Goal: Task Accomplishment & Management: Complete application form

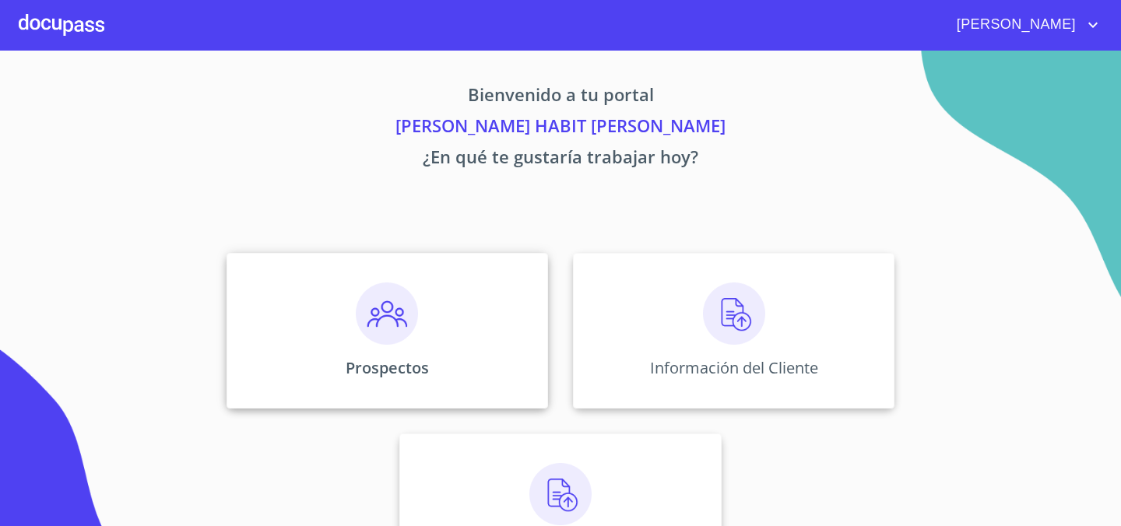
click at [433, 305] on div "Prospectos" at bounding box center [388, 331] width 322 height 156
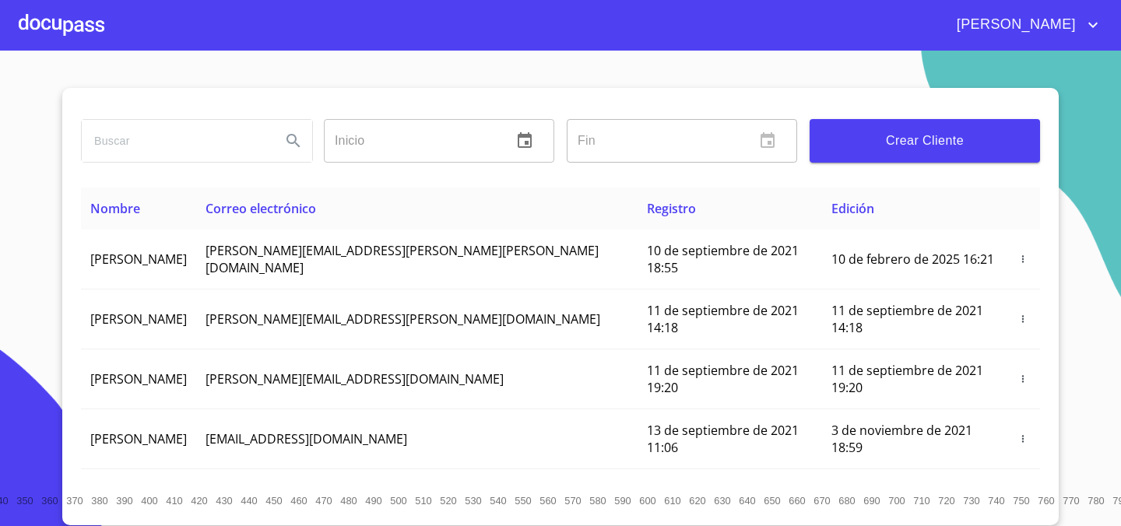
click at [927, 145] on span "Crear Cliente" at bounding box center [925, 141] width 206 height 22
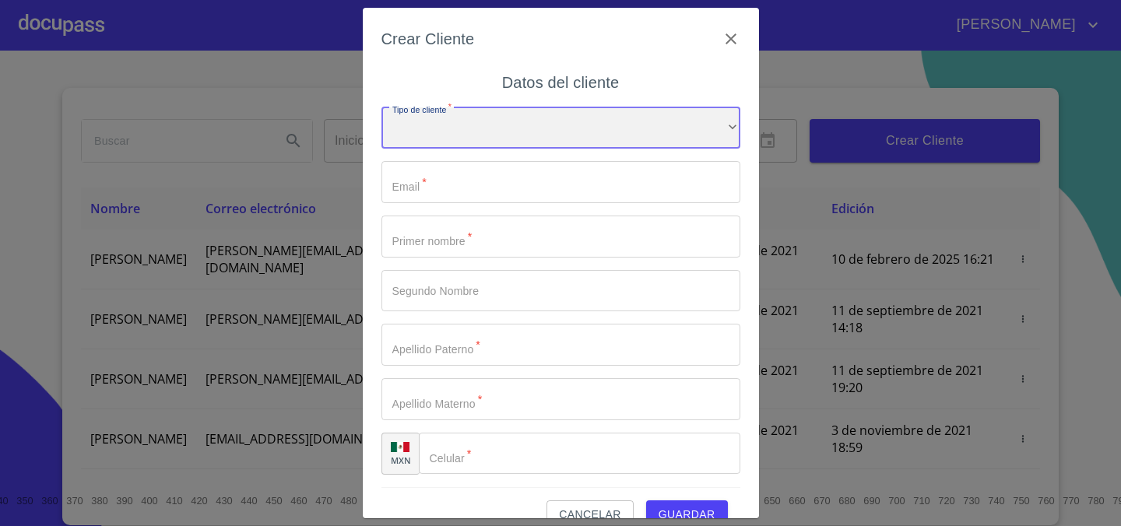
click at [462, 124] on div "​" at bounding box center [561, 128] width 359 height 42
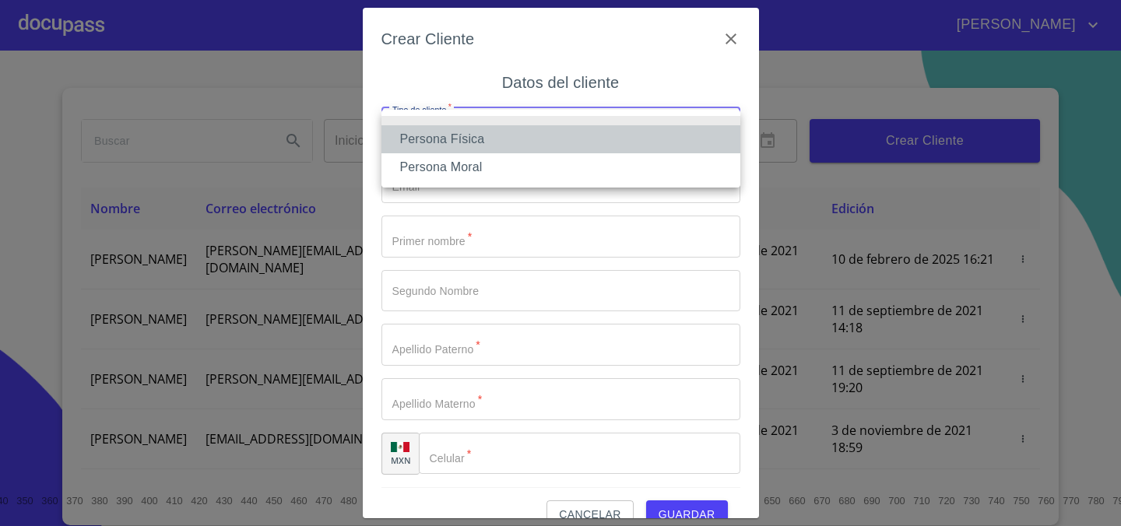
click at [531, 142] on li "Persona Física" at bounding box center [561, 139] width 359 height 28
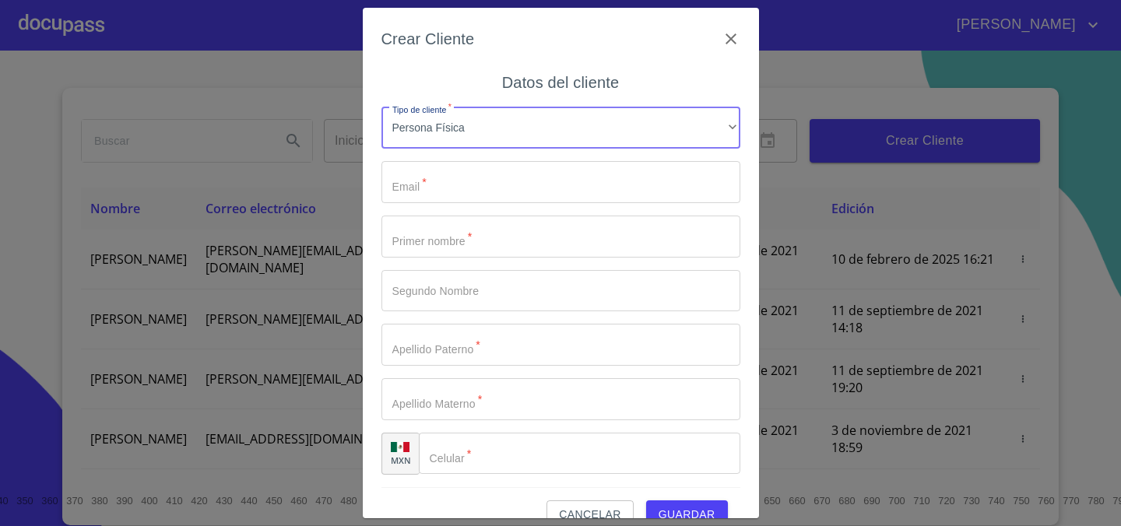
click at [458, 188] on input "Tipo de cliente   *" at bounding box center [561, 182] width 359 height 42
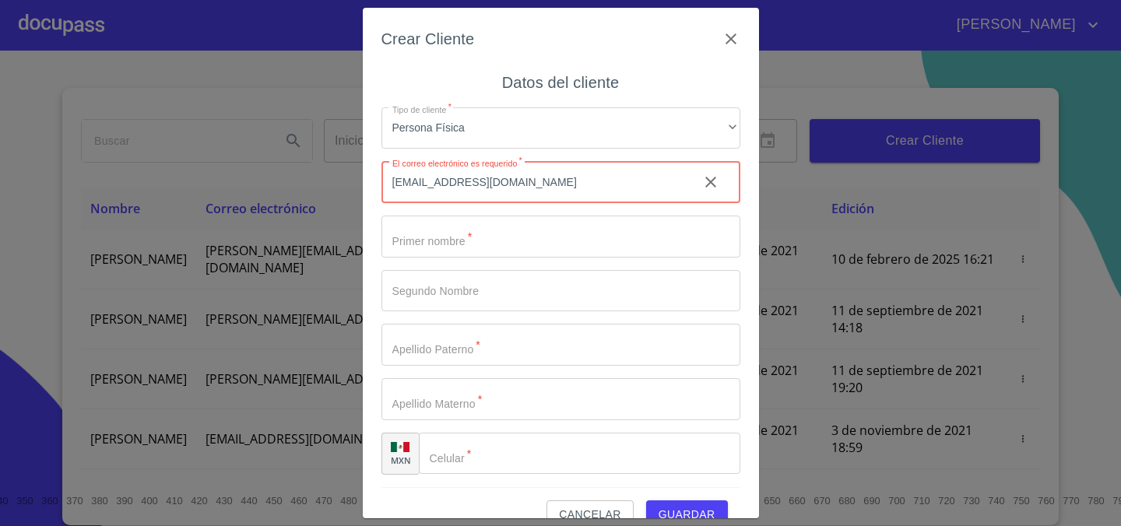
type input "construmorfo@gmail.com"
click at [533, 233] on input "Tipo de cliente   *" at bounding box center [561, 237] width 359 height 42
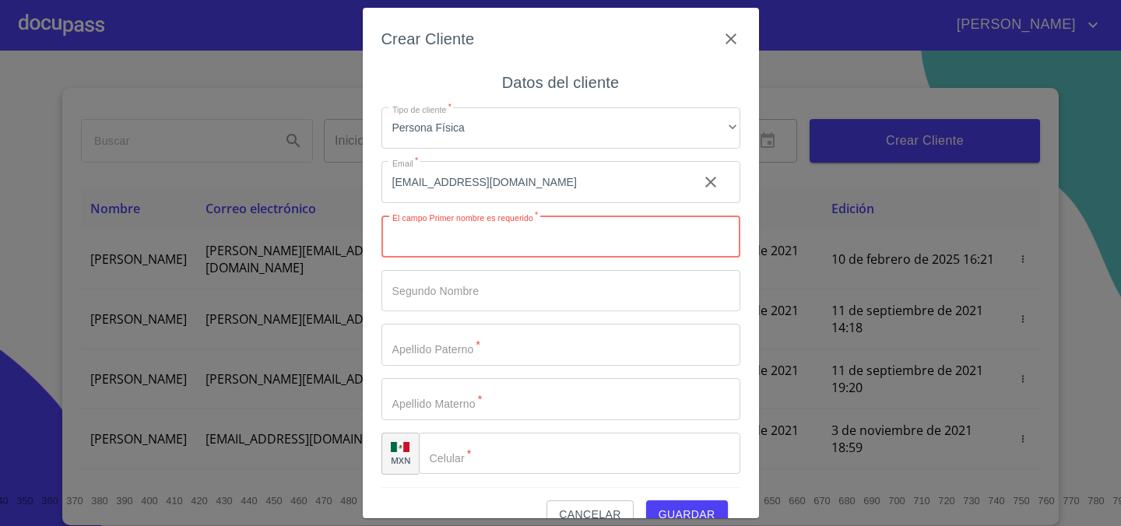
click at [526, 239] on input "Tipo de cliente   *" at bounding box center [561, 237] width 359 height 42
click at [615, 279] on input "Tipo de cliente   *" at bounding box center [561, 291] width 359 height 42
click at [596, 244] on input "Tipo de cliente   *" at bounding box center [561, 237] width 359 height 42
type input "[PERSON_NAME]"
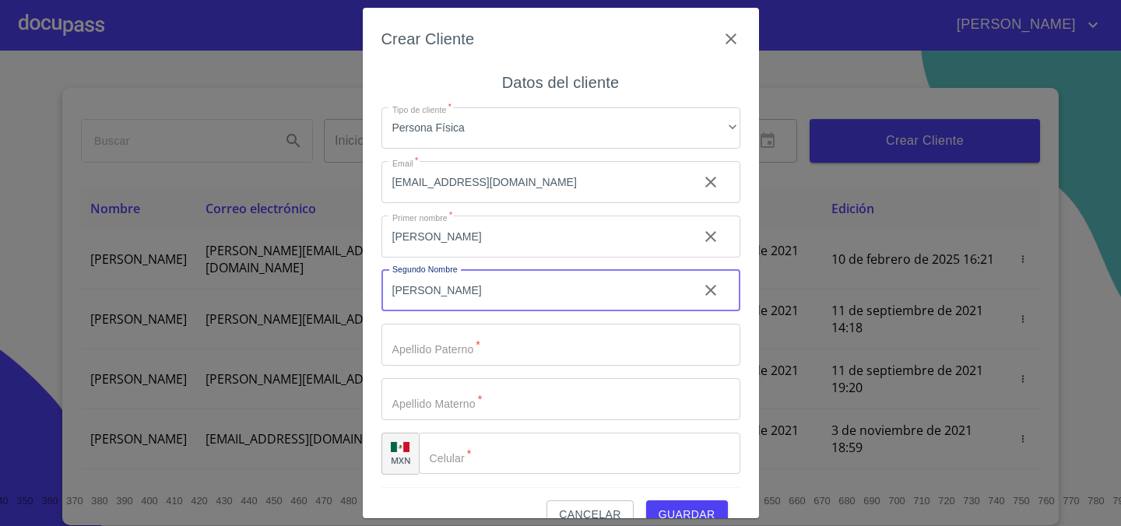
type input "[PERSON_NAME]"
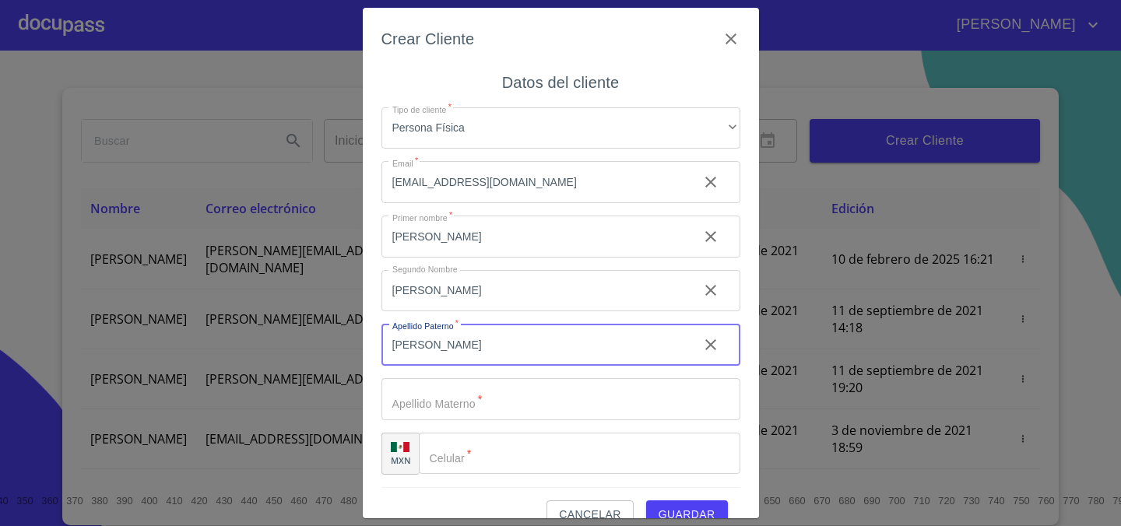
type input "CORNEJO"
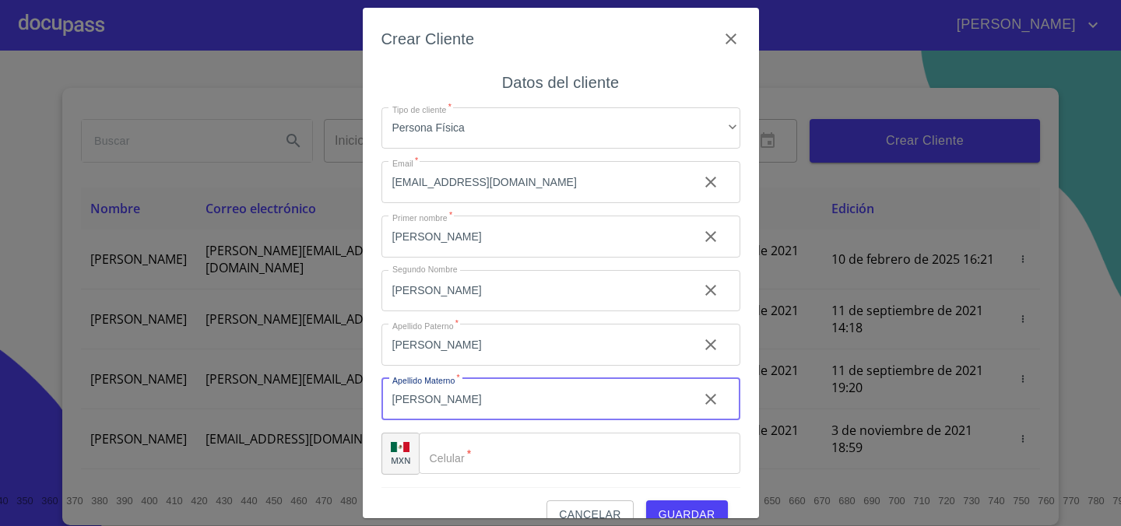
scroll to position [29, 0]
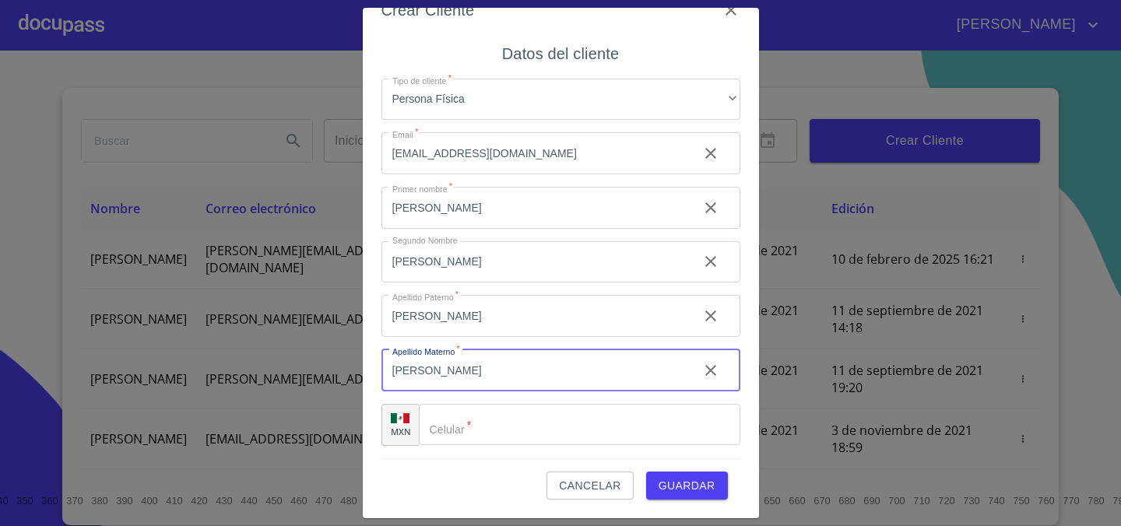
type input "AYALA"
click at [523, 436] on input "Tipo de cliente   *" at bounding box center [580, 425] width 322 height 42
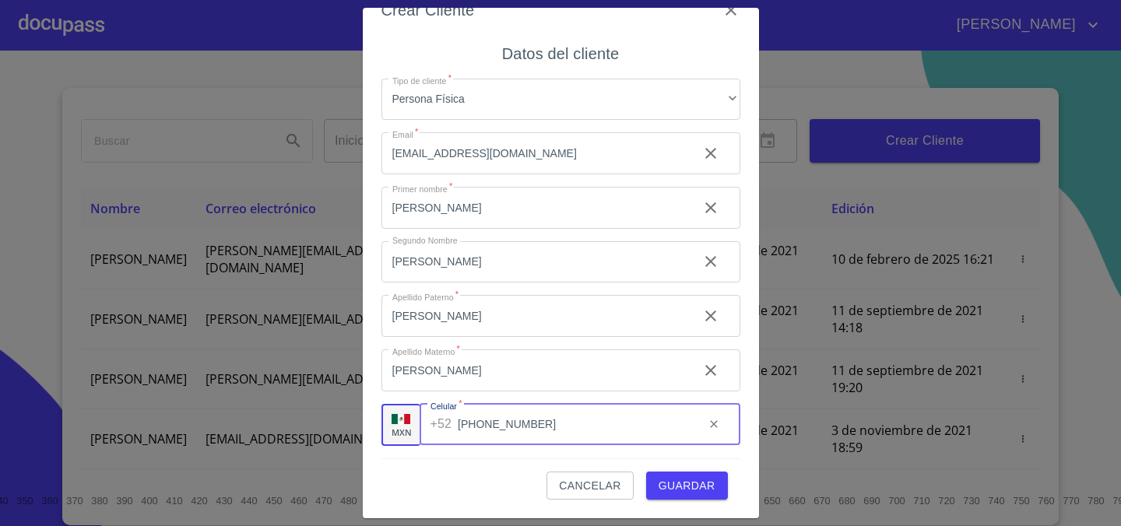
type input "[PHONE_NUMBER]"
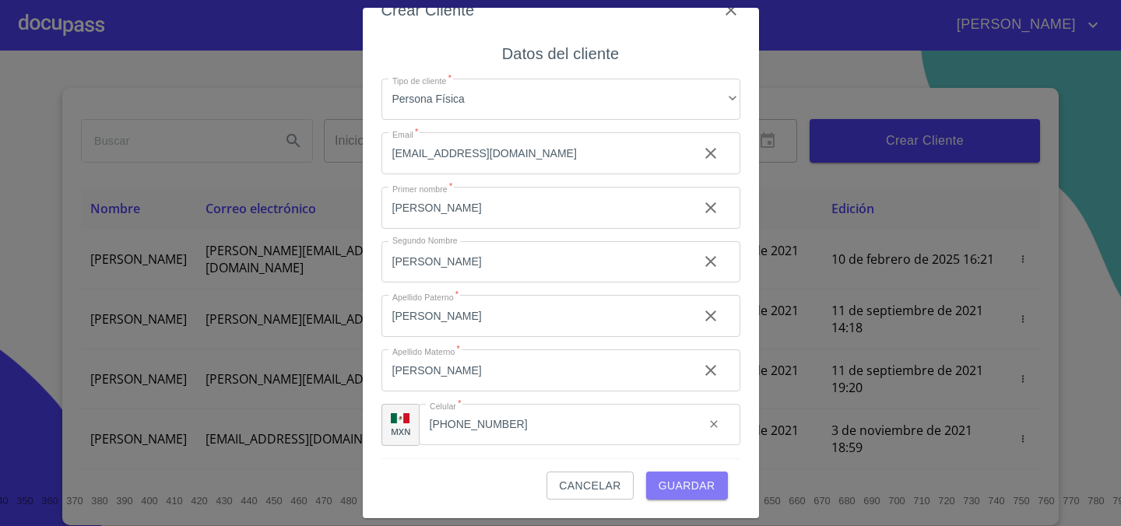
click at [669, 485] on span "Guardar" at bounding box center [687, 485] width 57 height 19
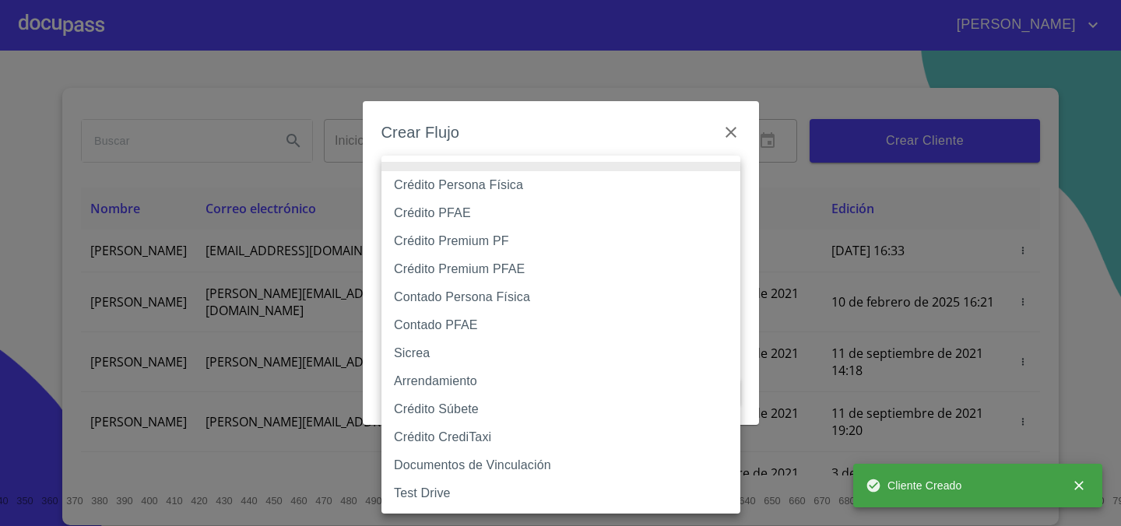
click at [596, 193] on body "DANIEL HABIT Inicio ​ Fin ​ Crear Cliente Nombre Correo electrónico Registro Ed…" at bounding box center [560, 263] width 1121 height 526
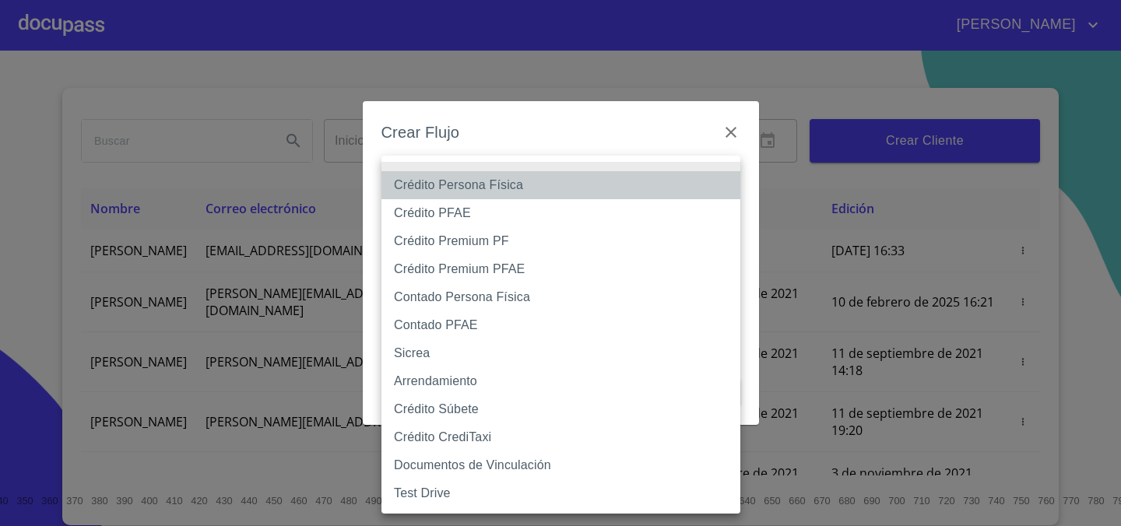
click at [582, 188] on li "Crédito Persona Física" at bounding box center [561, 185] width 359 height 28
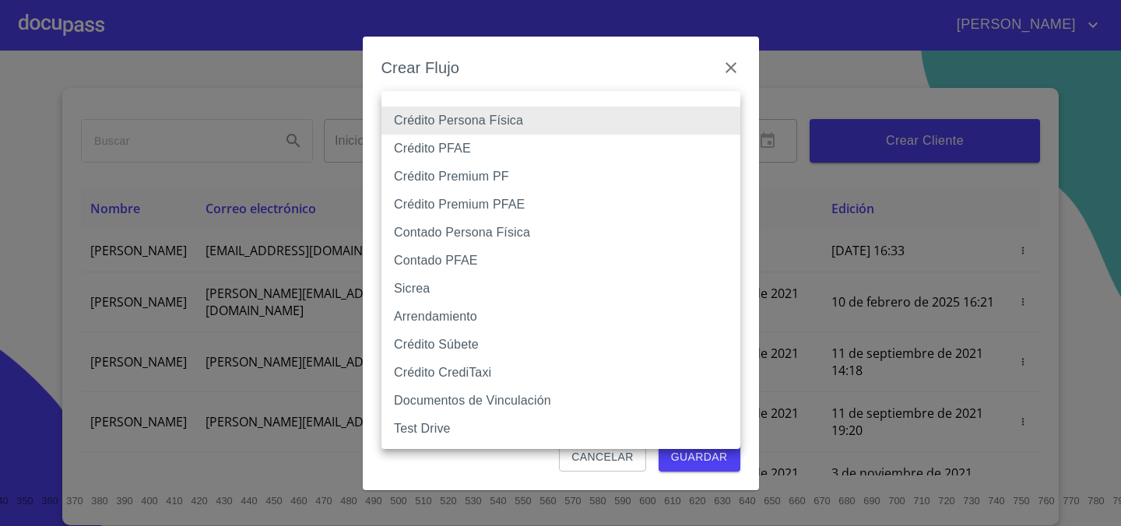
click at [579, 133] on body "DANIEL HABIT Inicio ​ Fin ​ Crear Cliente Nombre Correo electrónico Registro Ed…" at bounding box center [560, 263] width 1121 height 526
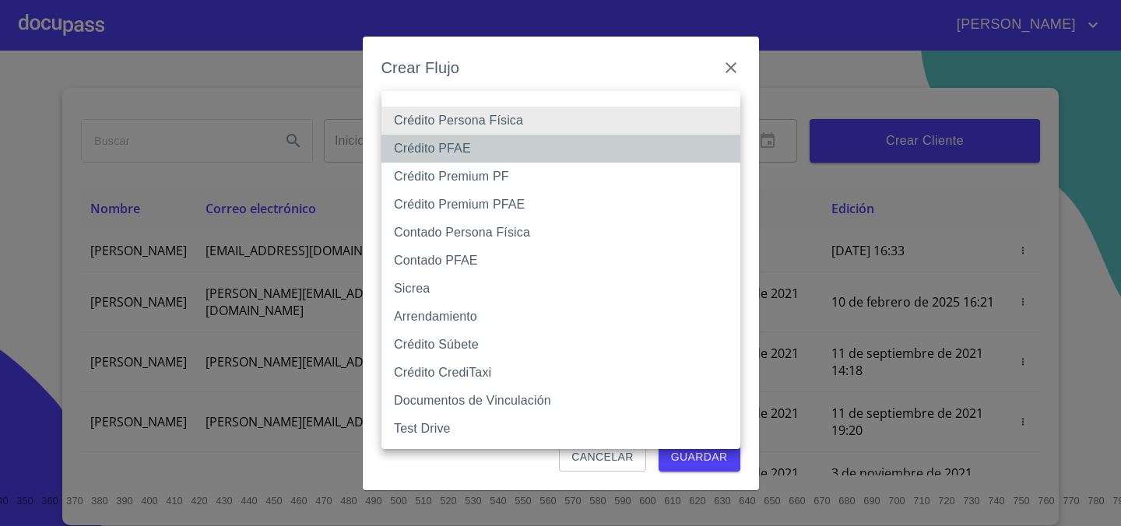
click at [534, 150] on li "Crédito PFAE" at bounding box center [561, 149] width 359 height 28
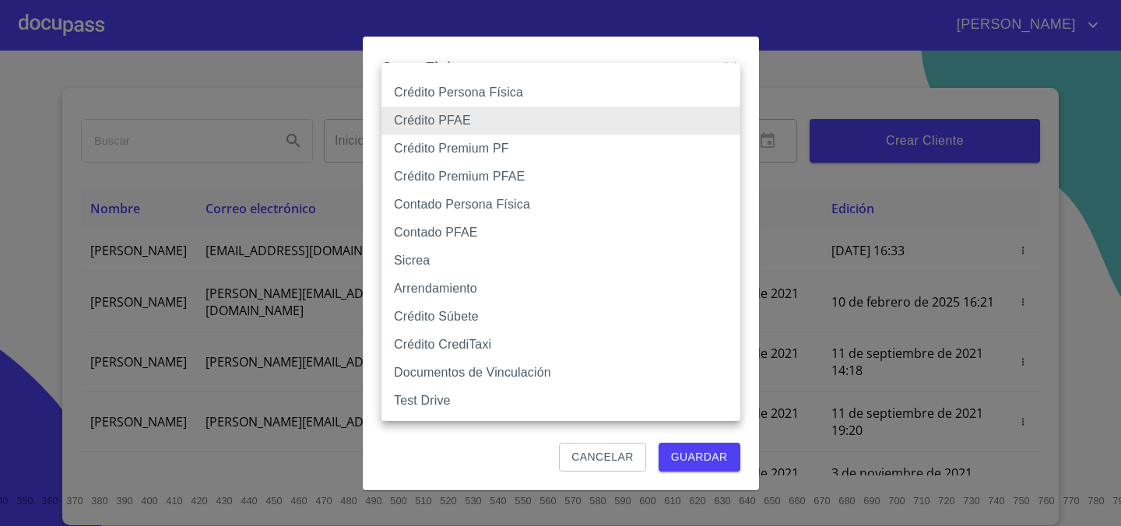
click at [581, 123] on body "DANIEL HABIT Inicio ​ Fin ​ Crear Cliente Nombre Correo electrónico Registro Ed…" at bounding box center [560, 263] width 1121 height 526
click at [467, 292] on li "Arrendamiento" at bounding box center [561, 289] width 359 height 28
type input "63ac9a7e380bf5cc24098fea"
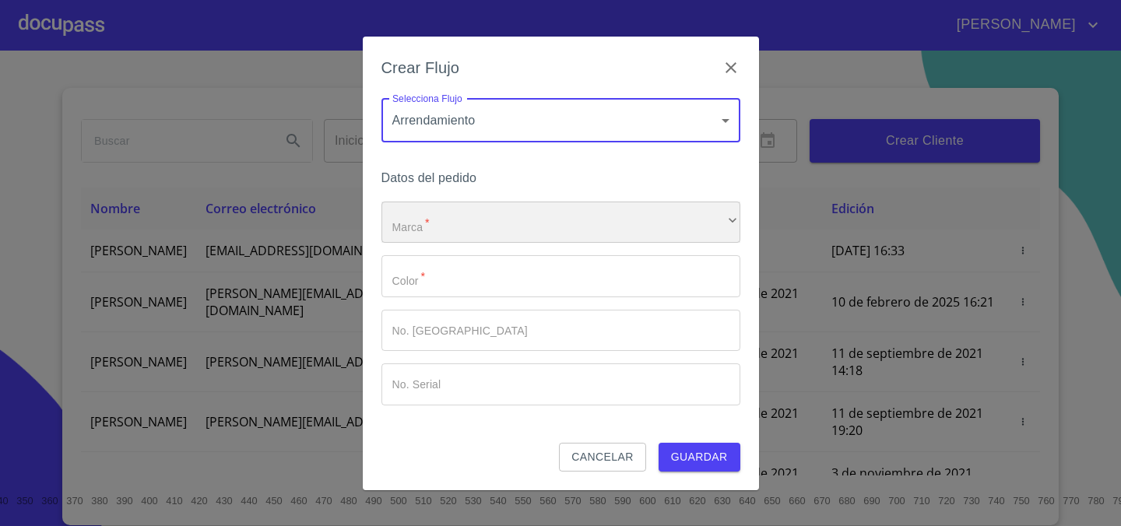
click at [533, 225] on div "​" at bounding box center [561, 223] width 359 height 42
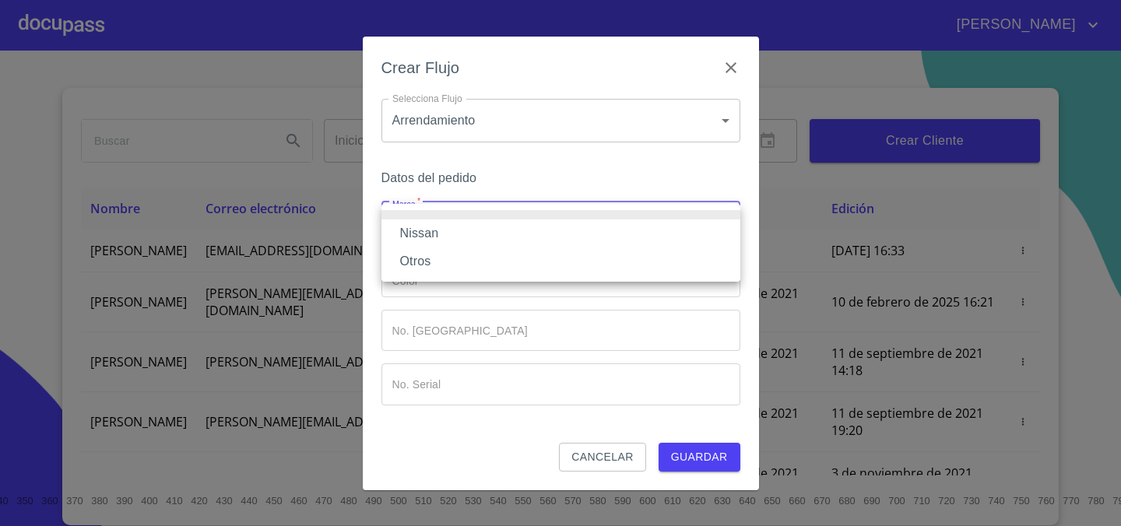
click at [522, 234] on li "Nissan" at bounding box center [561, 234] width 359 height 28
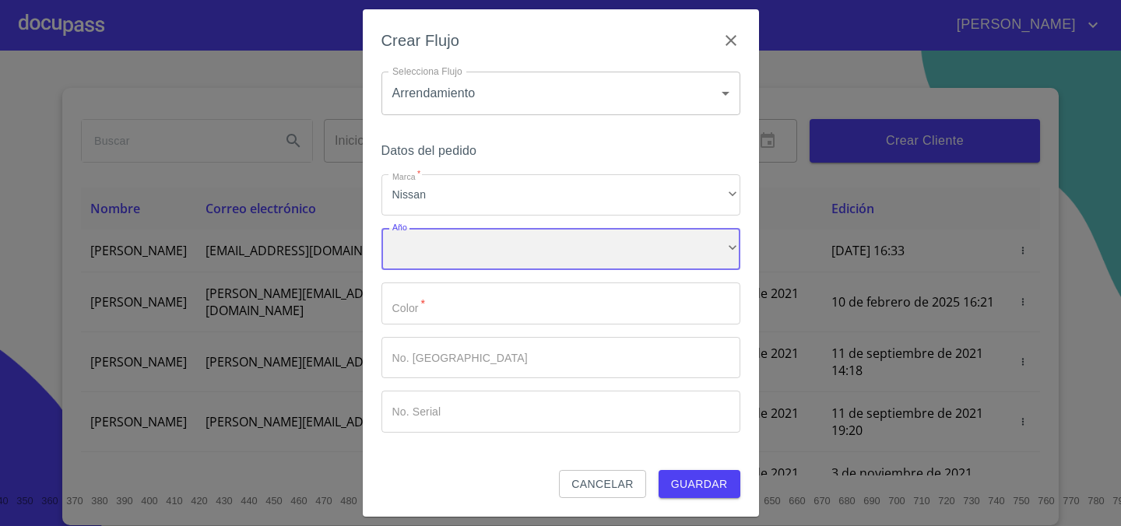
click at [489, 254] on div "​" at bounding box center [561, 249] width 359 height 42
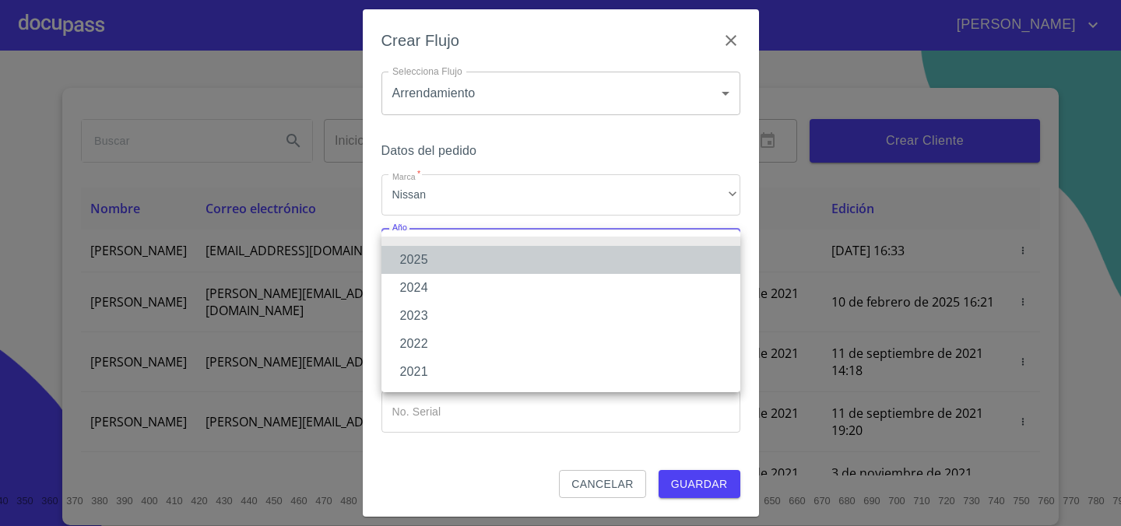
click at [489, 254] on li "2025" at bounding box center [561, 260] width 359 height 28
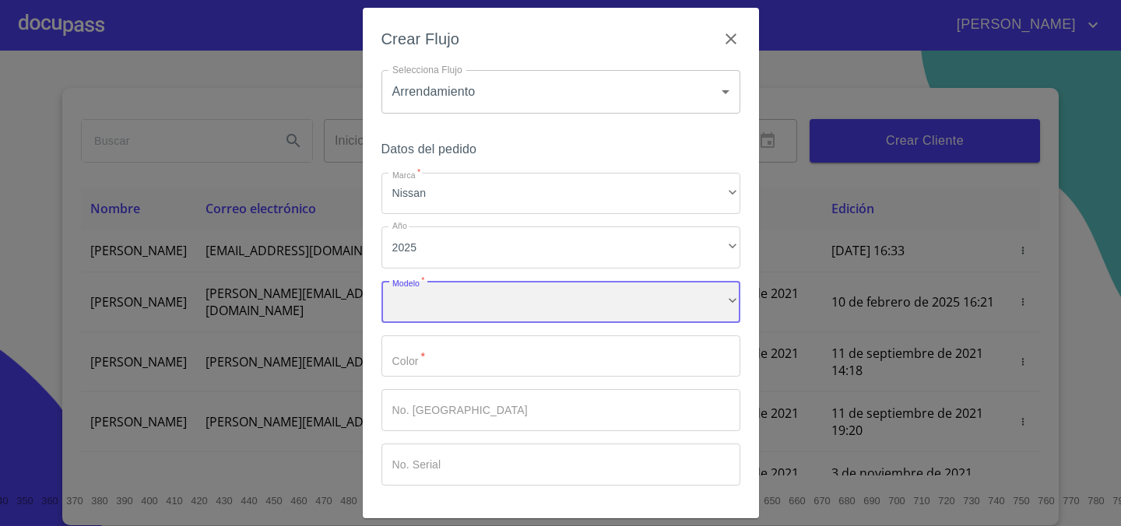
click at [475, 308] on div "​" at bounding box center [561, 302] width 359 height 42
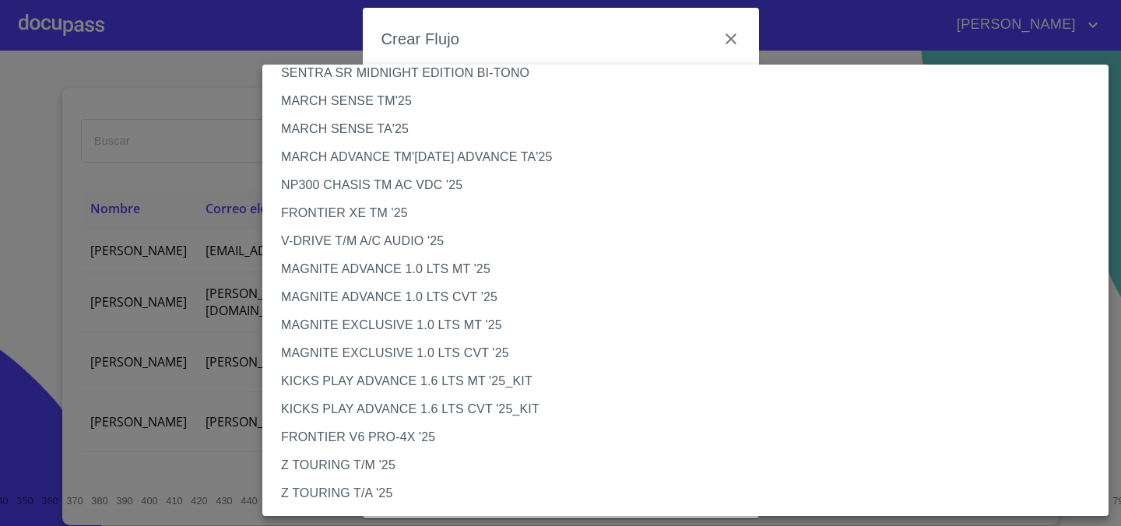
scroll to position [0, 0]
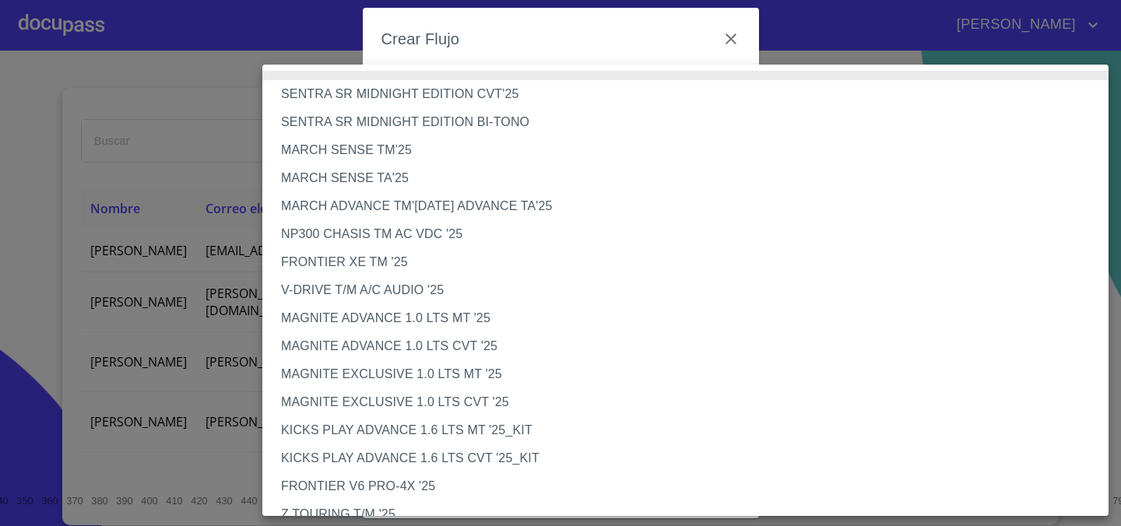
click at [366, 268] on li "FRONTIER XE TM '25" at bounding box center [685, 262] width 846 height 28
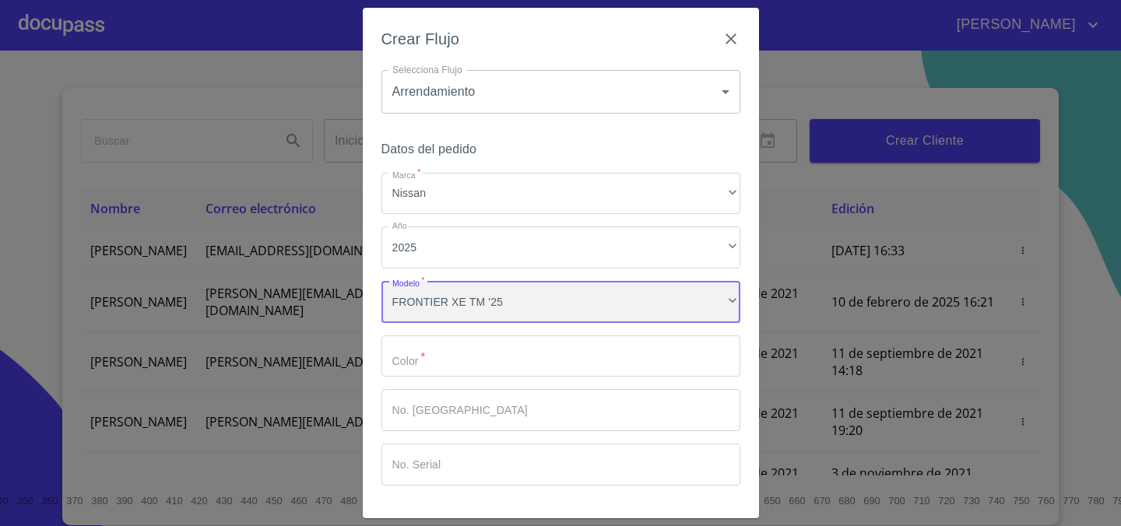
scroll to position [51, 0]
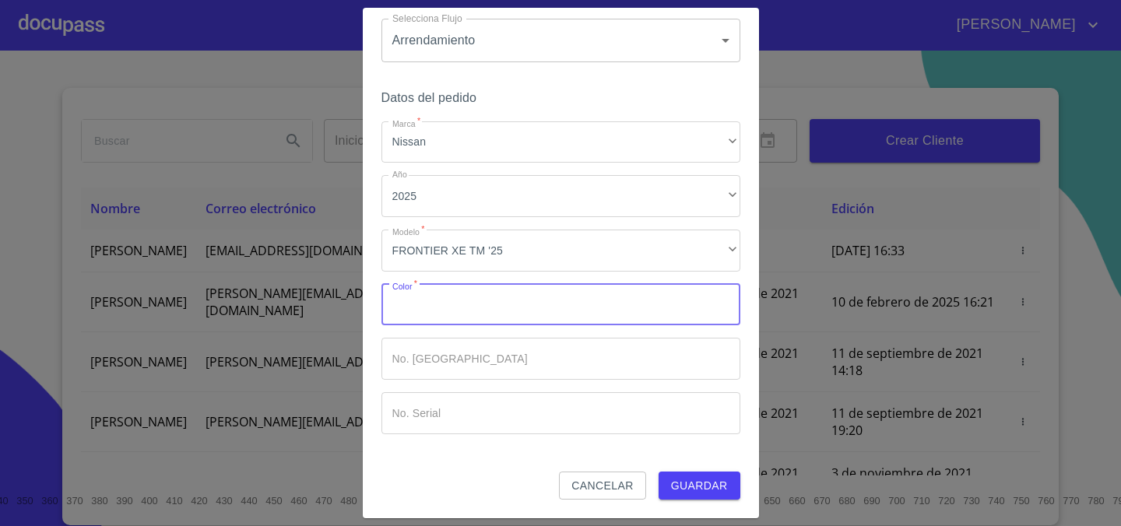
click at [512, 322] on input "Marca   *" at bounding box center [561, 305] width 359 height 42
type input "GRIS"
click at [674, 482] on span "Guardar" at bounding box center [699, 485] width 57 height 19
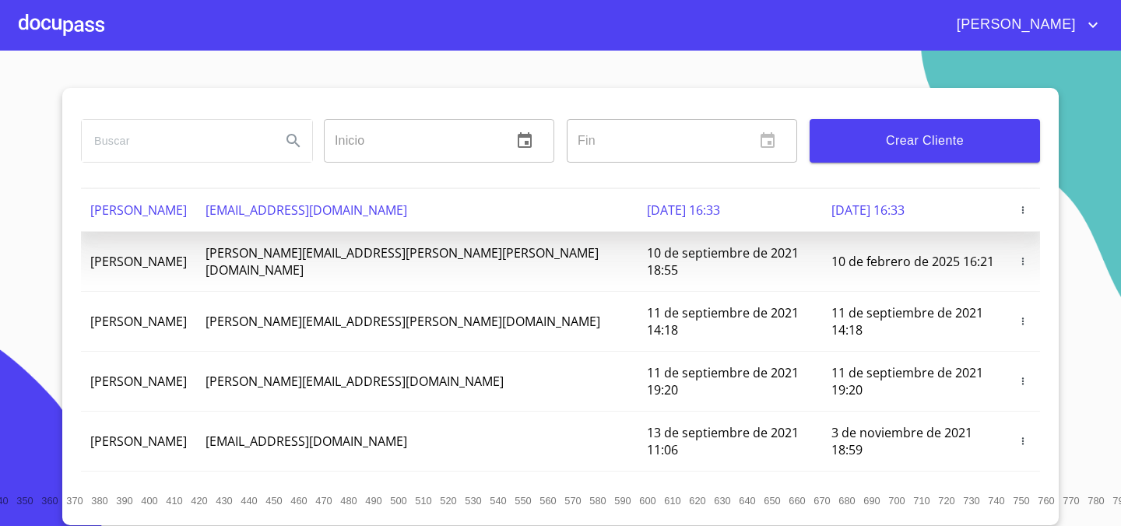
scroll to position [0, 0]
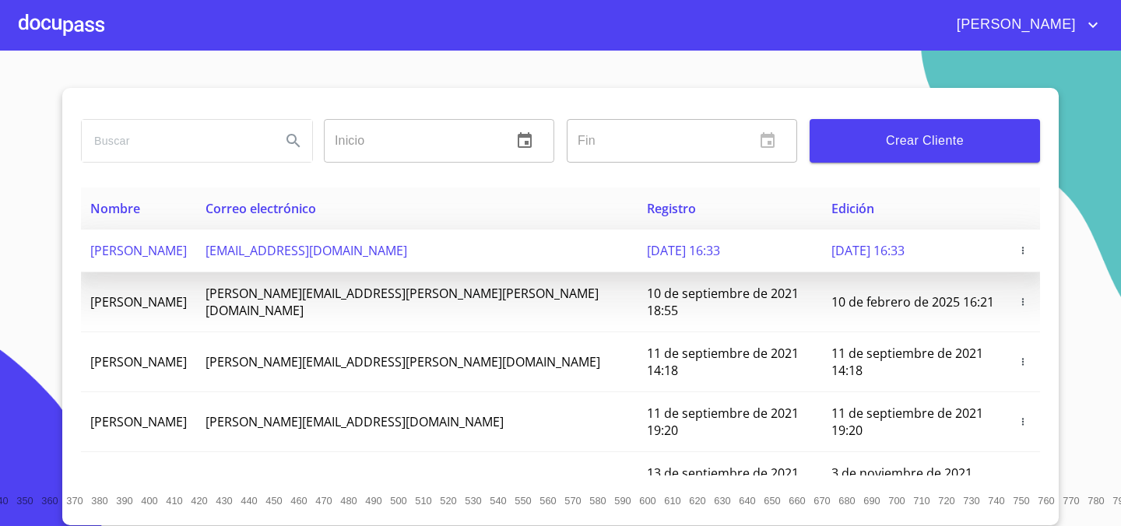
click at [196, 259] on td "[PERSON_NAME]" at bounding box center [138, 251] width 115 height 43
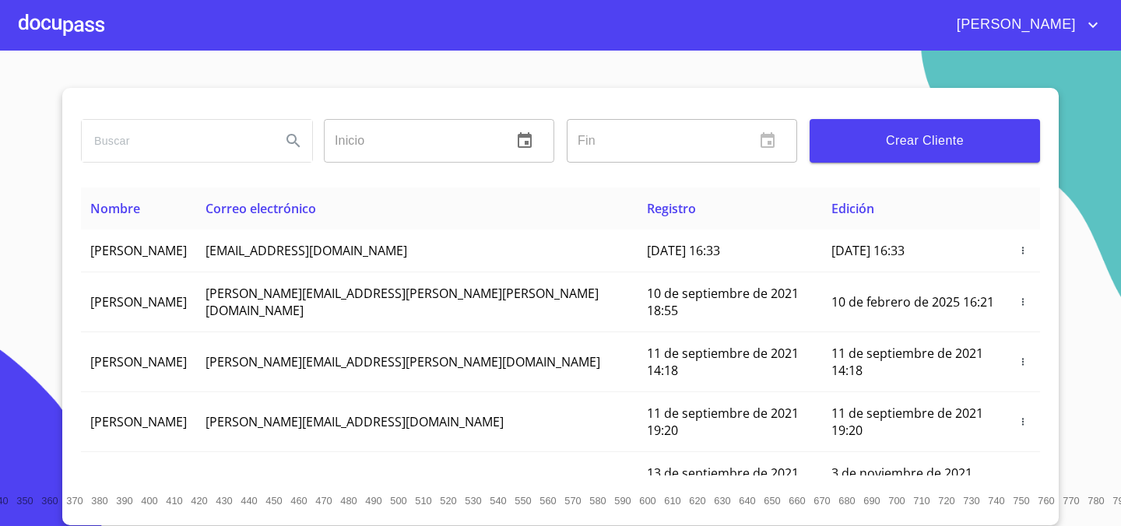
click at [1073, 10] on div "[PERSON_NAME]" at bounding box center [560, 25] width 1121 height 50
click at [1059, 27] on span "[PERSON_NAME]" at bounding box center [1014, 24] width 139 height 25
click at [69, 27] on div at bounding box center [560, 263] width 1121 height 526
click at [358, 78] on section "Inicio ​ Fin ​ Crear Cliente Nombre Correo electrónico Registro Edición LUIS AL…" at bounding box center [560, 289] width 1121 height 476
click at [62, 27] on div at bounding box center [62, 25] width 86 height 50
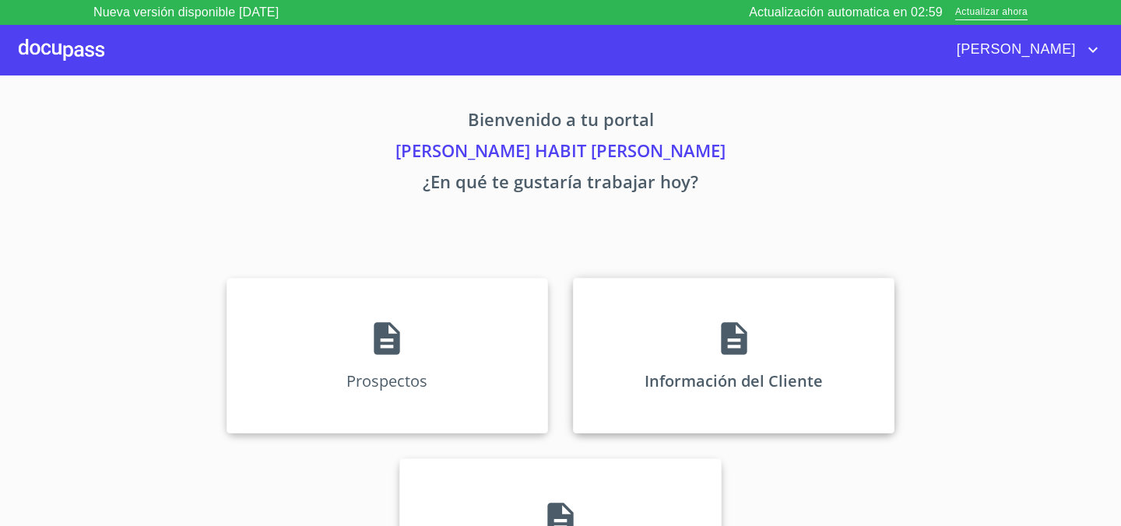
click at [755, 342] on div "Información del Cliente" at bounding box center [734, 356] width 322 height 156
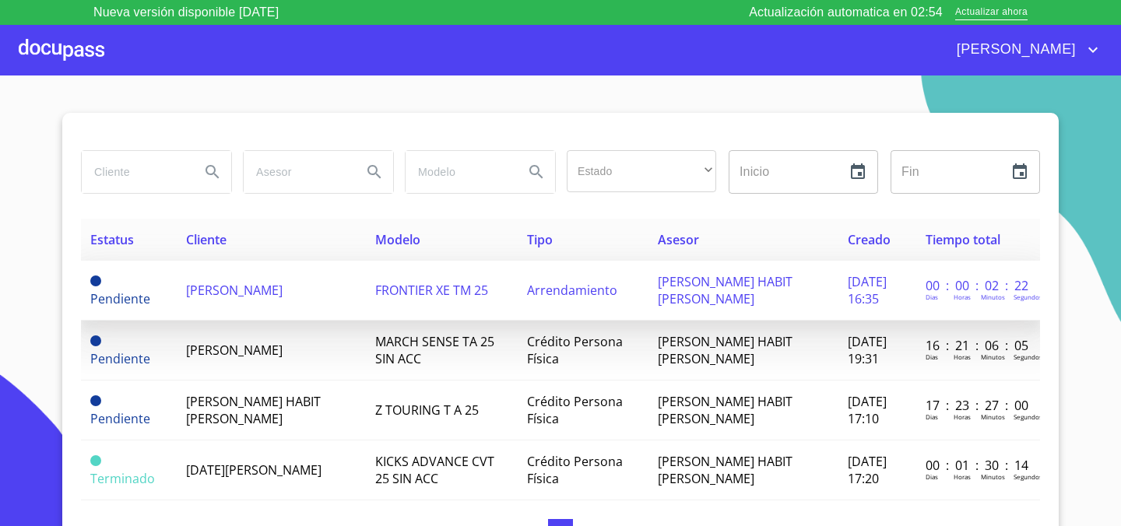
click at [354, 300] on td "[PERSON_NAME]" at bounding box center [272, 291] width 190 height 60
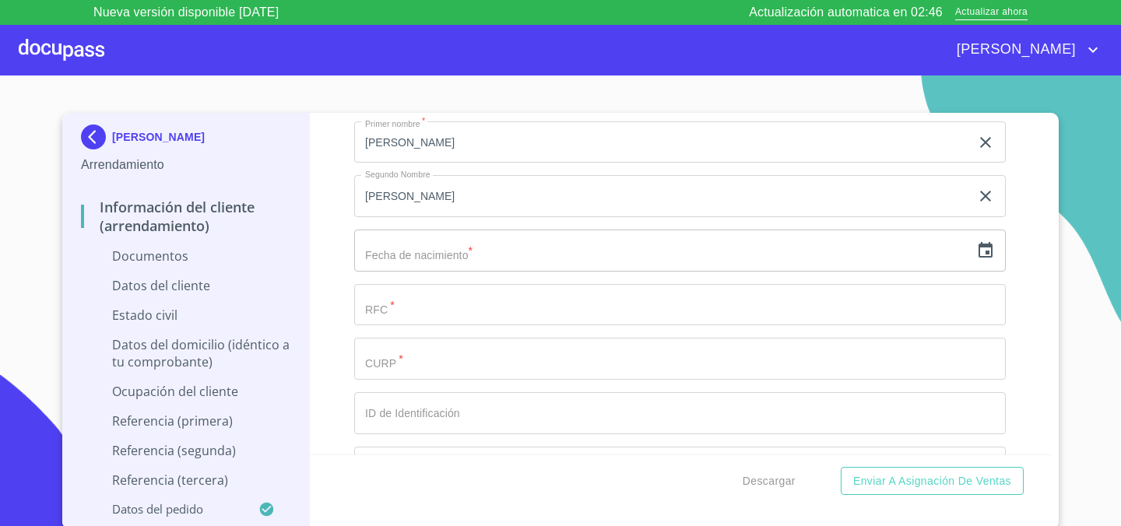
scroll to position [2056, 0]
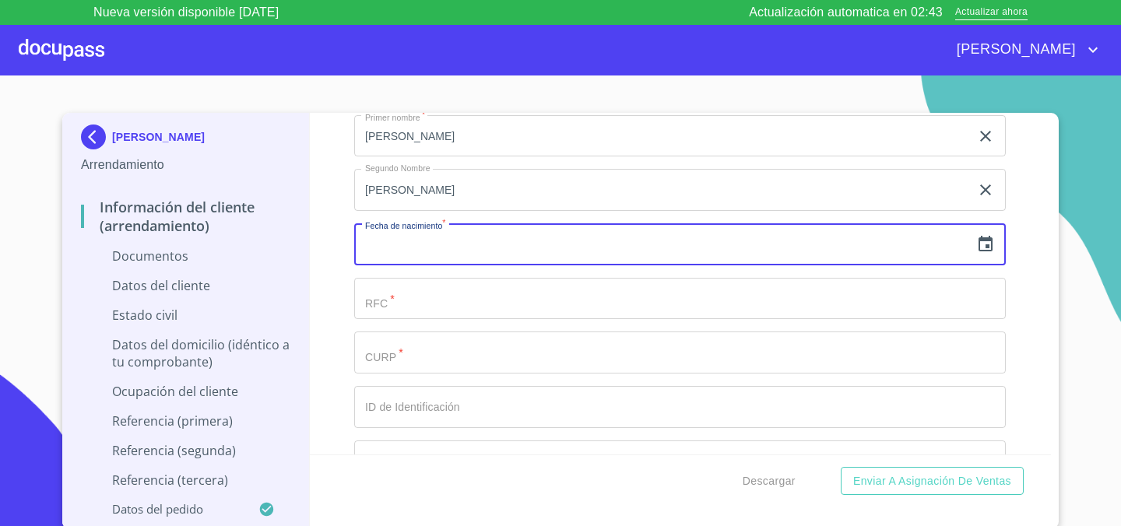
click at [494, 256] on input "text" at bounding box center [662, 244] width 616 height 42
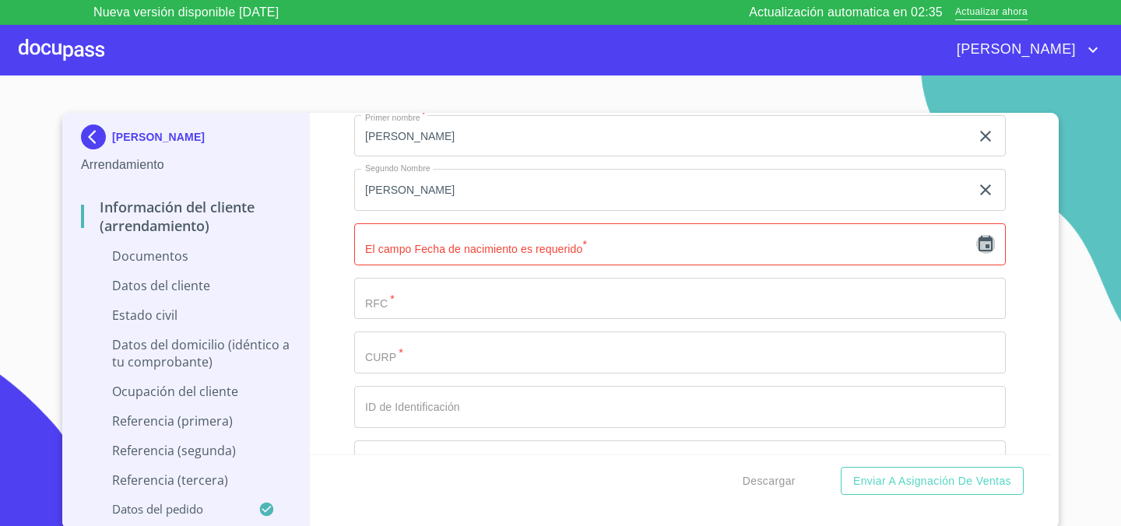
click at [983, 243] on icon "button" at bounding box center [985, 244] width 19 height 19
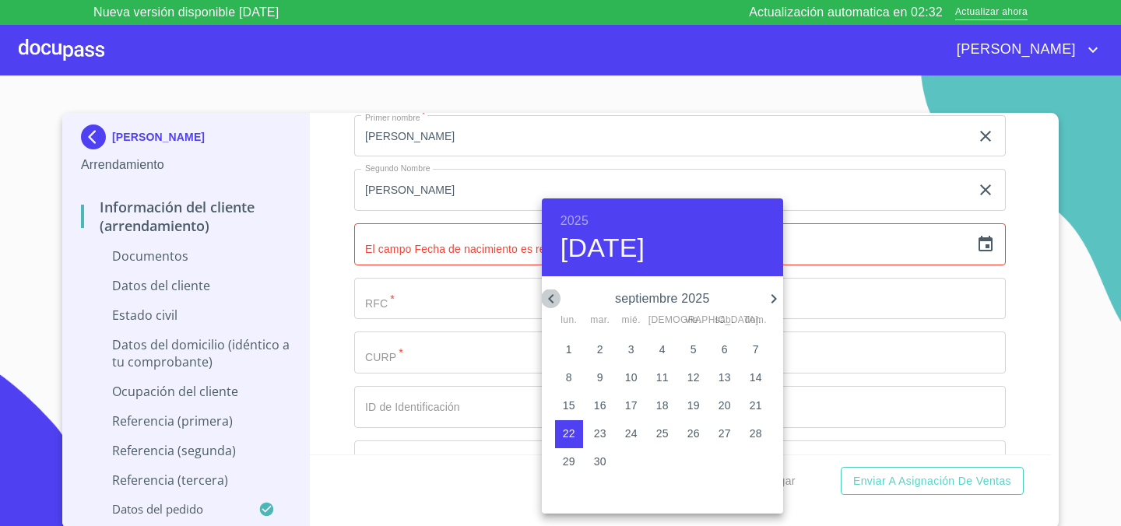
click at [551, 303] on icon "button" at bounding box center [551, 299] width 19 height 19
click at [582, 220] on h6 "2025" at bounding box center [575, 221] width 28 height 22
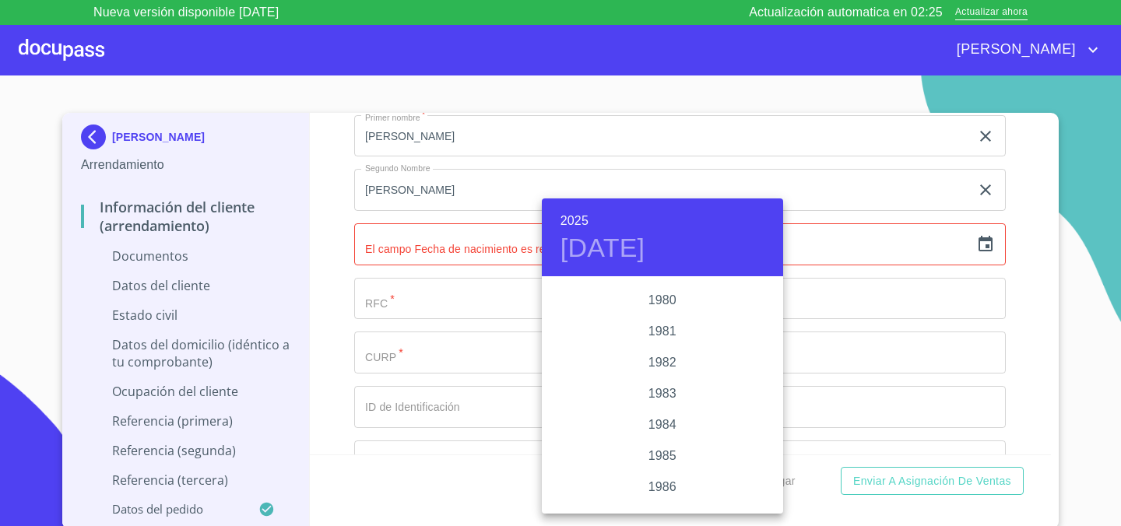
scroll to position [1715, 0]
click at [659, 378] on div "1983" at bounding box center [662, 385] width 241 height 31
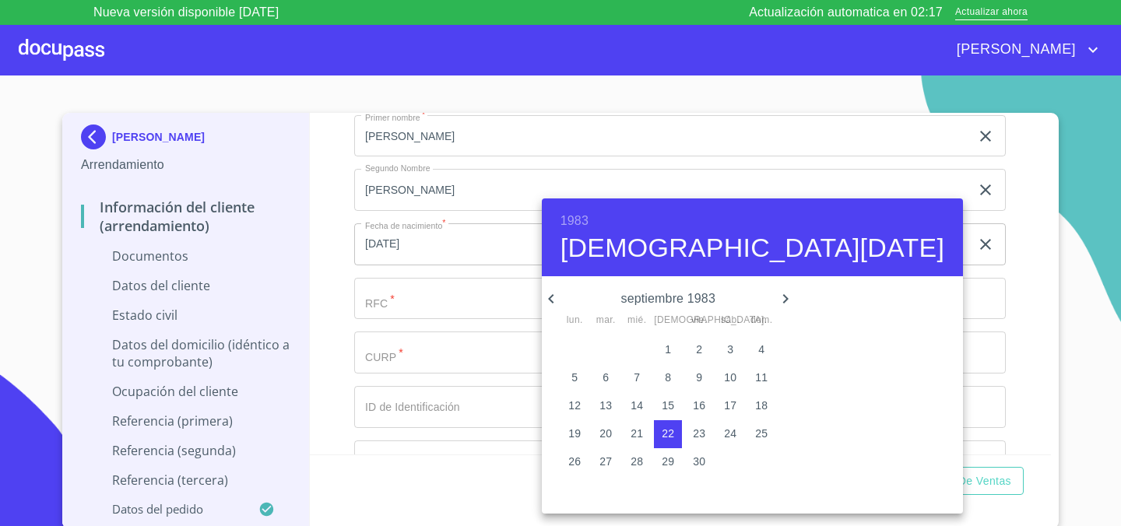
click at [757, 403] on p "18" at bounding box center [761, 406] width 12 height 16
type input "18 de sep. de 1983"
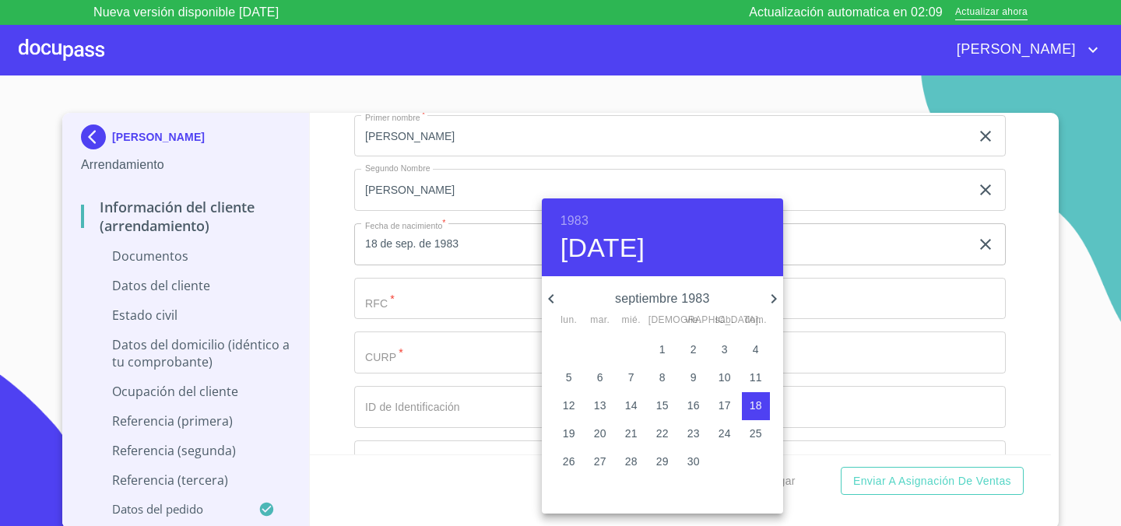
click at [325, 308] on div at bounding box center [560, 263] width 1121 height 526
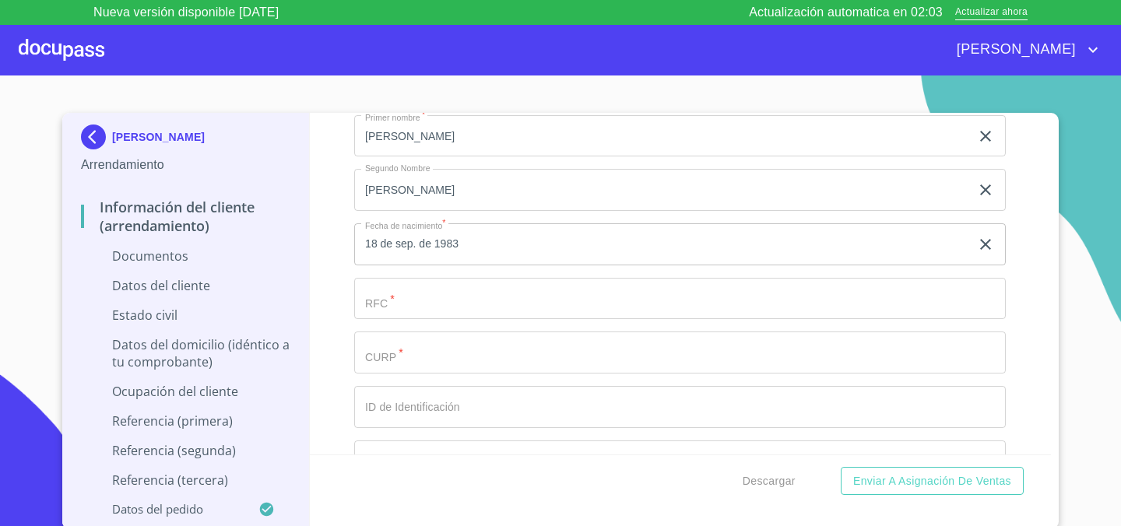
click at [434, 324] on div "Apellido Paterno   * CORNEJO ​ Apellido Materno   * AYALA ​ Primer nombre   * L…" at bounding box center [680, 326] width 652 height 663
click at [438, 313] on input "Documento de identificación.   *" at bounding box center [680, 299] width 652 height 42
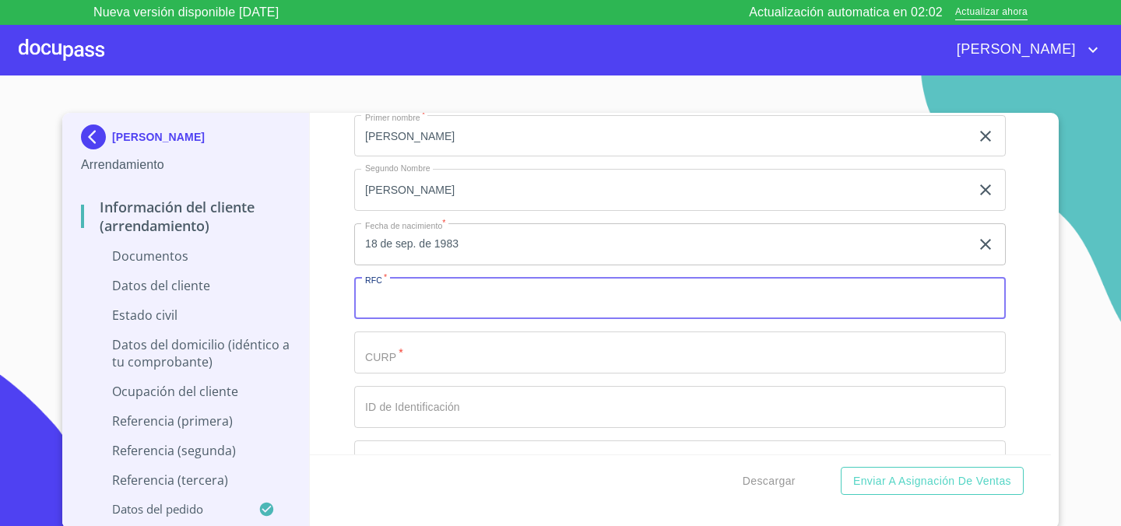
paste input "COAL8307182G1"
type input "COAL8307182G1"
click at [460, 354] on input "Documento de identificación.   *" at bounding box center [680, 353] width 652 height 42
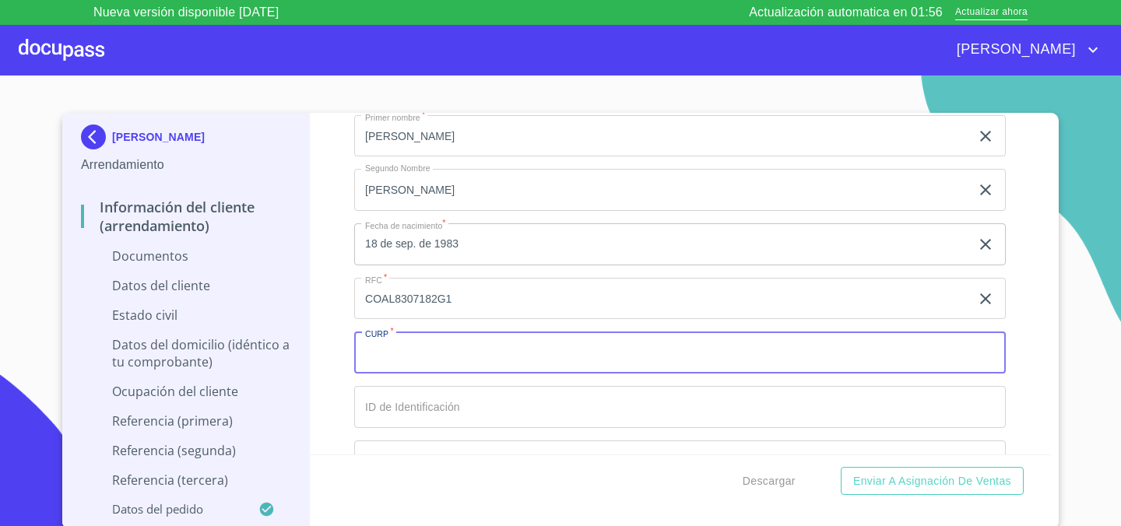
paste input "COAL830718HMCRYS05"
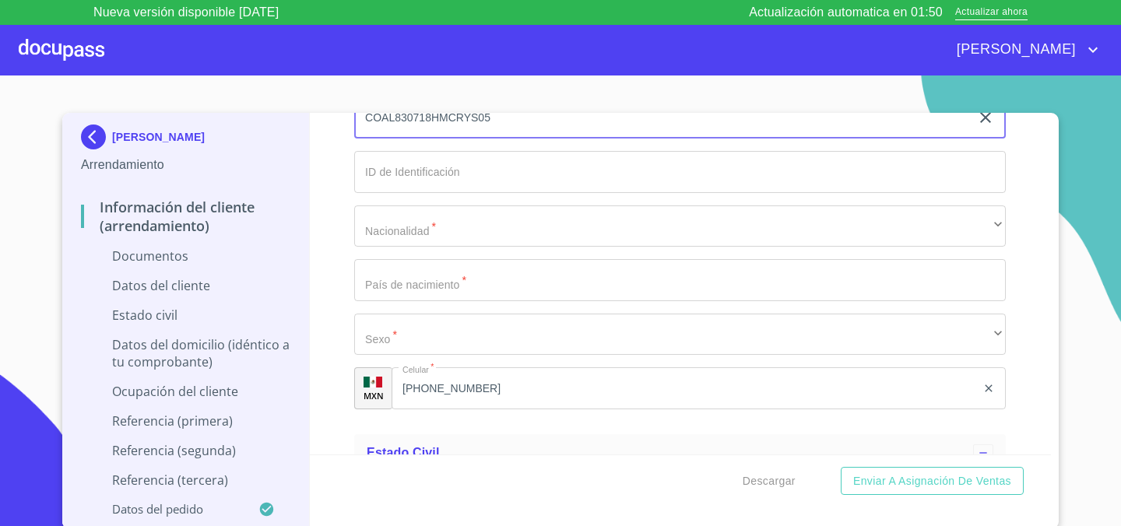
scroll to position [2292, 0]
type input "COAL830718HMCRYS05"
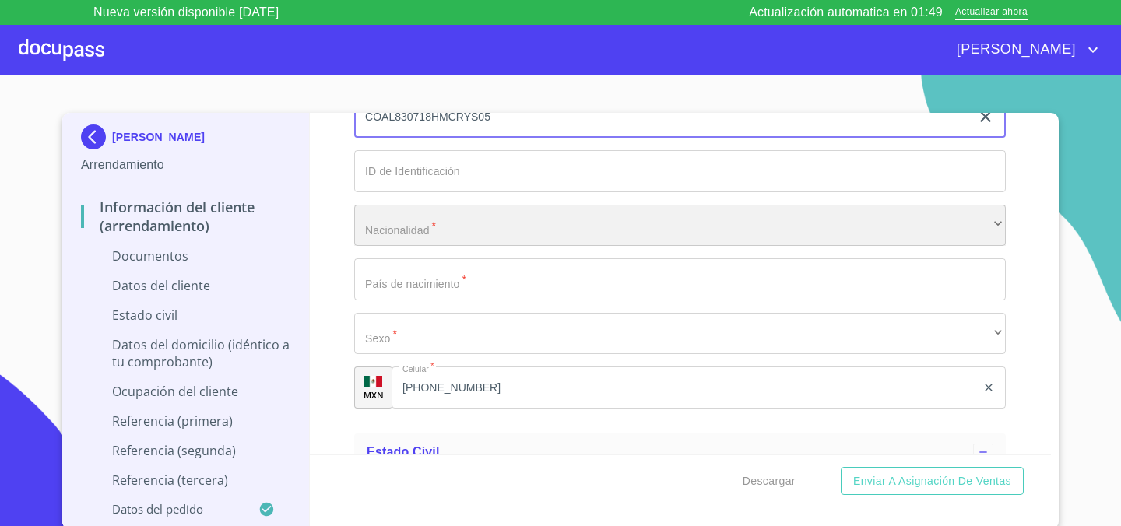
click at [406, 224] on div "​" at bounding box center [680, 226] width 652 height 42
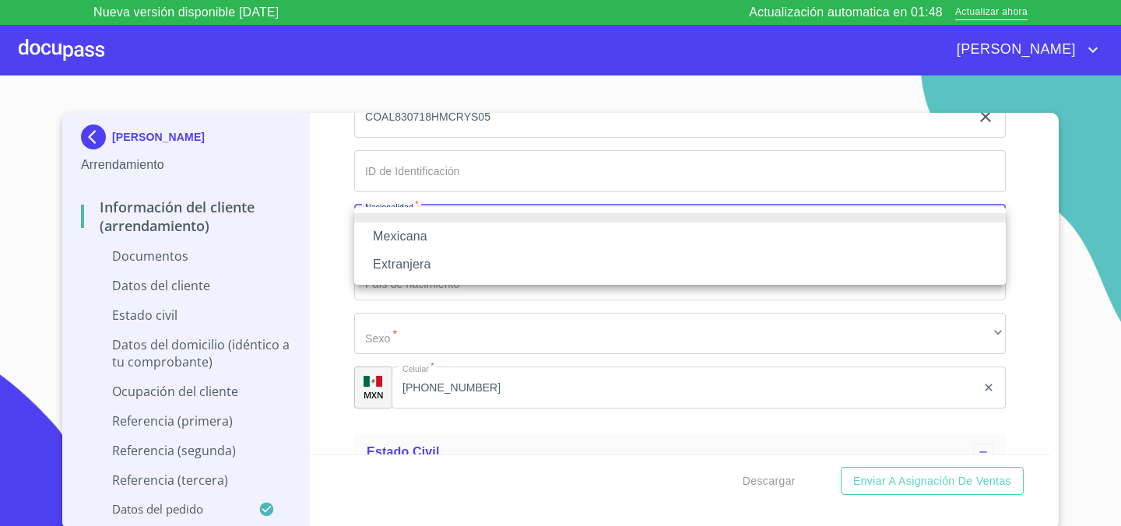
click at [410, 240] on li "Mexicana" at bounding box center [680, 237] width 652 height 28
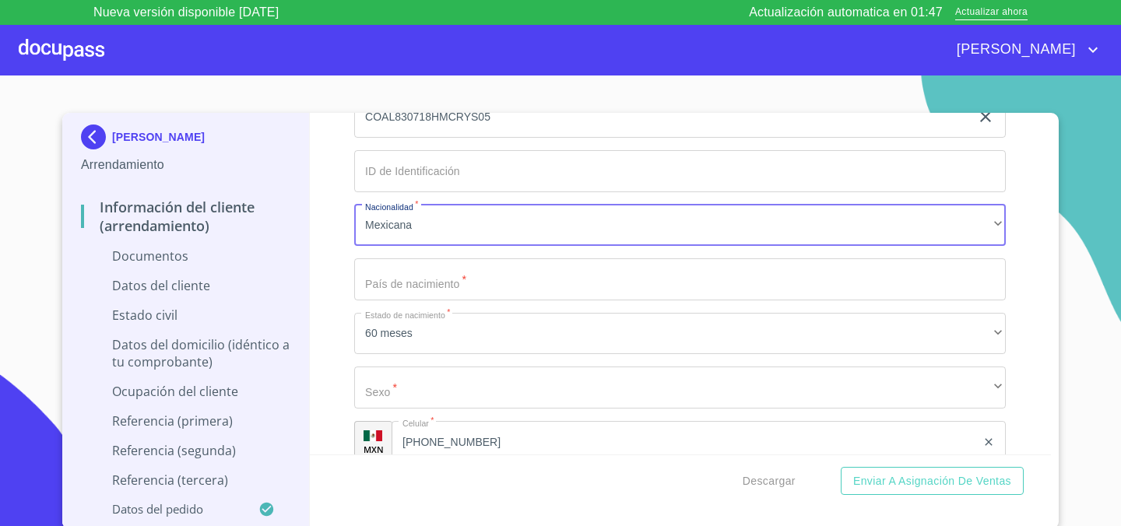
click at [434, 282] on input "Documento de identificación.   *" at bounding box center [680, 279] width 652 height 42
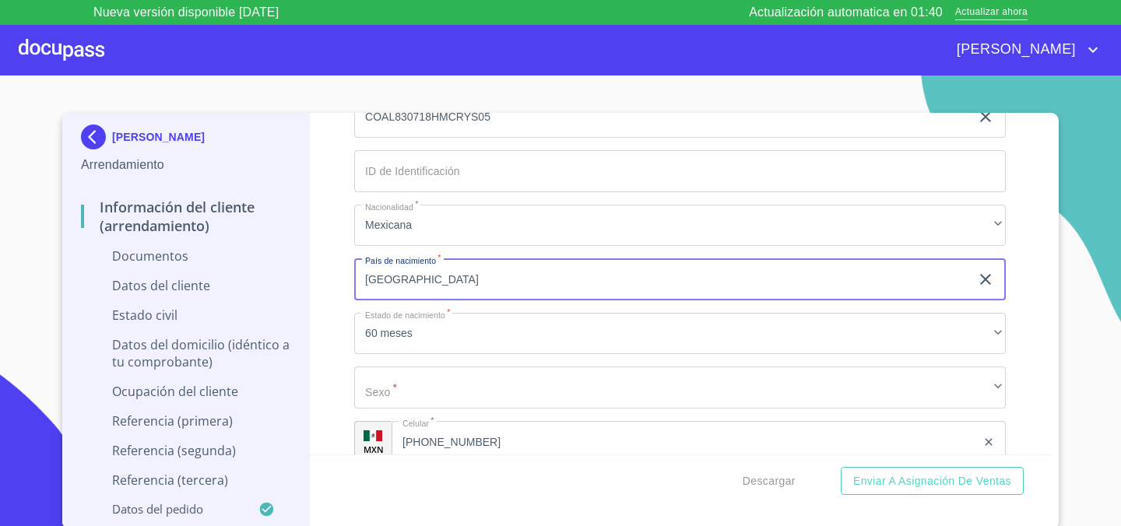
type input "[GEOGRAPHIC_DATA]"
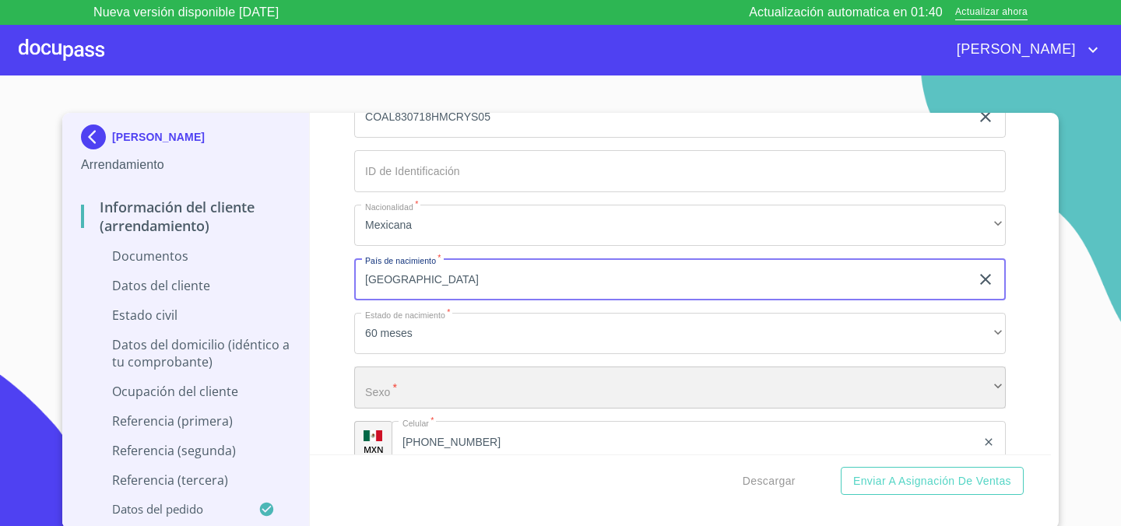
click at [384, 397] on div "​" at bounding box center [680, 388] width 652 height 42
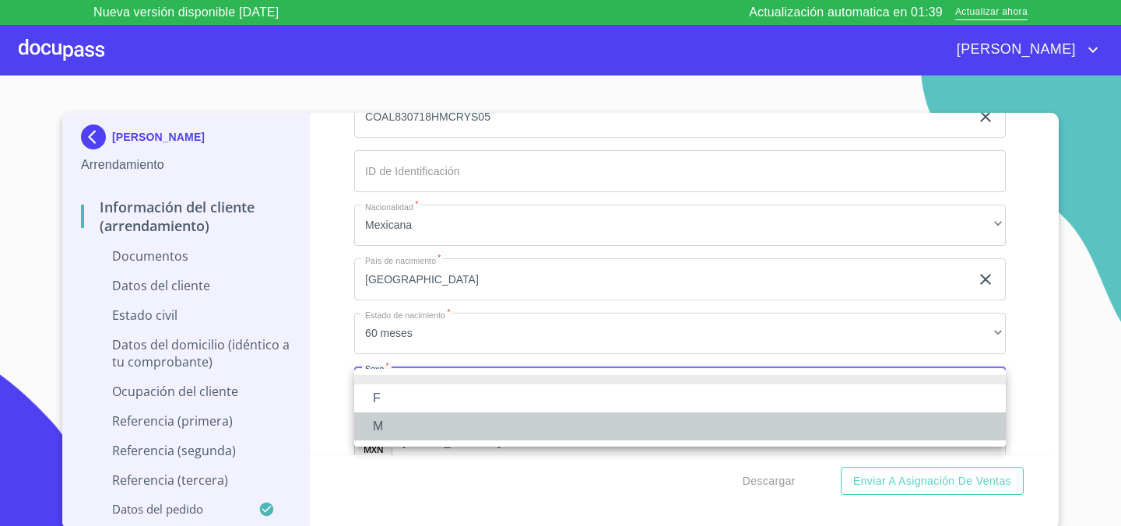
click at [413, 430] on li "M" at bounding box center [680, 427] width 652 height 28
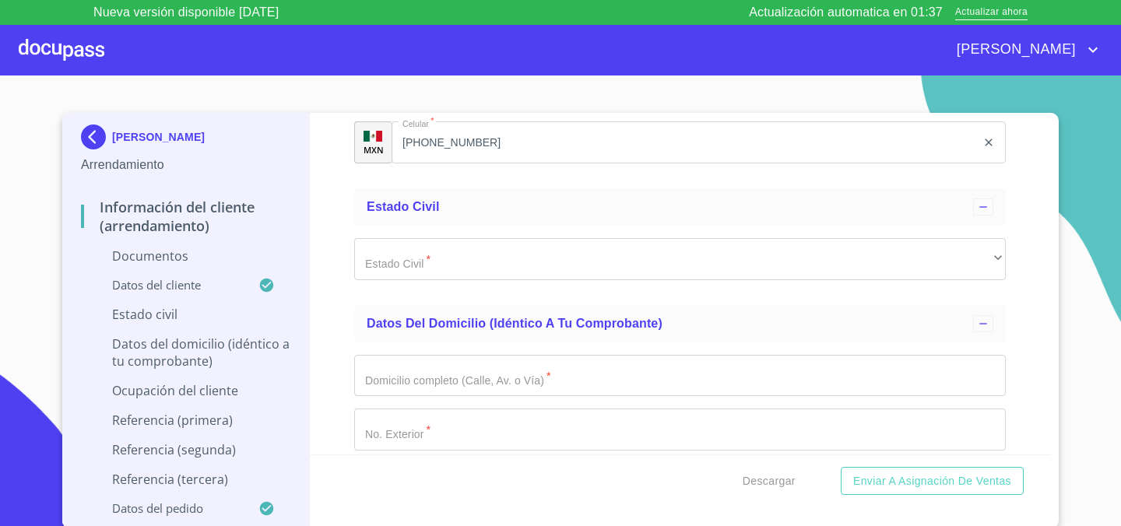
scroll to position [2605, 0]
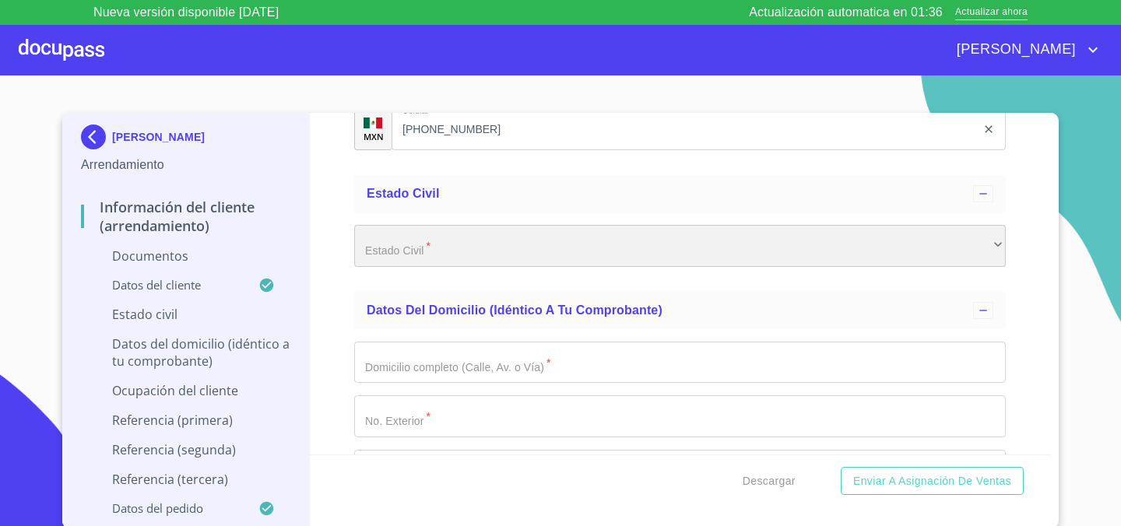
click at [431, 251] on div "​" at bounding box center [680, 246] width 652 height 42
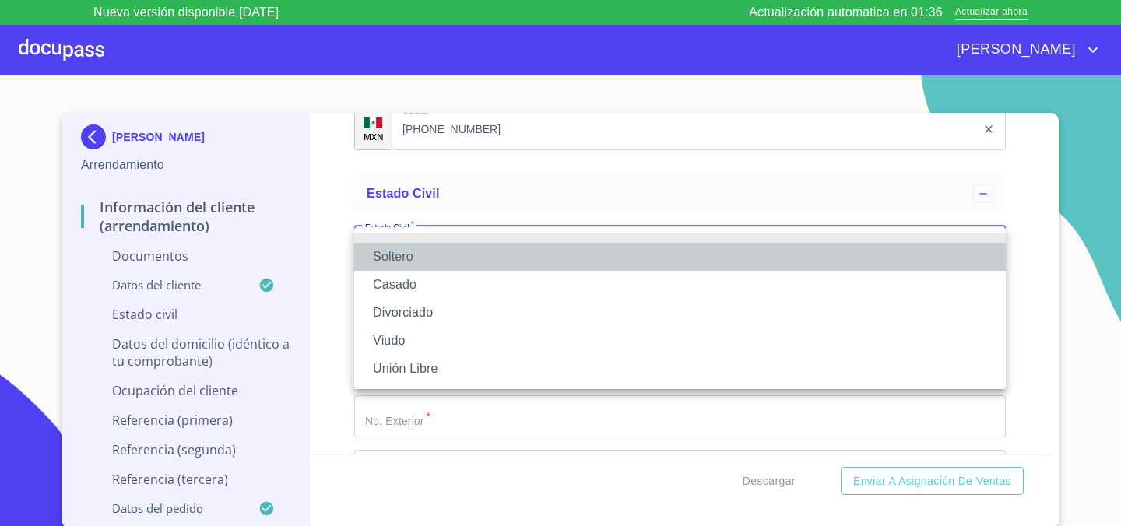
click at [431, 262] on li "Soltero" at bounding box center [680, 257] width 652 height 28
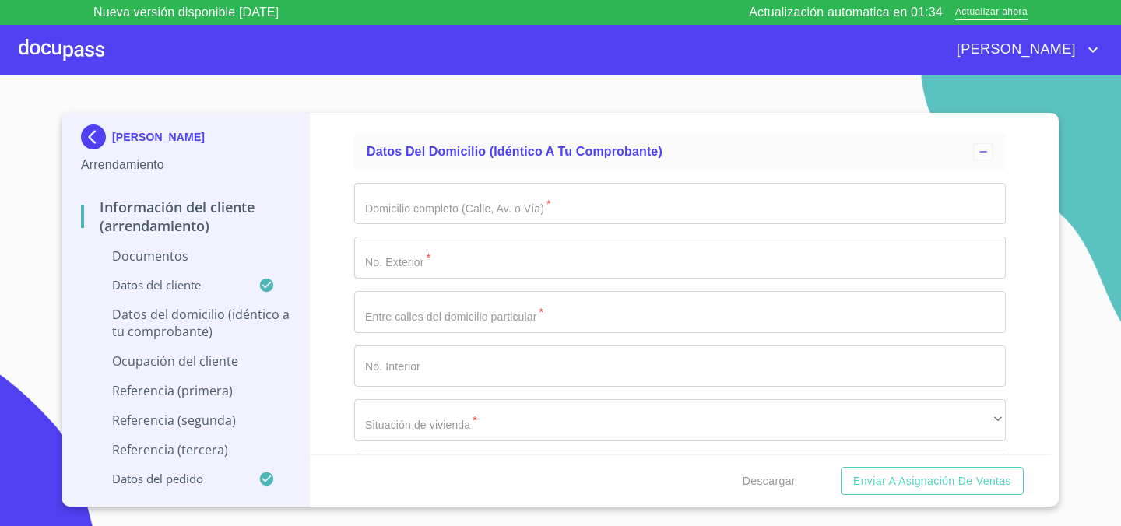
scroll to position [2768, 0]
click at [434, 208] on input "Documento de identificación.   *" at bounding box center [680, 200] width 652 height 42
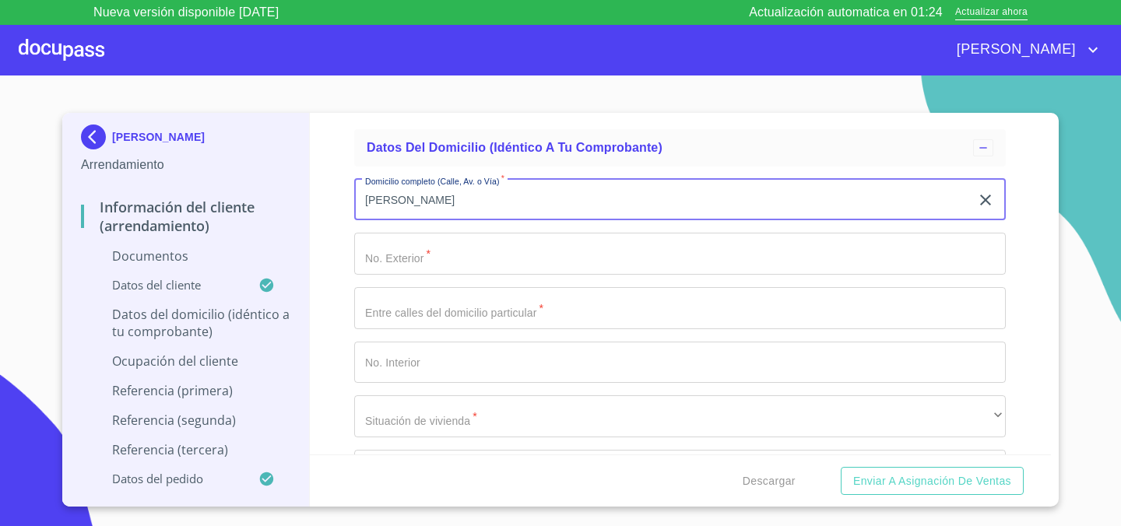
type input "ARAGON"
click at [546, 248] on input "Documento de identificación.   *" at bounding box center [680, 254] width 652 height 42
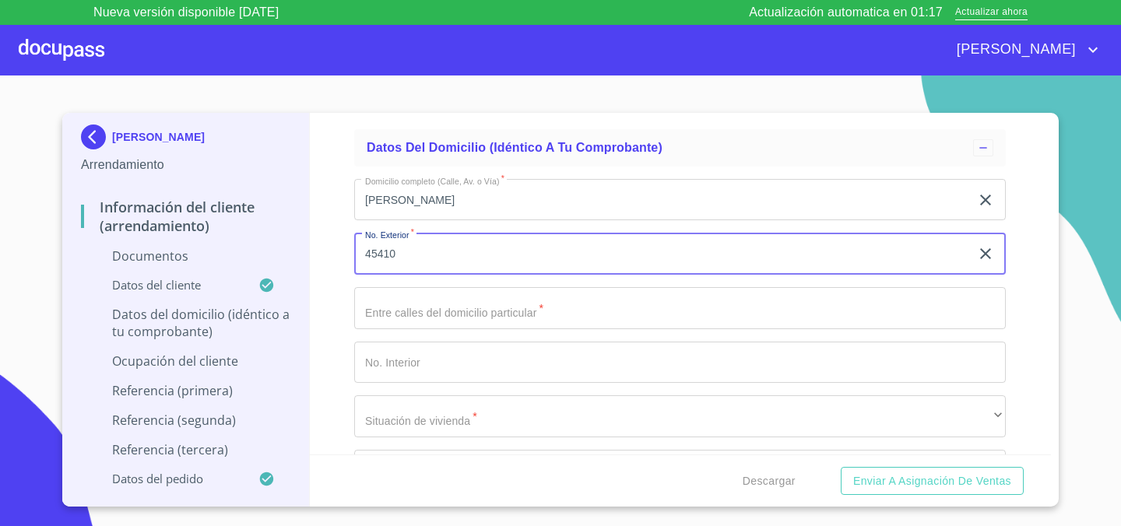
type input "45410"
drag, startPoint x: 467, startPoint y: 270, endPoint x: 399, endPoint y: 253, distance: 69.9
click at [351, 264] on div "Información del cliente (Arrendamiento) Documentos Documento de identificación.…" at bounding box center [681, 284] width 742 height 342
click at [399, 253] on input "45410" at bounding box center [662, 254] width 616 height 42
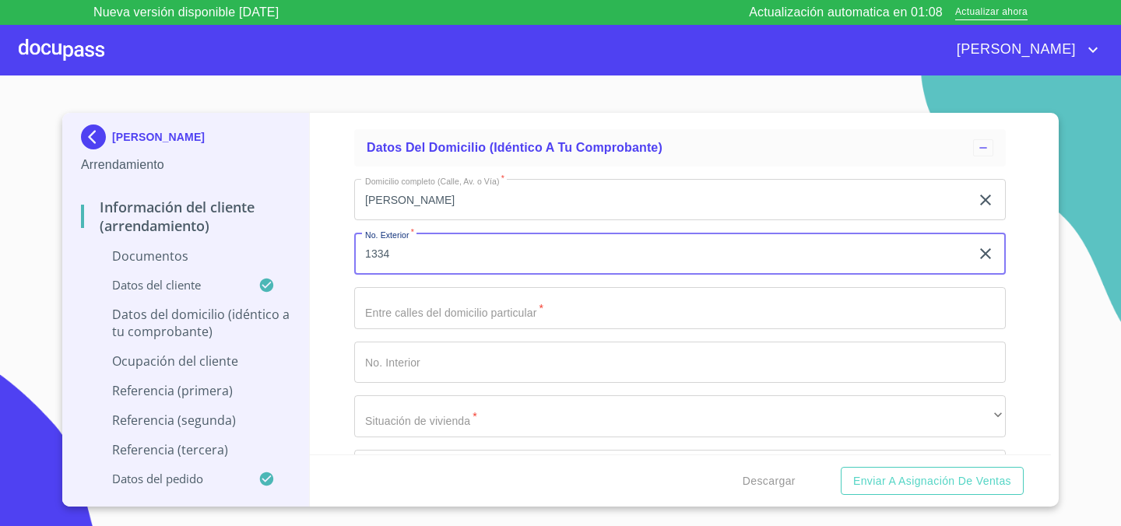
type input "1334"
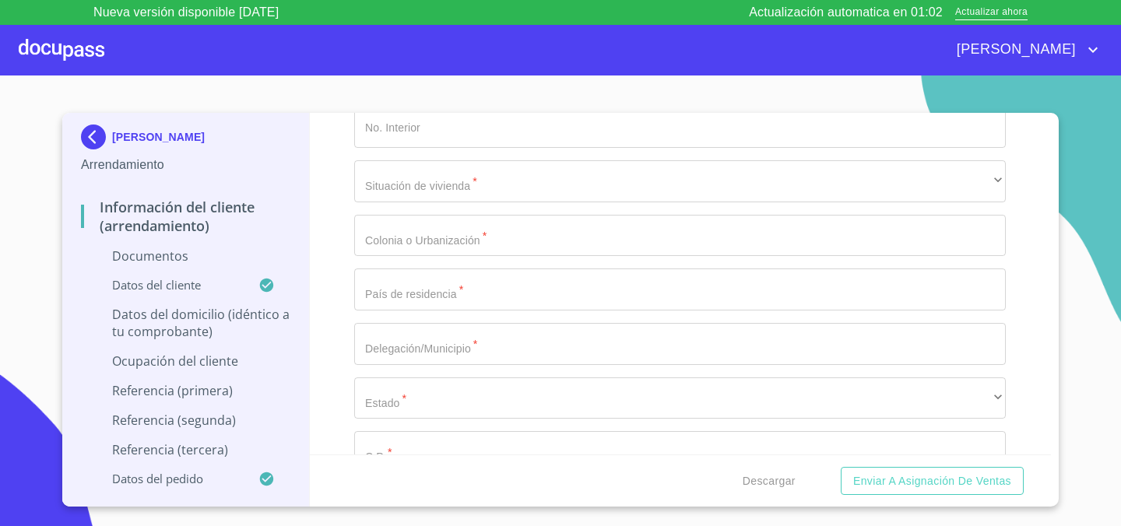
scroll to position [3021, 0]
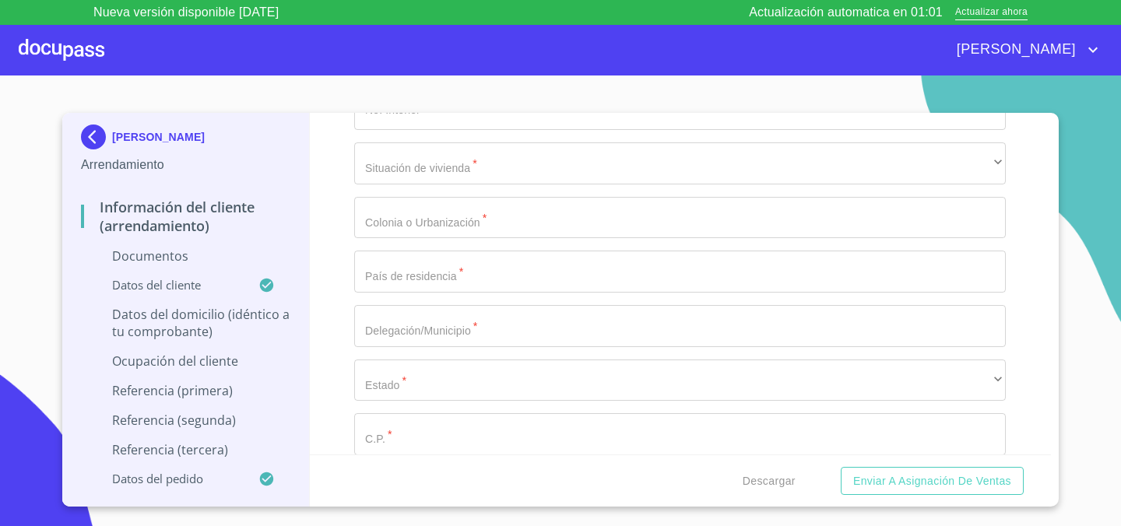
click at [427, 440] on input "Documento de identificación.   *" at bounding box center [680, 434] width 652 height 42
paste input "45410"
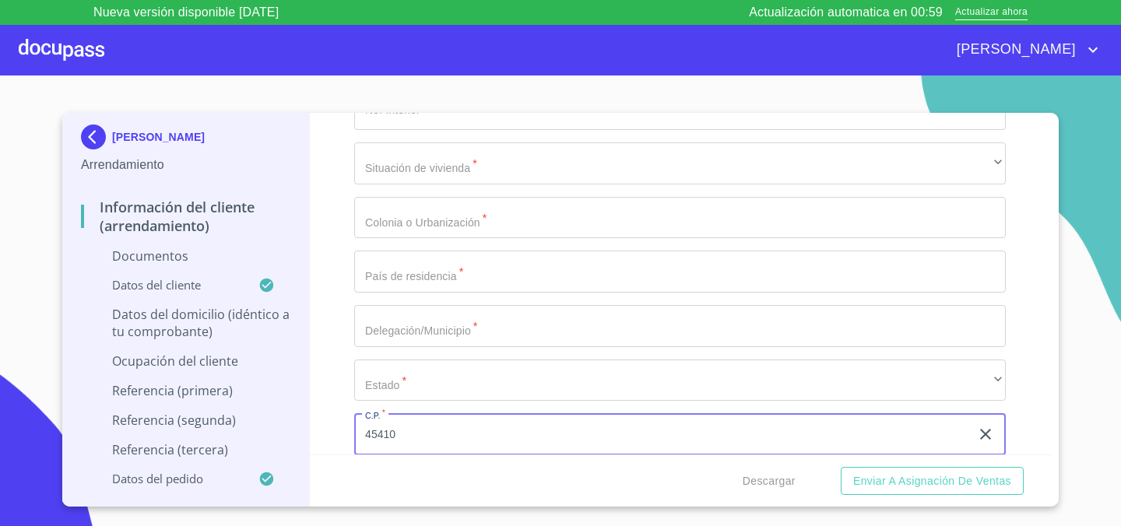
type input "45410"
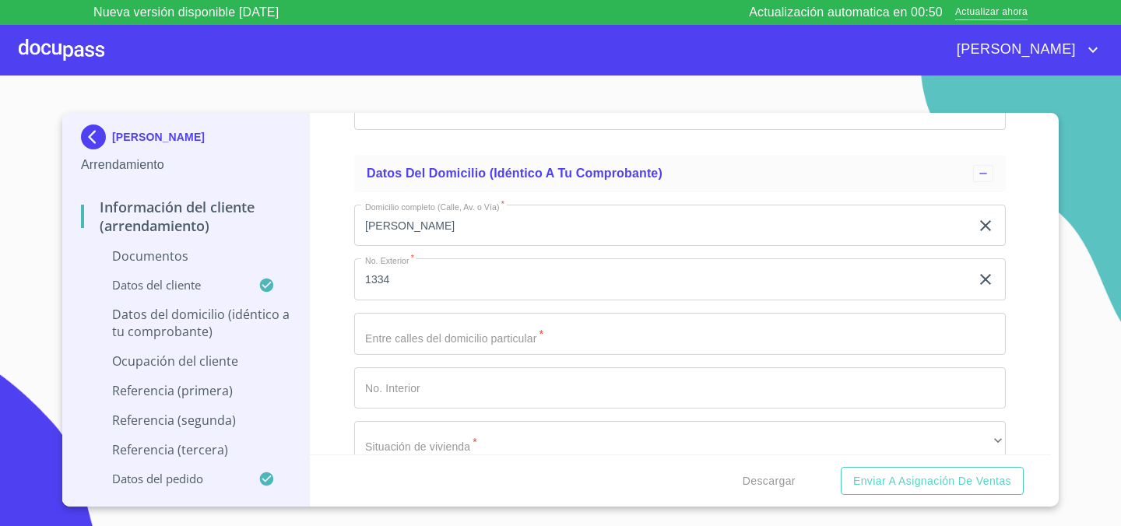
scroll to position [2748, 0]
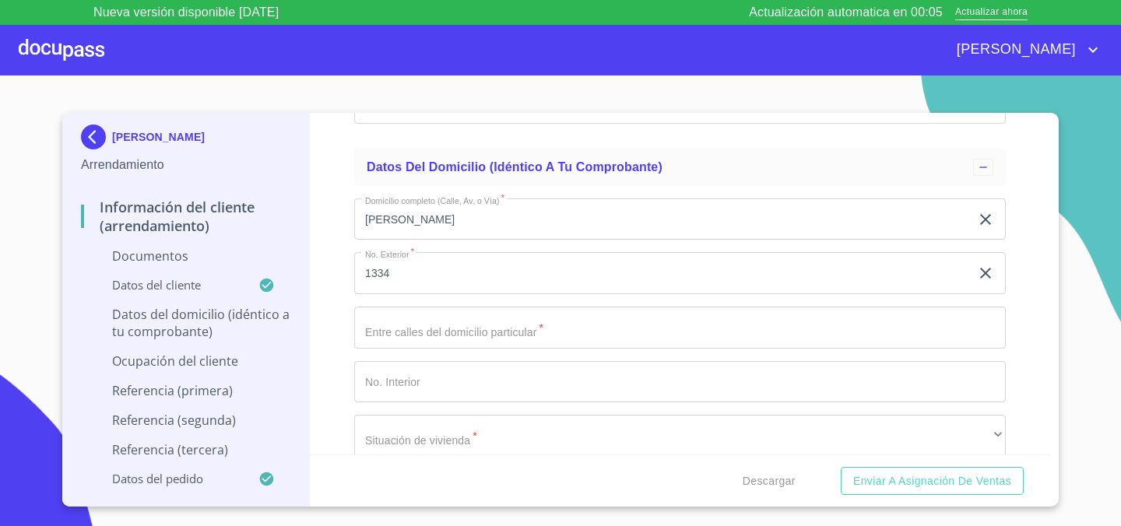
click at [424, 335] on input "Documento de identificación.   *" at bounding box center [680, 328] width 652 height 42
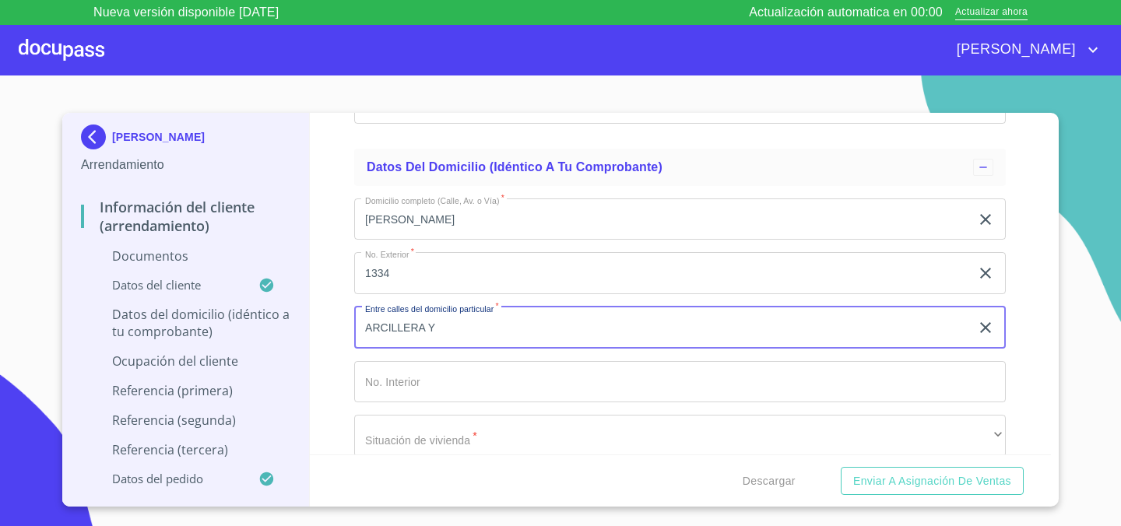
type input "ARCILLERA Y"
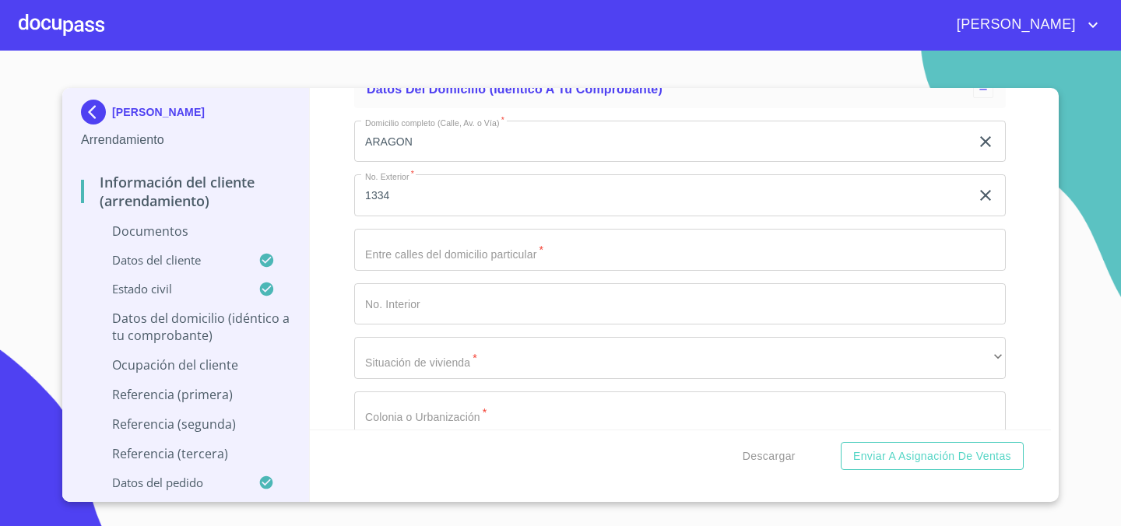
scroll to position [2770, 0]
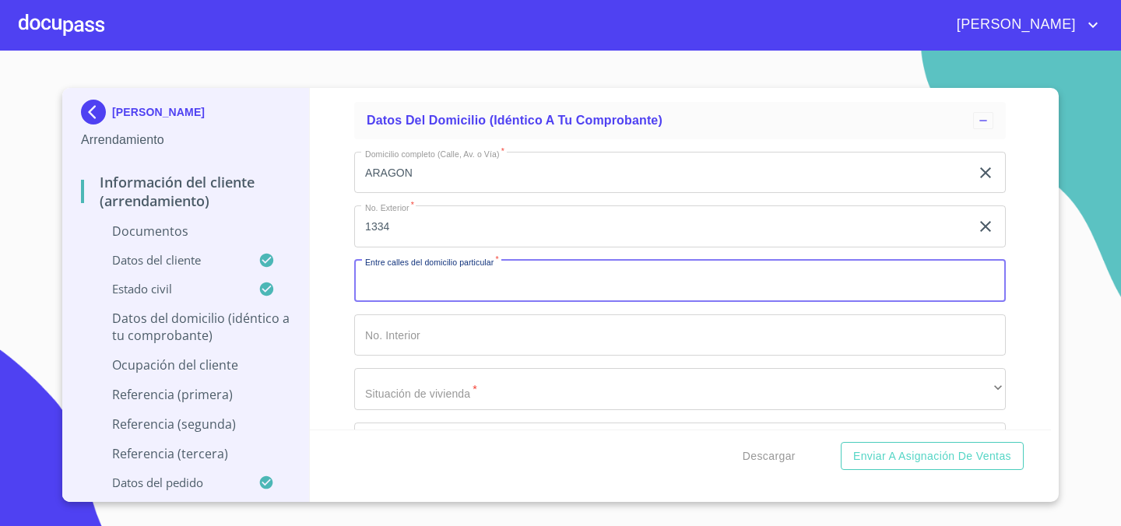
click at [543, 277] on input "Documento de identificación.   *" at bounding box center [680, 281] width 652 height 42
click at [401, 275] on input "ARICULLERA Y EDRAL" at bounding box center [662, 281] width 616 height 42
type input "[PERSON_NAME] Y EDRAL"
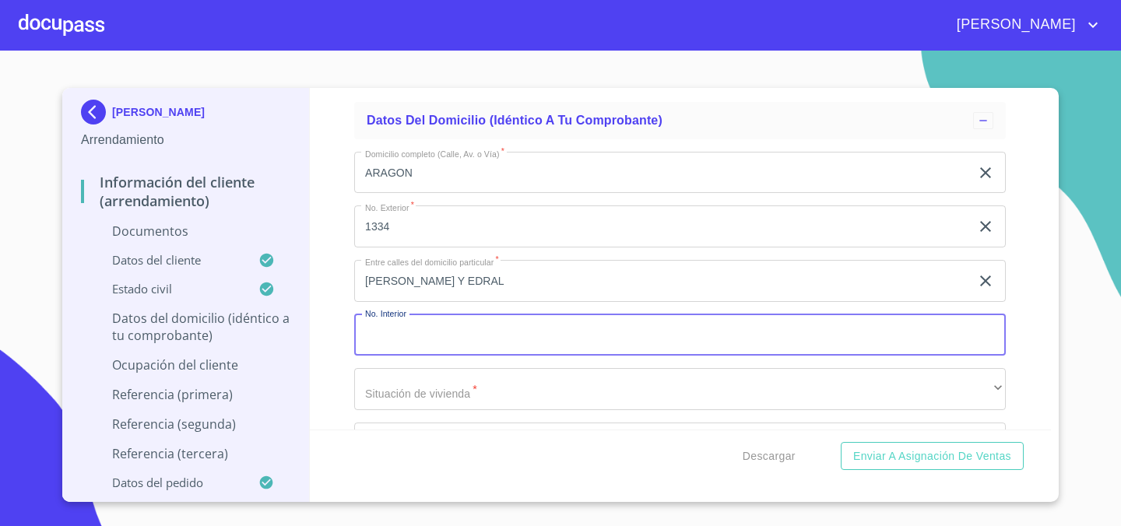
click at [596, 323] on input "Documento de identificación.   *" at bounding box center [680, 336] width 652 height 42
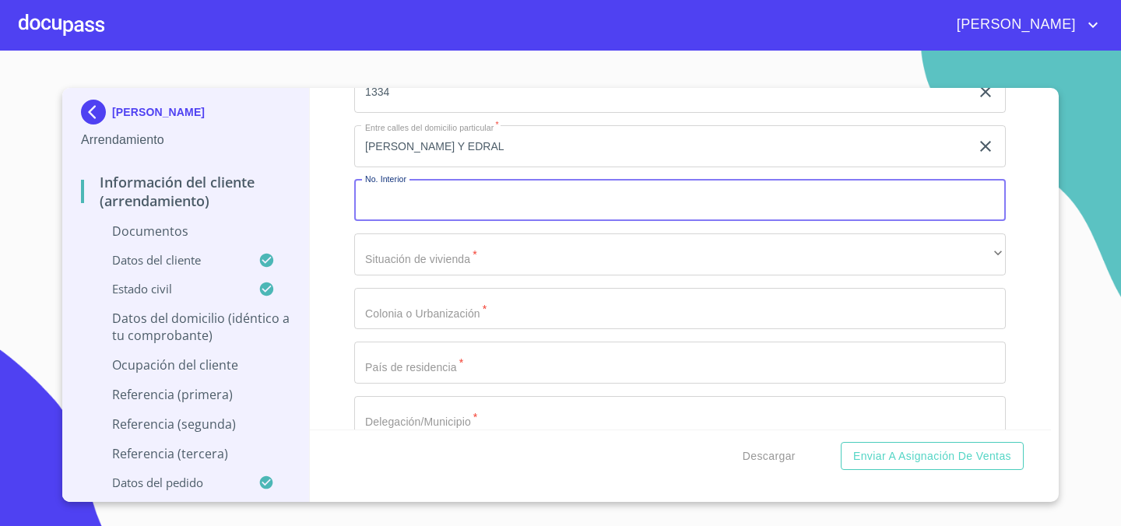
scroll to position [2906, 0]
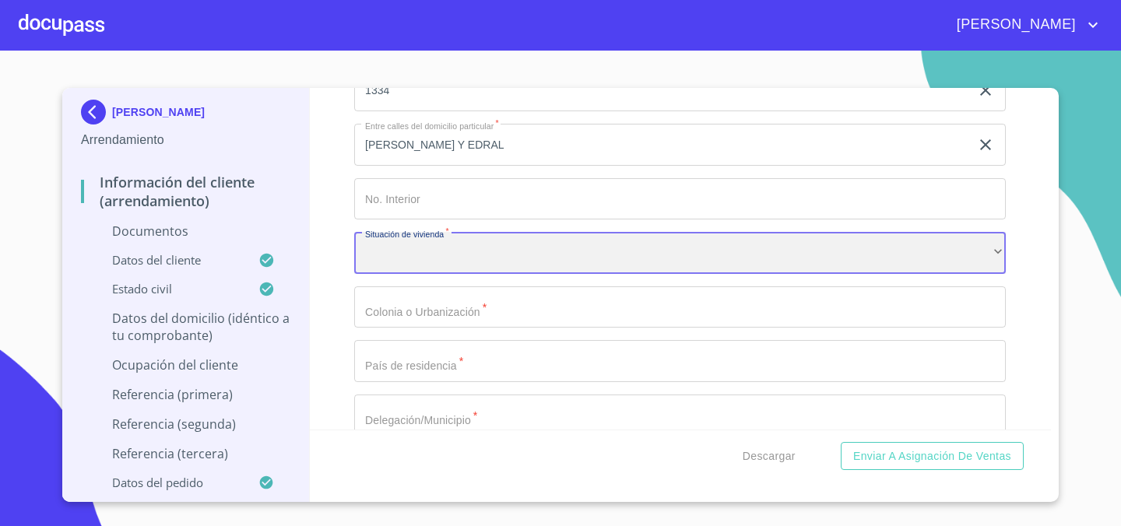
click at [558, 268] on div "​" at bounding box center [680, 253] width 652 height 42
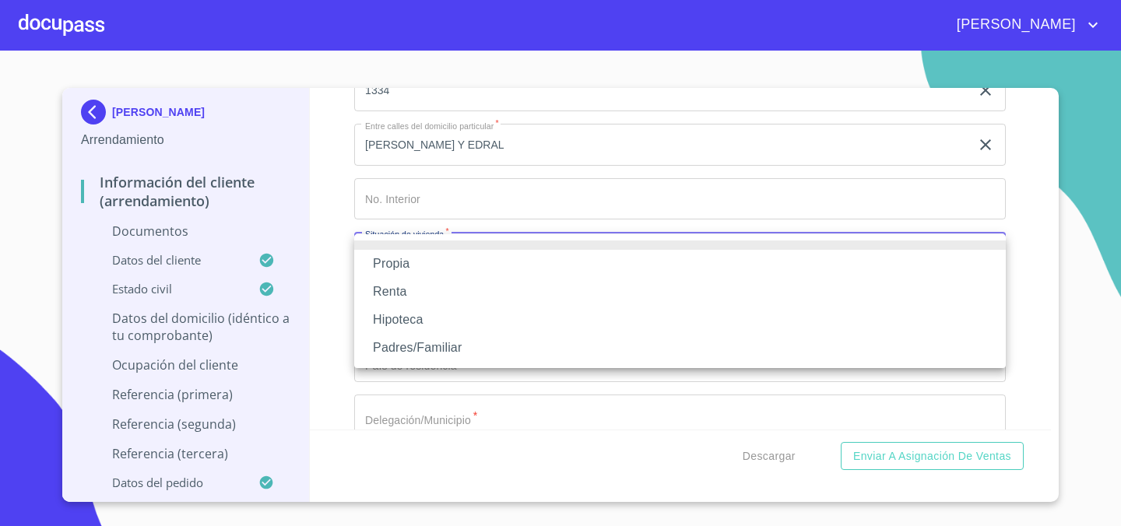
drag, startPoint x: 535, startPoint y: 281, endPoint x: 536, endPoint y: 273, distance: 8.6
click at [536, 273] on ul "Propia Renta Hipoteca Padres/Familiar" at bounding box center [680, 301] width 652 height 134
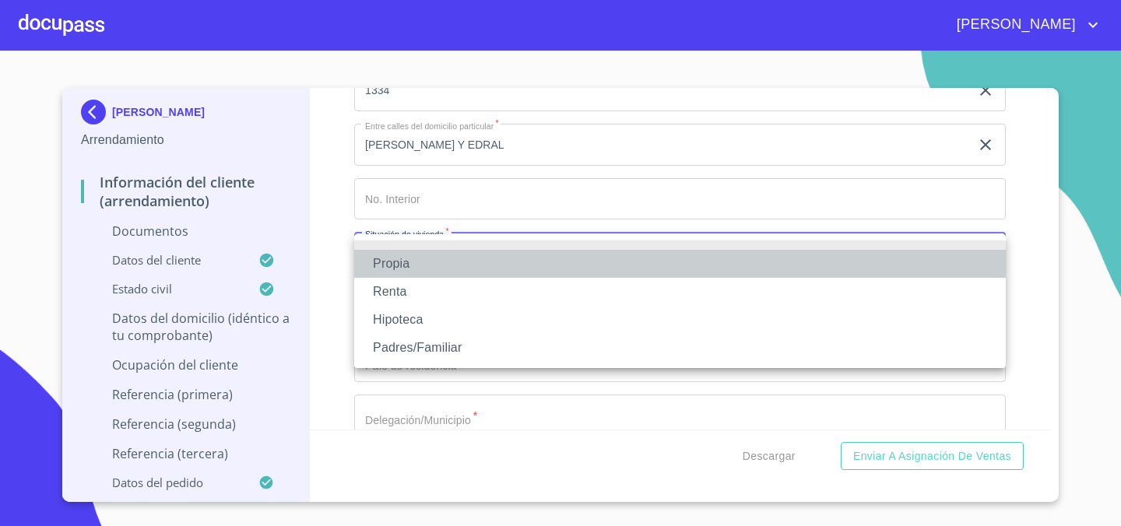
click at [536, 273] on li "Propia" at bounding box center [680, 264] width 652 height 28
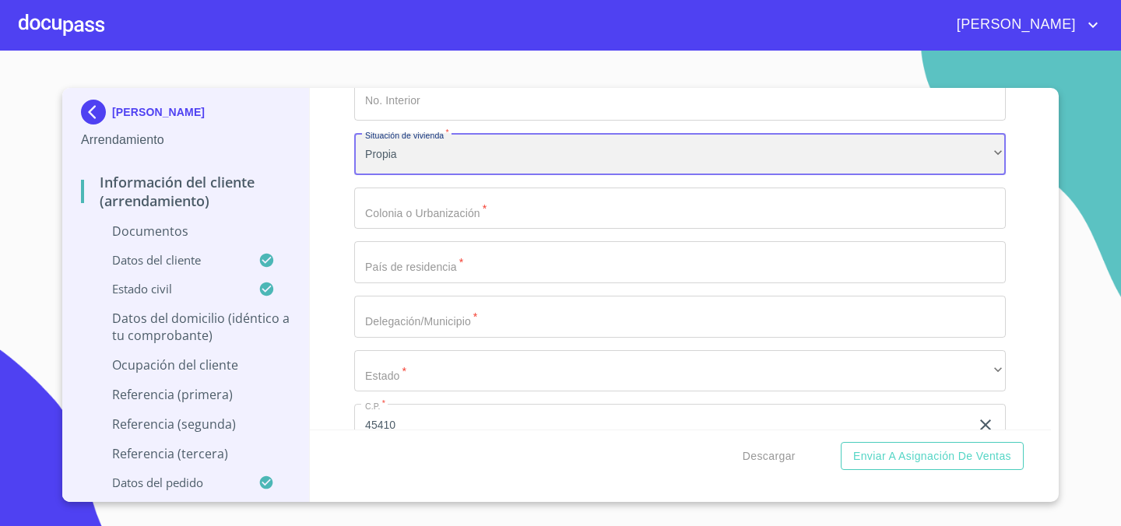
scroll to position [3018, 0]
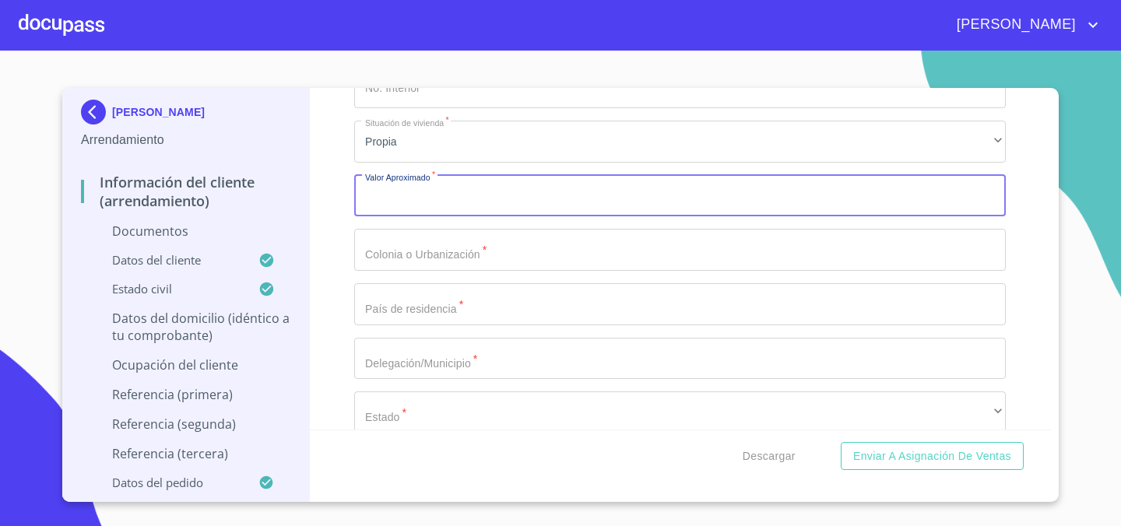
click at [494, 207] on input "Documento de identificación.   *" at bounding box center [680, 196] width 652 height 42
type input "$300,000"
click at [522, 248] on input "Documento de identificación.   *" at bounding box center [680, 250] width 652 height 42
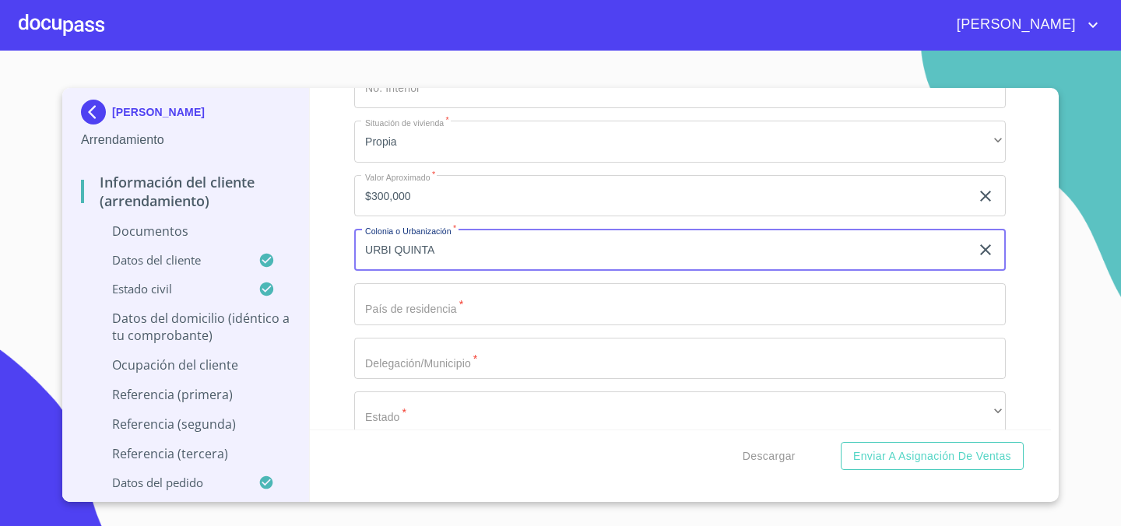
scroll to position [3011, 0]
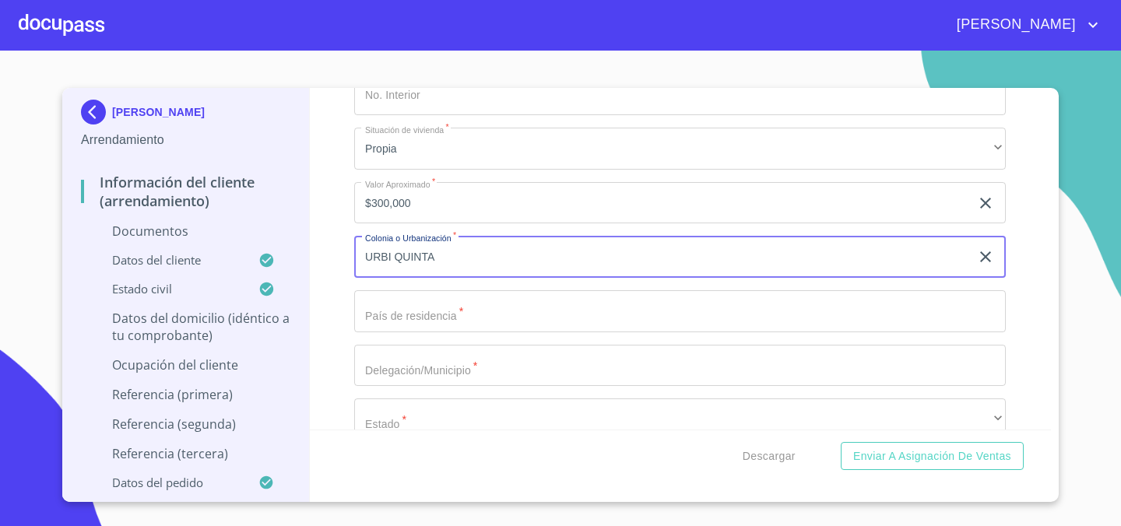
type input "URBI QUINTA"
click at [572, 322] on input "Documento de identificación.   *" at bounding box center [680, 311] width 652 height 42
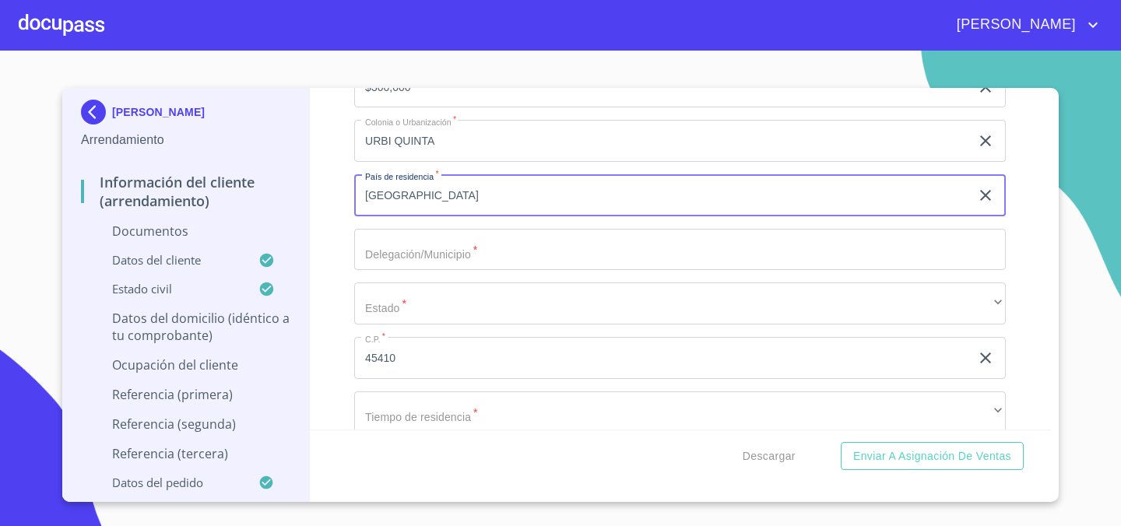
scroll to position [3133, 0]
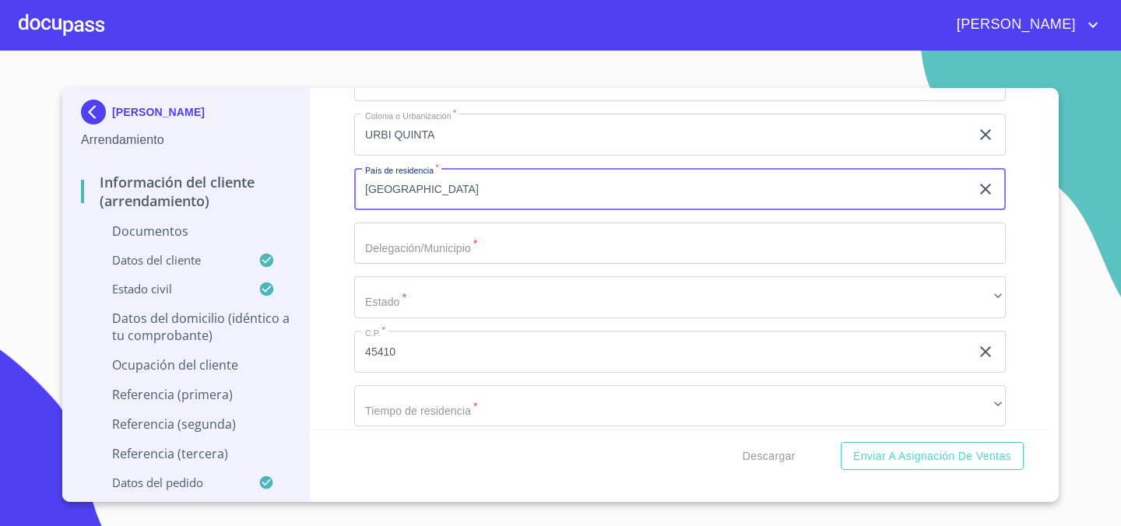
type input "[GEOGRAPHIC_DATA]"
click at [526, 248] on input "Documento de identificación.   *" at bounding box center [680, 244] width 652 height 42
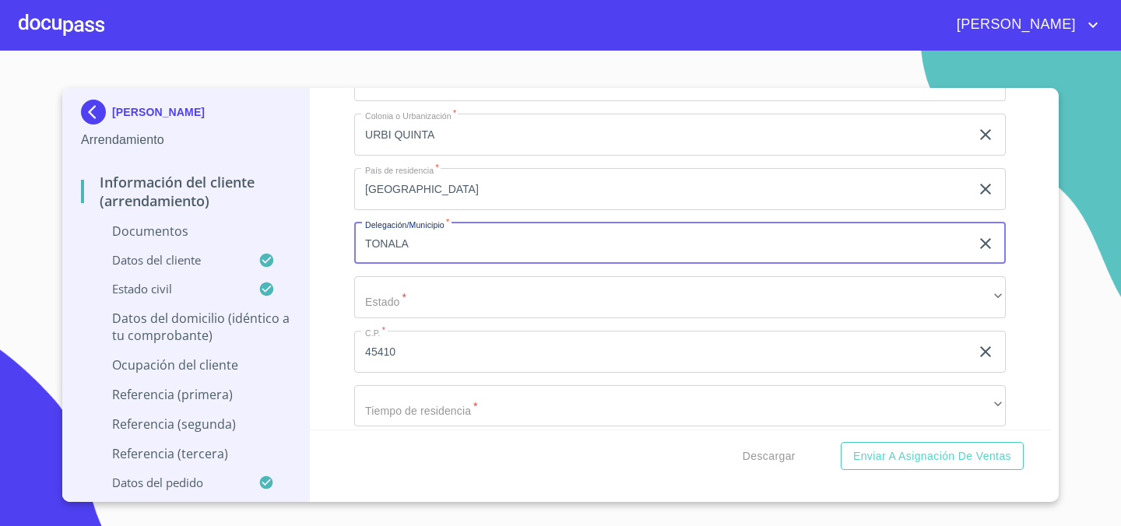
type input "TONALA"
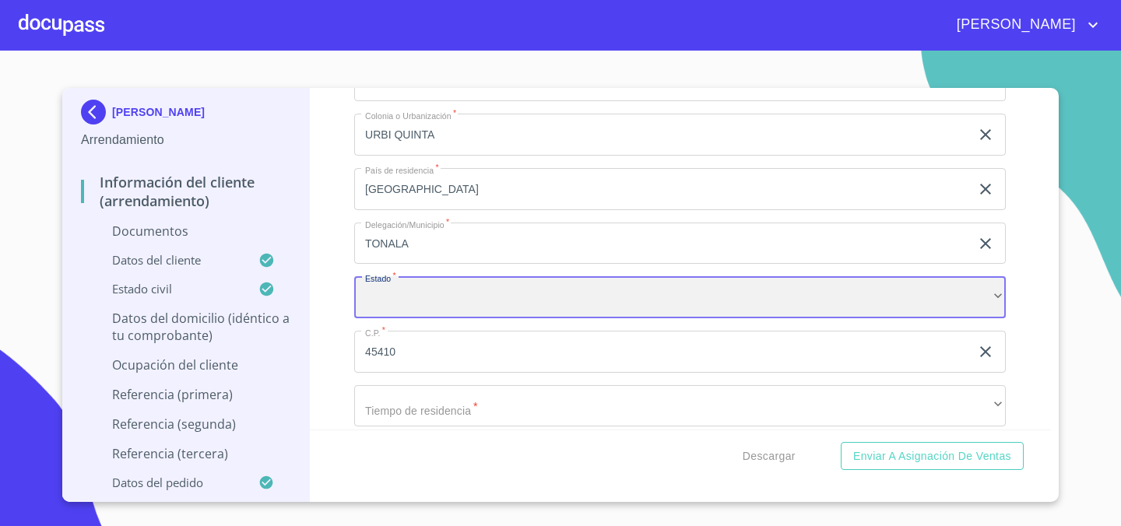
click at [459, 314] on div "​" at bounding box center [680, 297] width 652 height 42
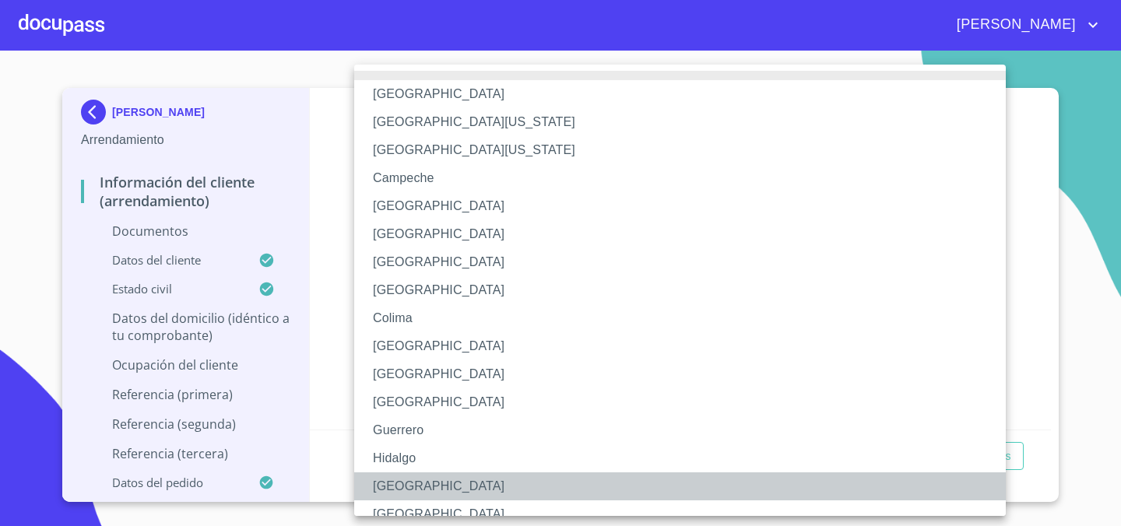
click at [400, 495] on li "[GEOGRAPHIC_DATA]" at bounding box center [680, 487] width 652 height 28
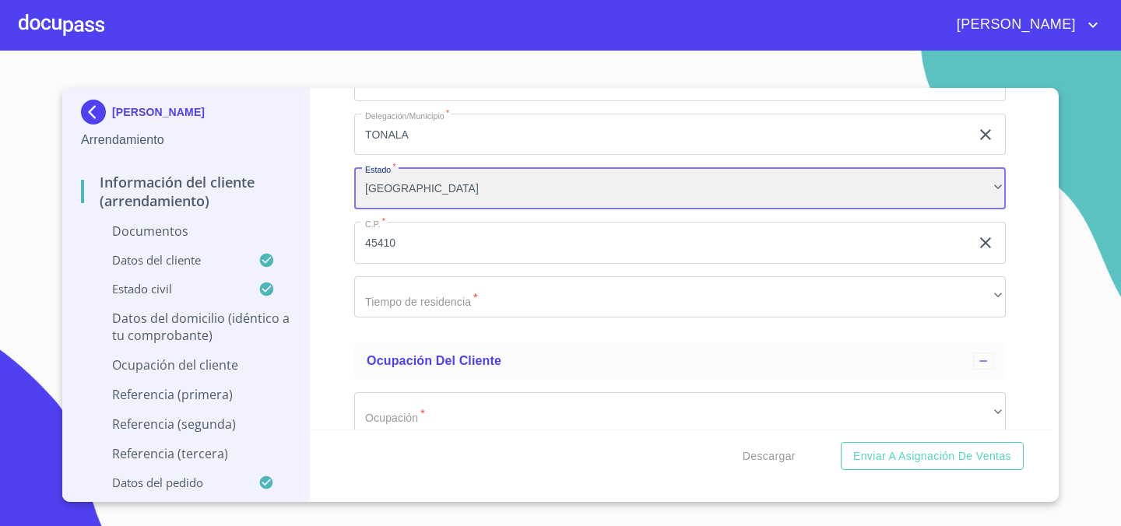
scroll to position [3265, 0]
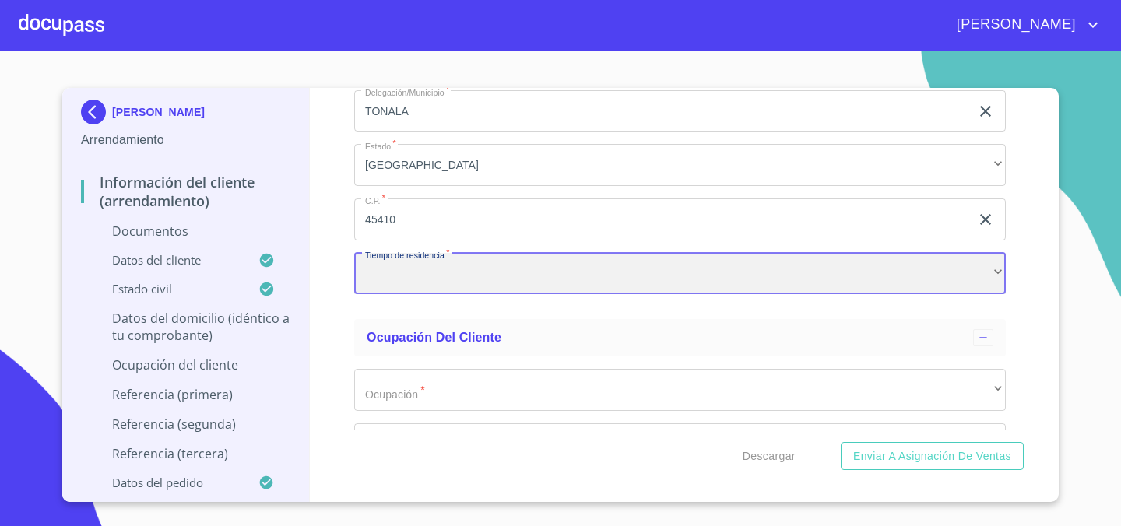
click at [512, 288] on div "​" at bounding box center [680, 274] width 652 height 42
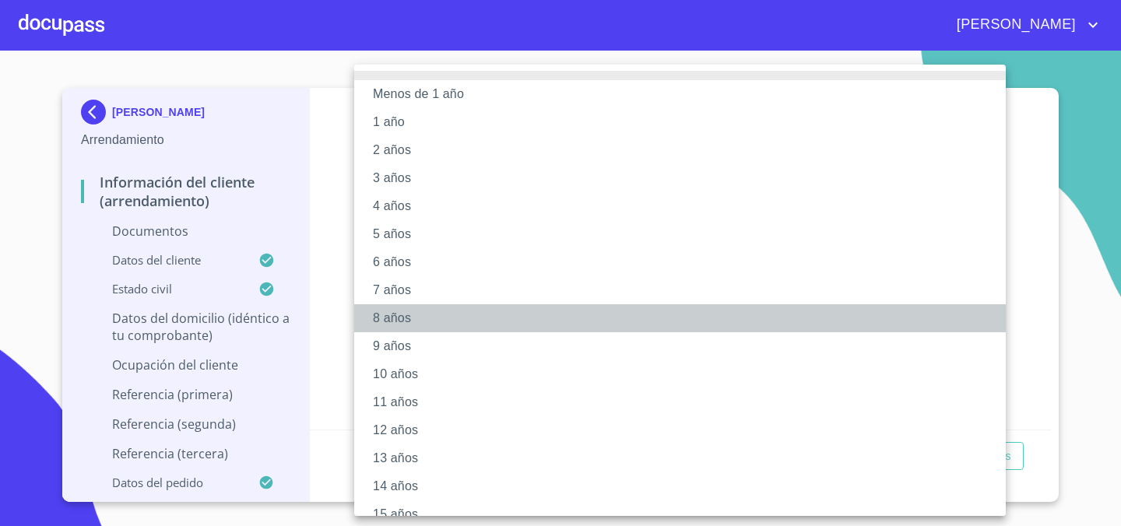
click at [486, 323] on li "8 años" at bounding box center [680, 318] width 652 height 28
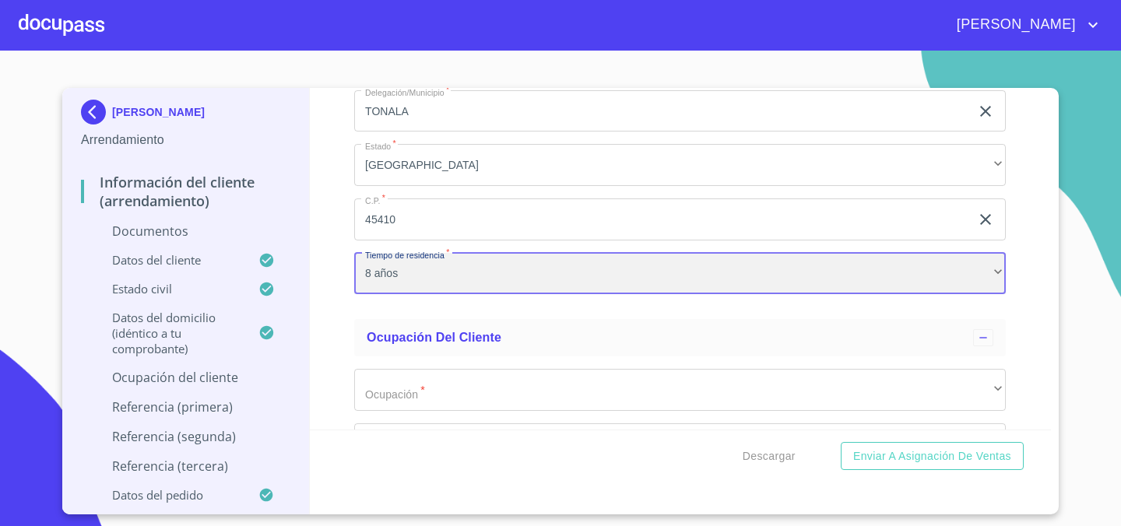
click at [481, 286] on div "8 años" at bounding box center [680, 274] width 652 height 42
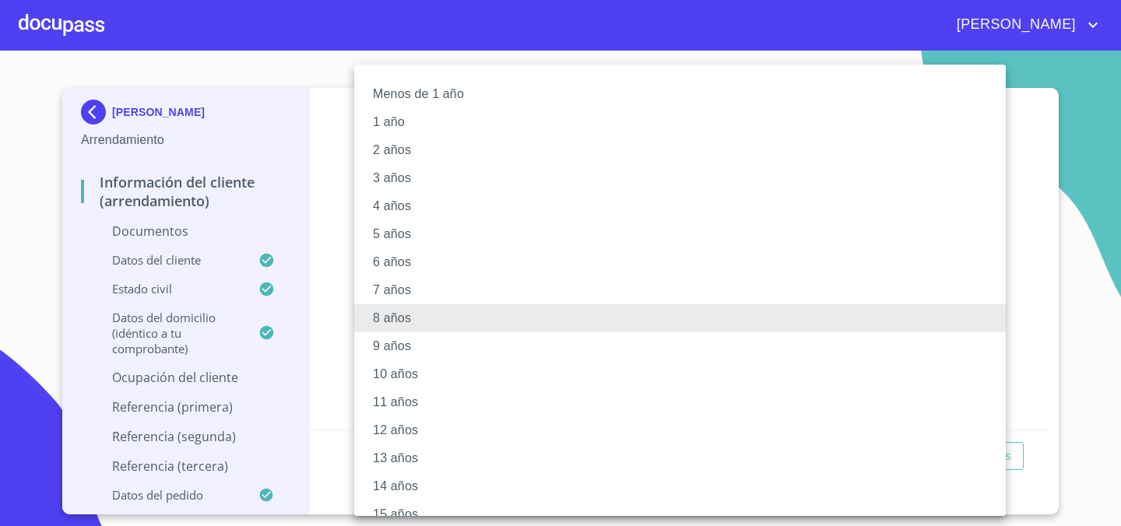
click at [484, 243] on li "5 años" at bounding box center [680, 234] width 652 height 28
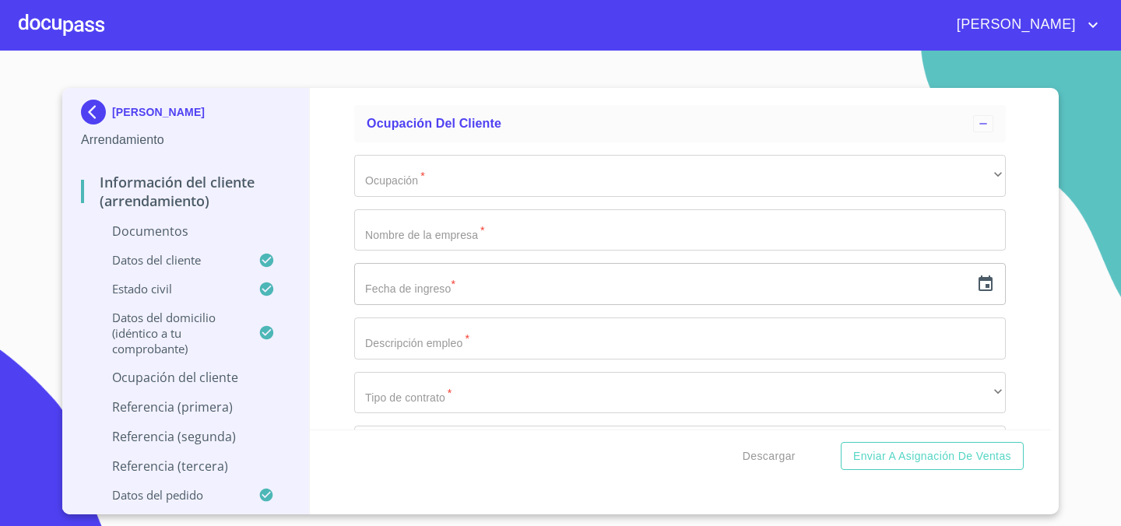
scroll to position [3480, 0]
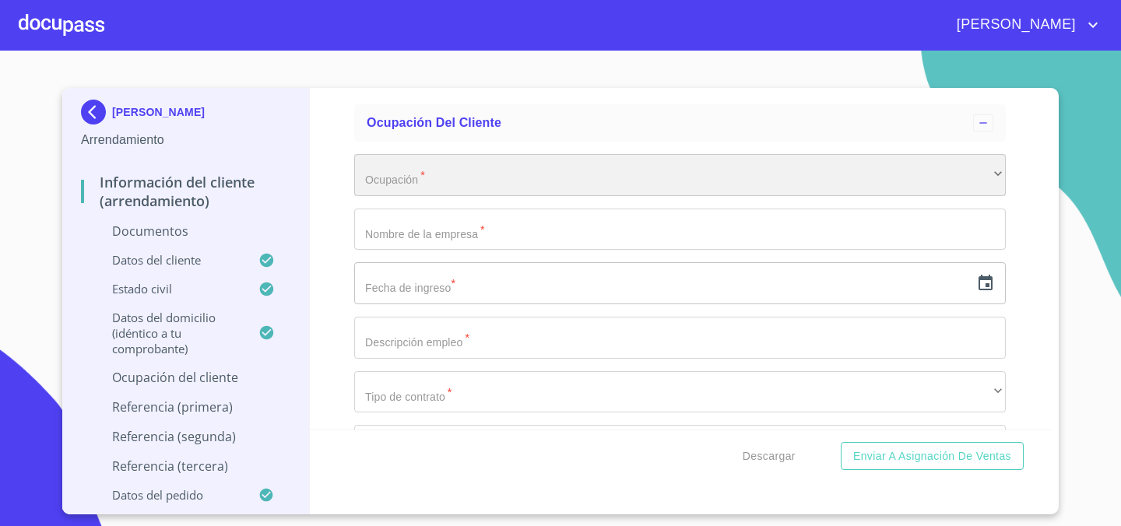
click at [476, 171] on div "​" at bounding box center [680, 175] width 652 height 42
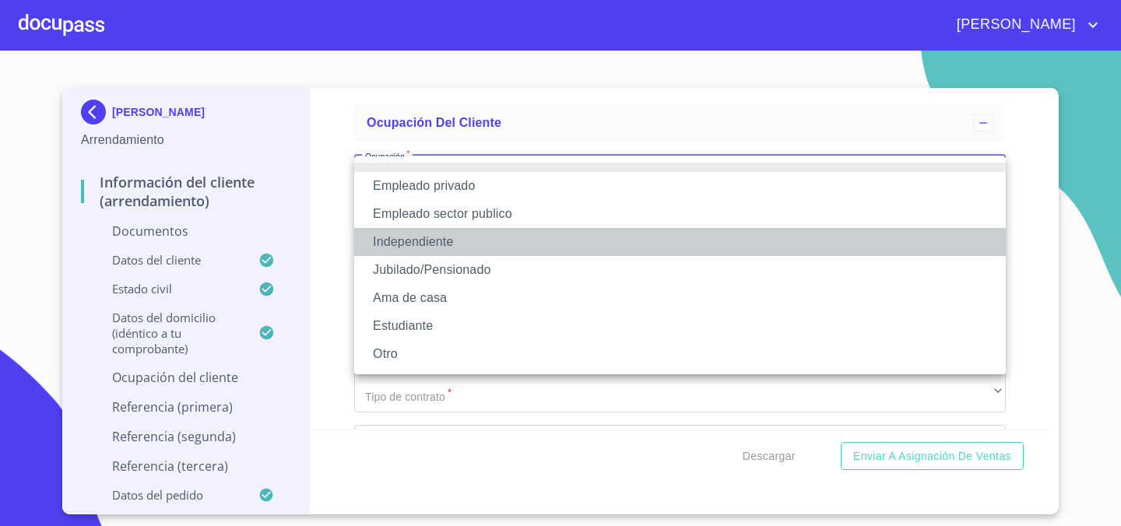
click at [457, 245] on li "Independiente" at bounding box center [680, 242] width 652 height 28
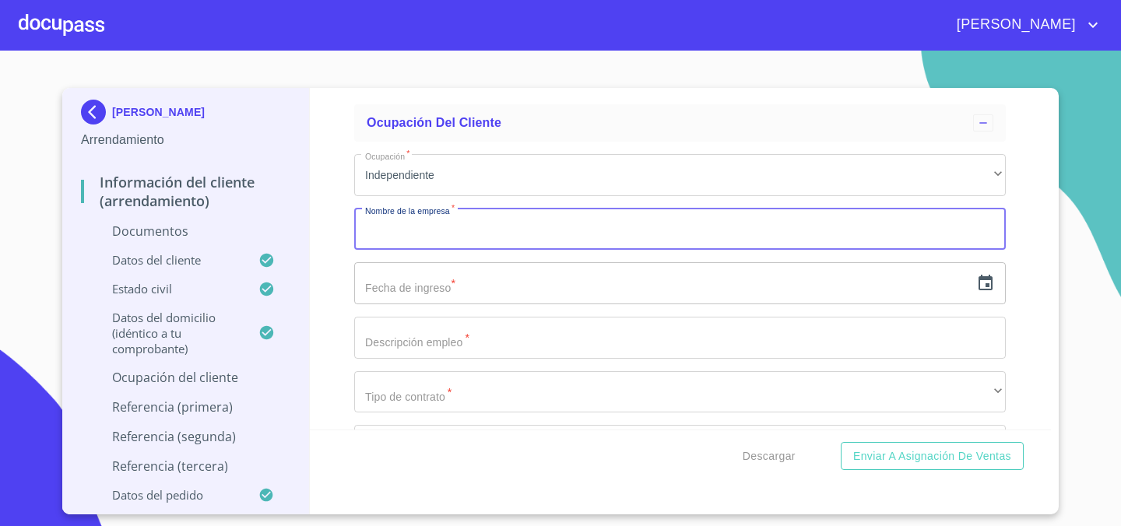
click at [497, 242] on input "Documento de identificación.   *" at bounding box center [680, 230] width 652 height 42
paste input "Servicios Integrales de Mantenimiento Técnico"
type input "Servicios Integrales de Mantenimiento Técnico"
click at [402, 279] on input "text" at bounding box center [662, 283] width 616 height 42
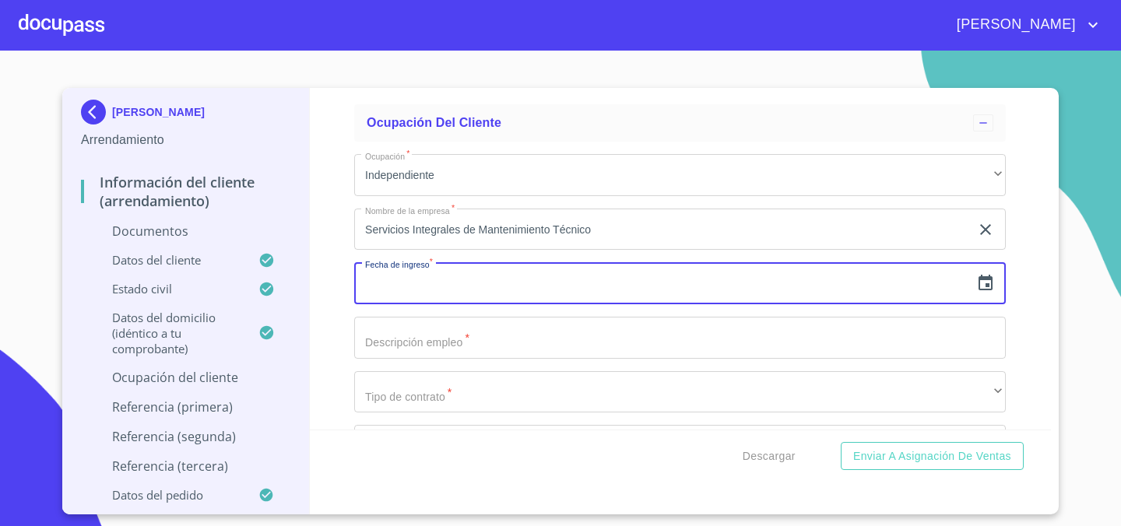
click at [985, 285] on icon "button" at bounding box center [985, 283] width 19 height 19
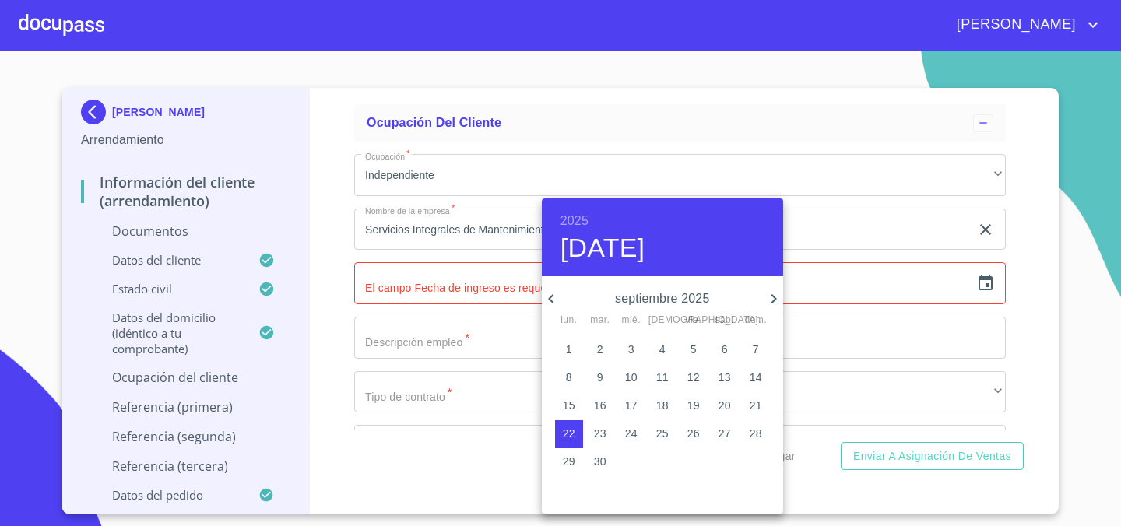
click at [592, 213] on div "2025 [DATE]" at bounding box center [662, 238] width 241 height 78
click at [581, 222] on h6 "2025" at bounding box center [575, 221] width 28 height 22
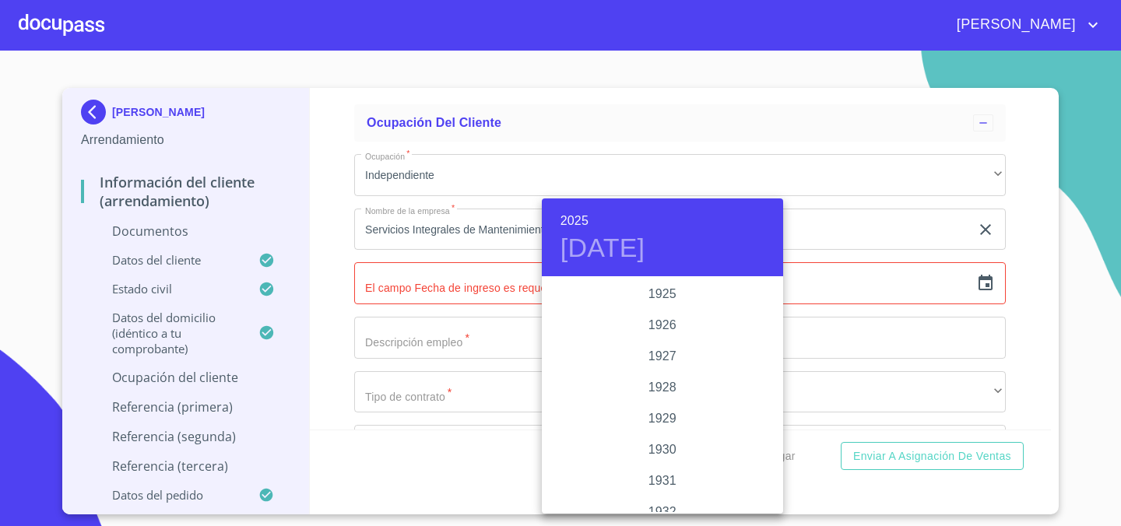
scroll to position [3021, 0]
click at [339, 278] on div at bounding box center [560, 263] width 1121 height 526
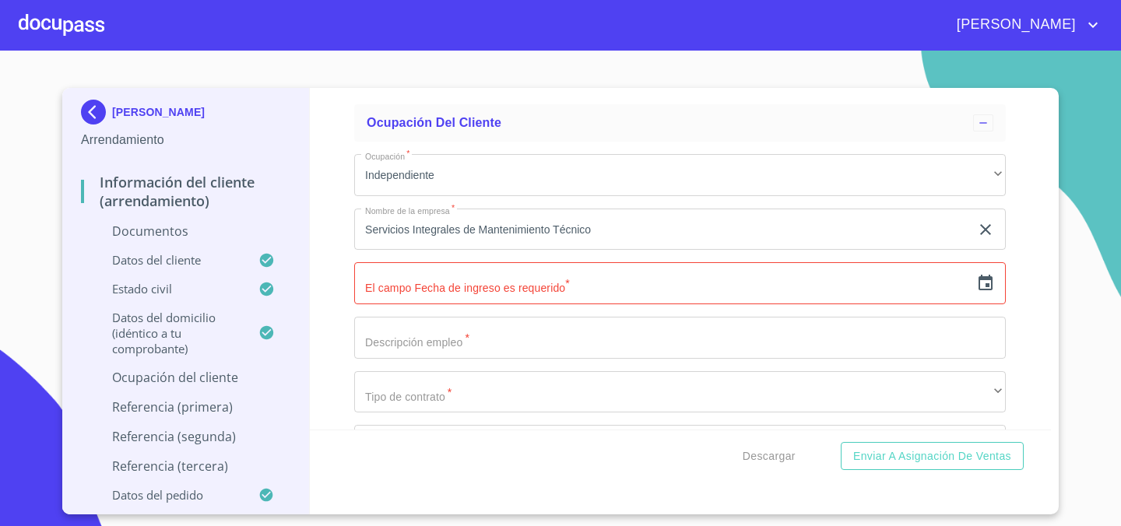
click at [989, 280] on icon "button" at bounding box center [985, 283] width 19 height 19
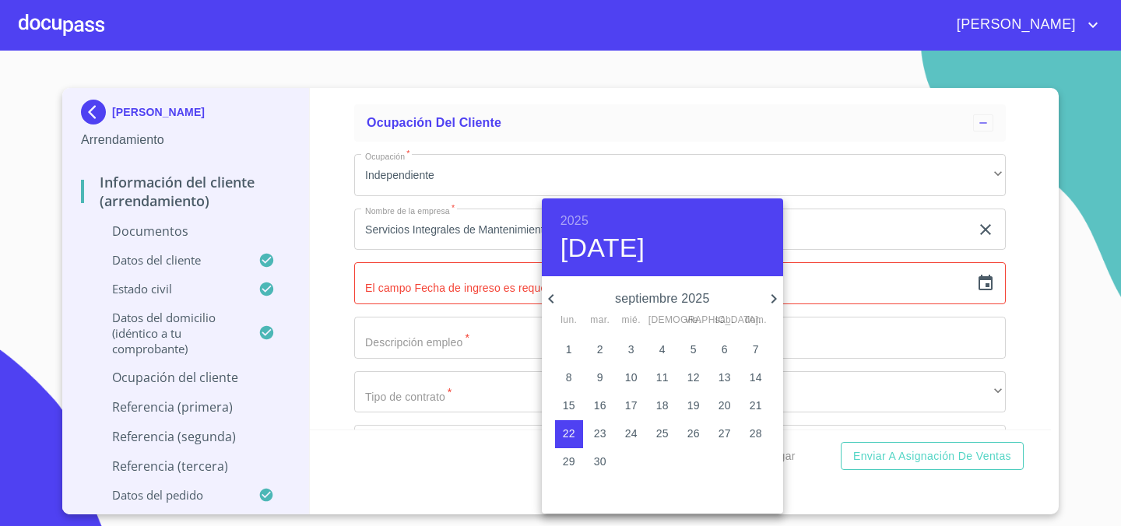
click at [582, 220] on h6 "2025" at bounding box center [575, 221] width 28 height 22
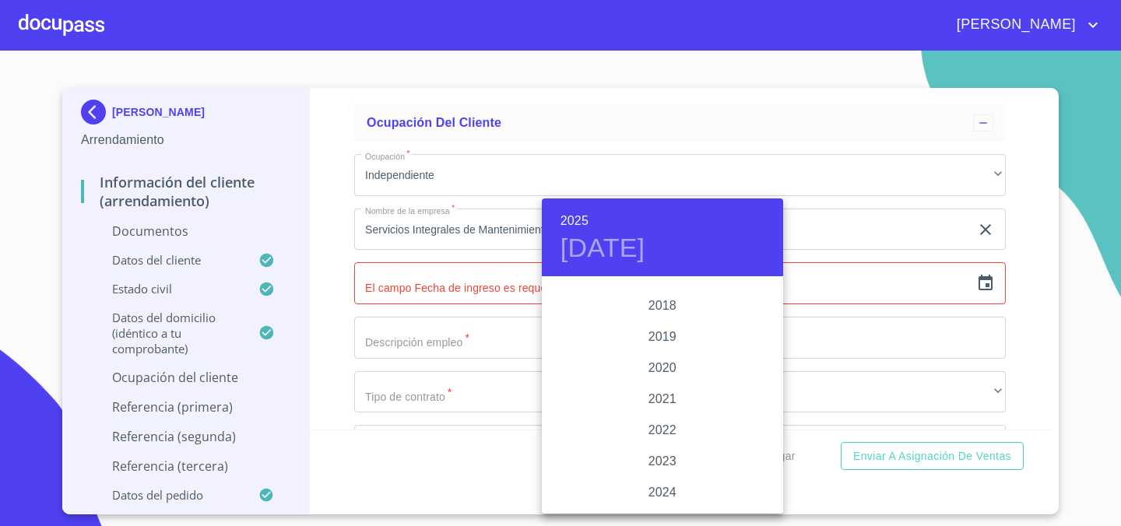
scroll to position [2884, 0]
click at [661, 395] on div "2021" at bounding box center [662, 400] width 241 height 31
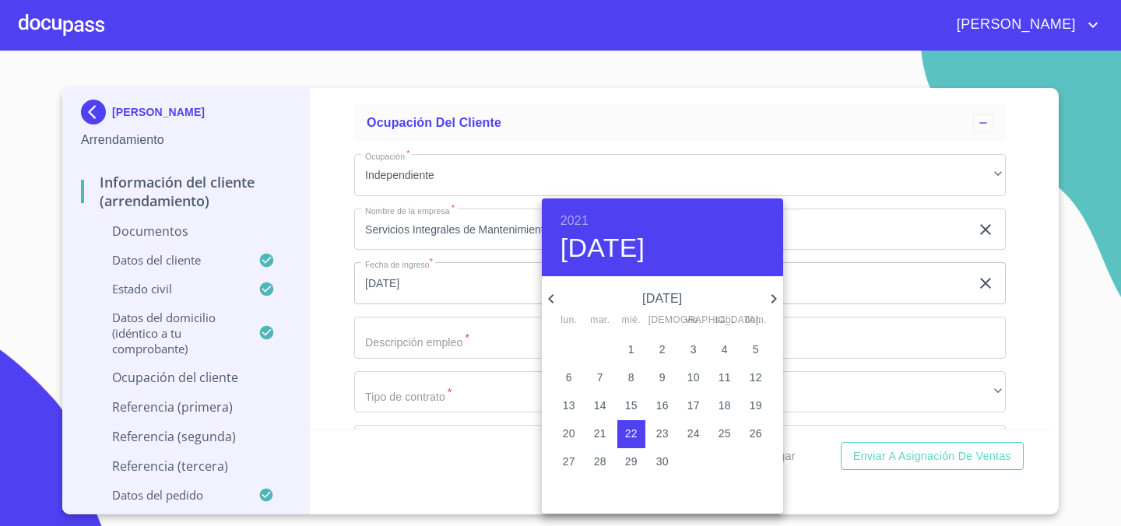
click at [772, 297] on icon "button" at bounding box center [774, 299] width 19 height 19
click at [633, 349] on p "1" at bounding box center [631, 350] width 6 height 16
type input "[DATE]"
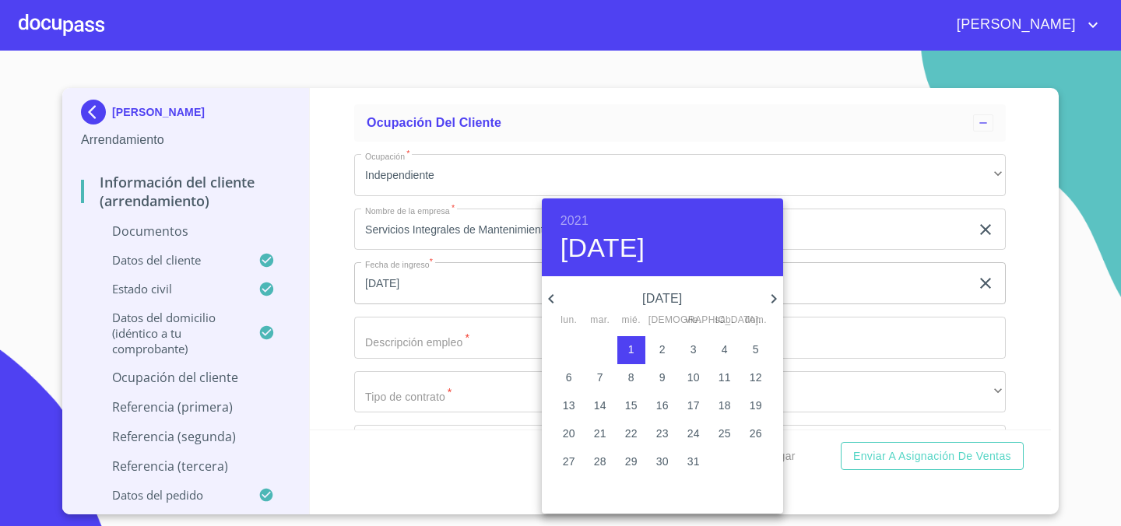
click at [321, 326] on div at bounding box center [560, 263] width 1121 height 526
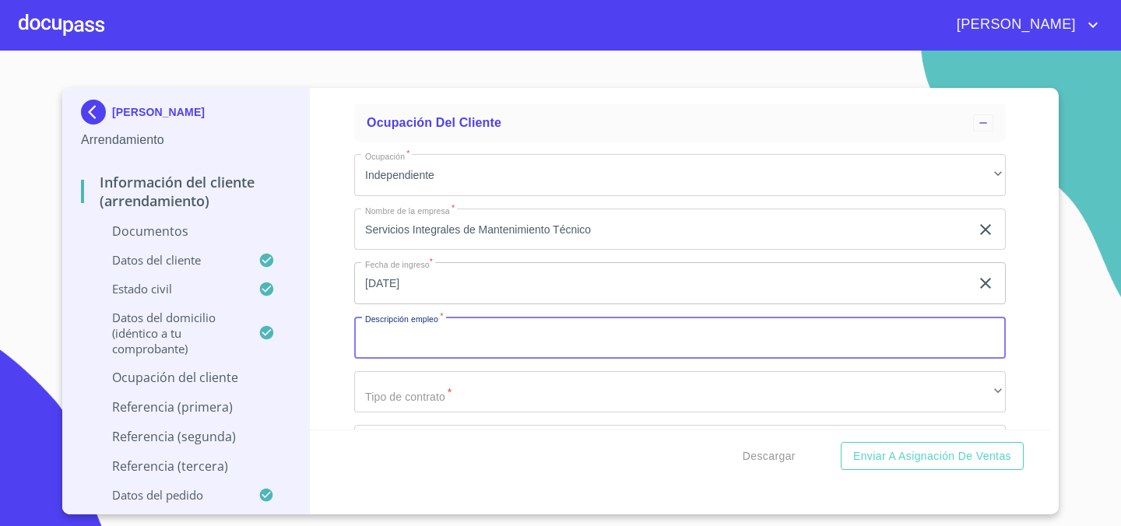
click at [425, 336] on input "Documento de identificación.   *" at bounding box center [680, 338] width 652 height 42
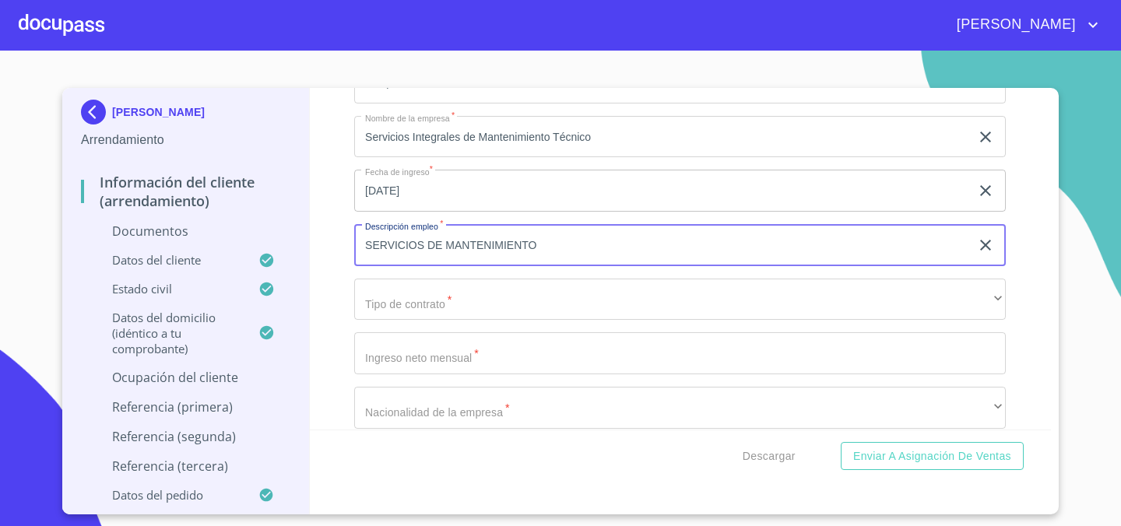
scroll to position [3577, 0]
type input "SERVICIOS DE MANTENIMIENTO"
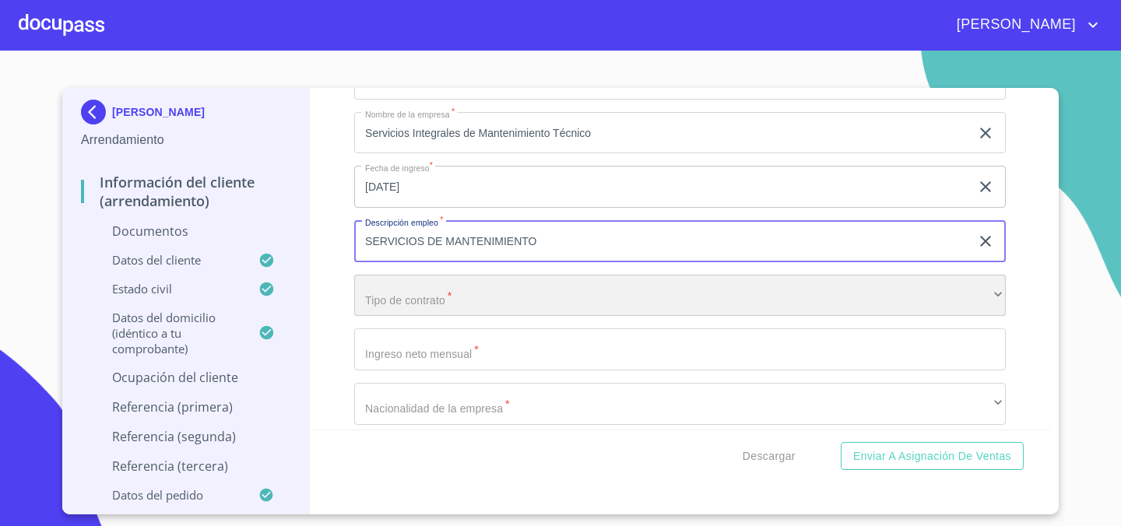
click at [413, 307] on div "​" at bounding box center [680, 296] width 652 height 42
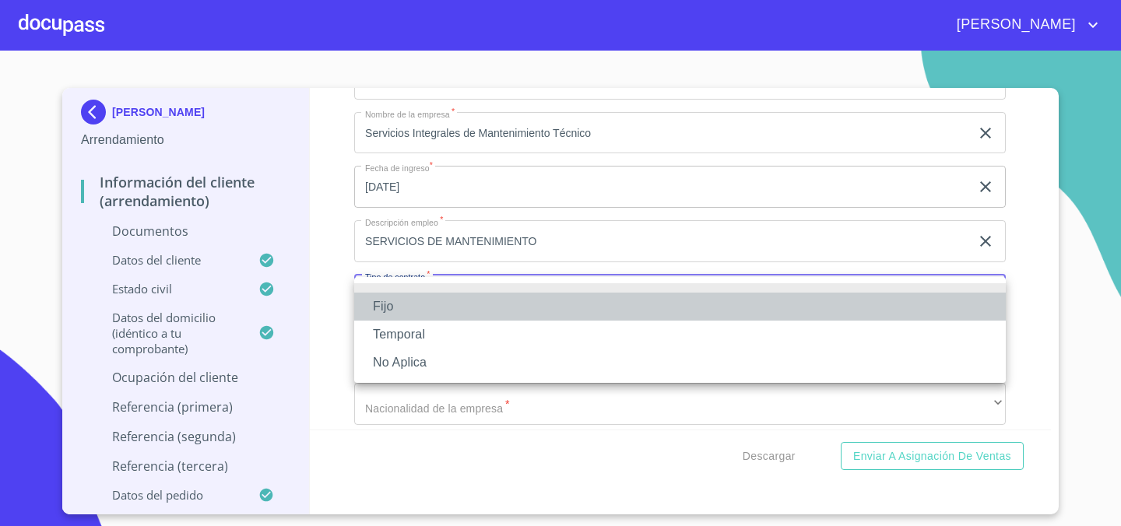
click at [416, 305] on li "Fijo" at bounding box center [680, 307] width 652 height 28
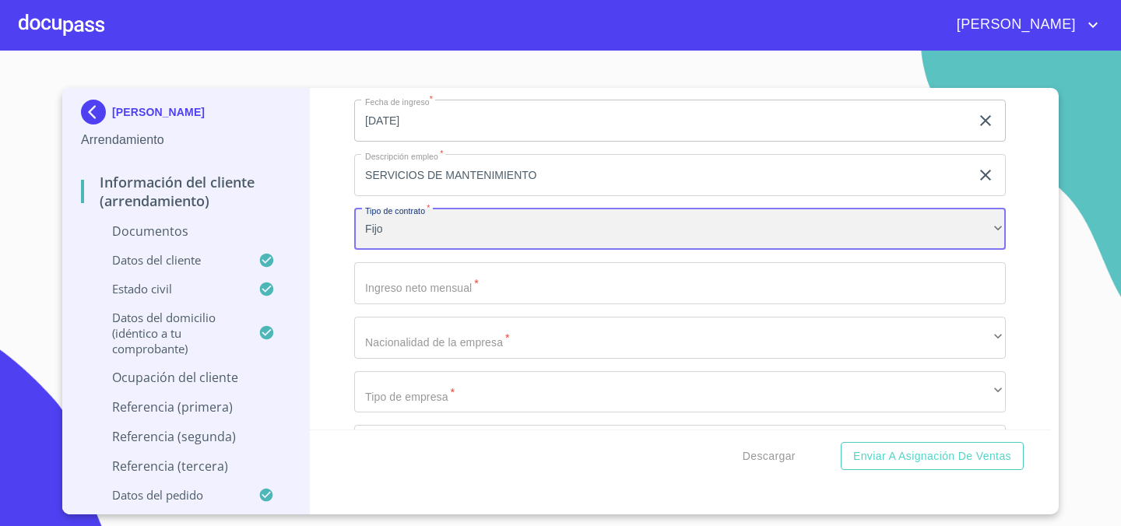
scroll to position [3653, 0]
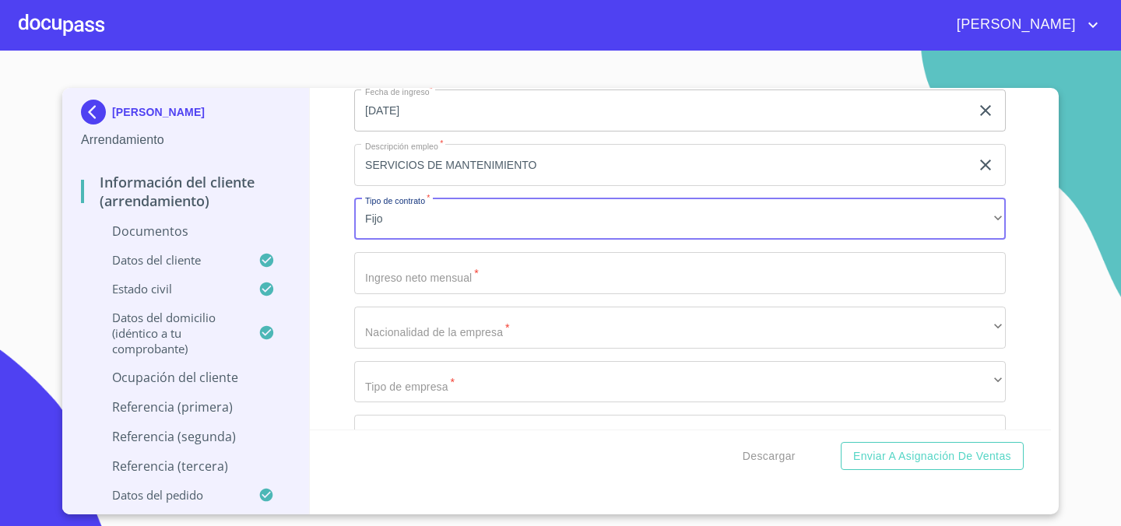
click at [458, 280] on input "Documento de identificación.   *" at bounding box center [680, 273] width 652 height 42
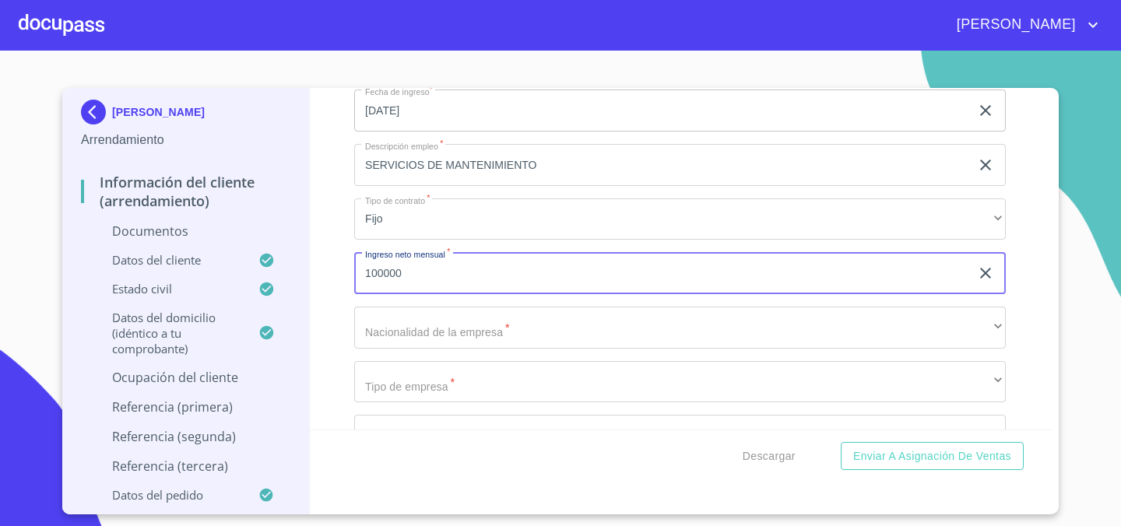
type input "100000"
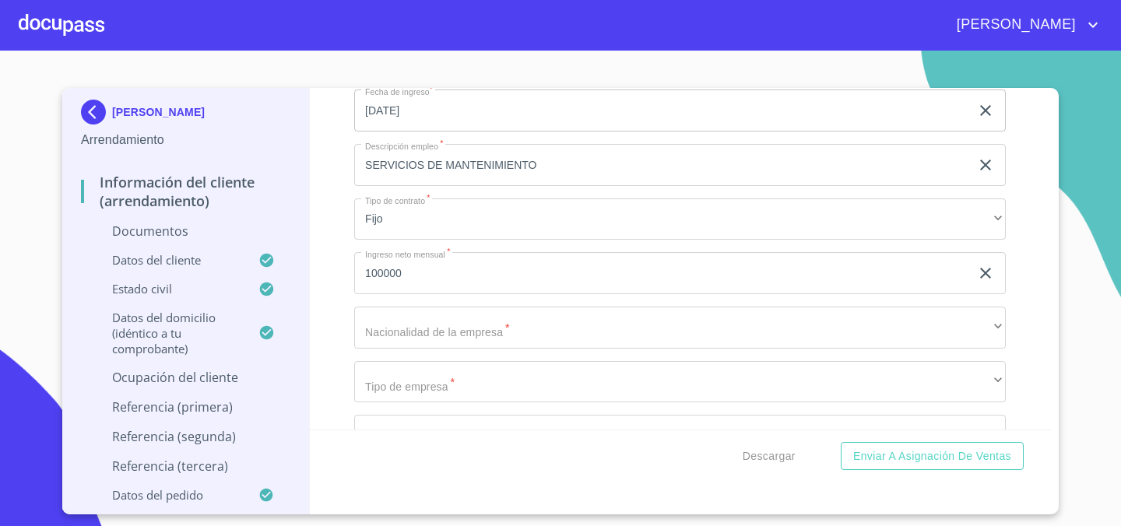
click at [336, 309] on div "Información del cliente (Arrendamiento) Documentos Documento de identificación.…" at bounding box center [681, 259] width 742 height 342
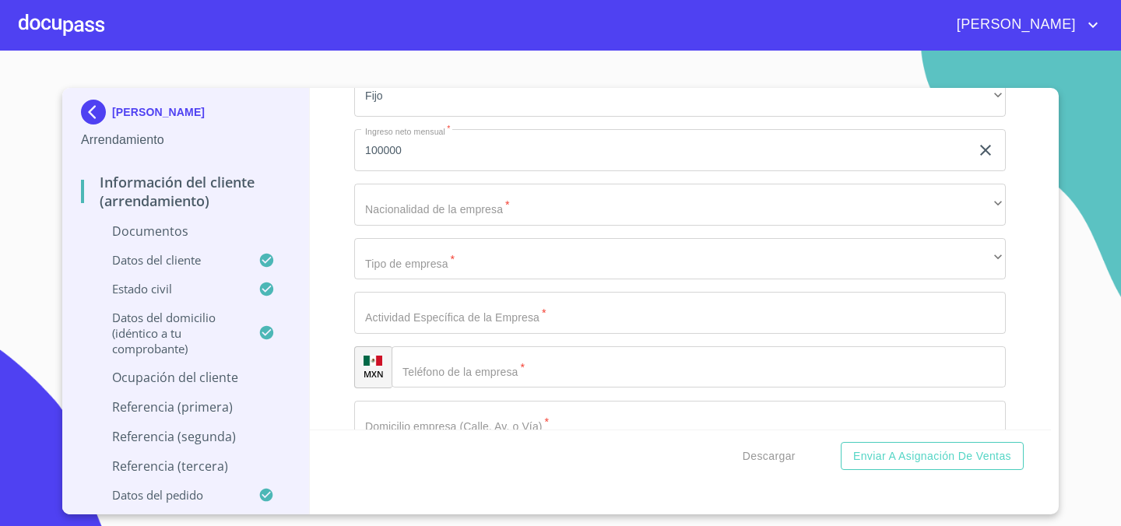
scroll to position [3781, 0]
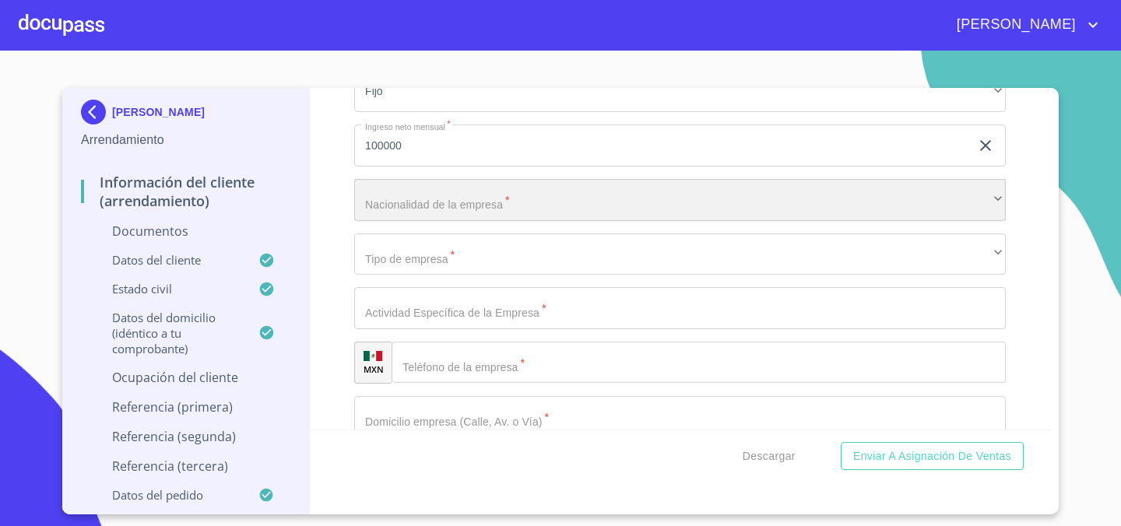
click at [490, 199] on div "​" at bounding box center [680, 200] width 652 height 42
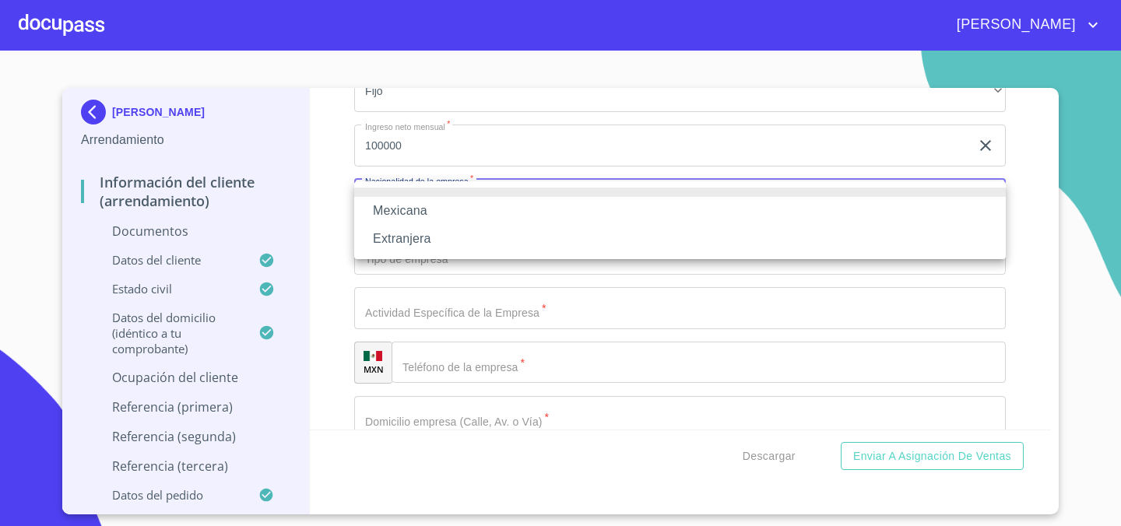
click at [482, 211] on li "Mexicana" at bounding box center [680, 211] width 652 height 28
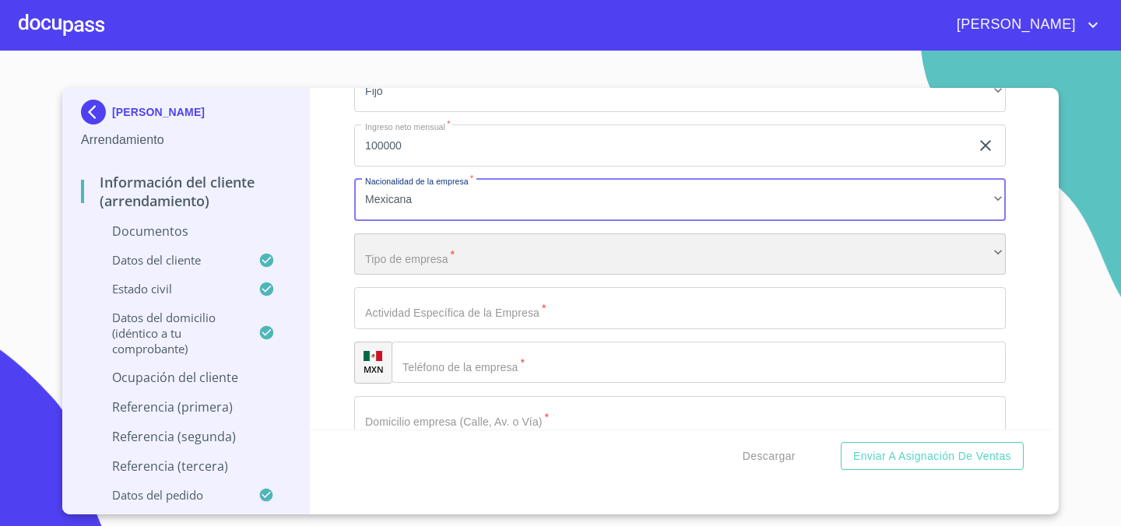
click at [445, 258] on div "​" at bounding box center [680, 255] width 652 height 42
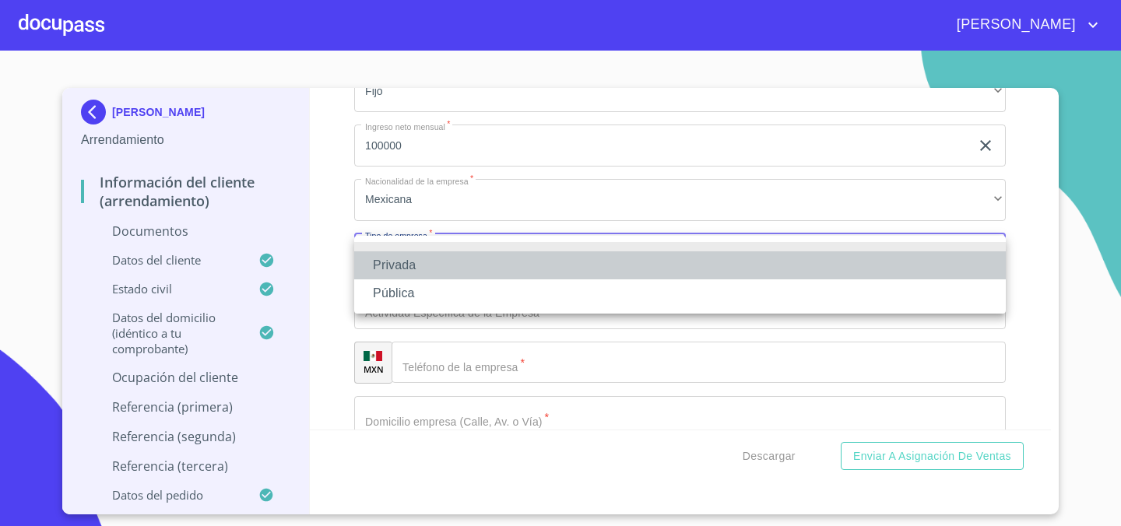
click at [439, 265] on li "Privada" at bounding box center [680, 265] width 652 height 28
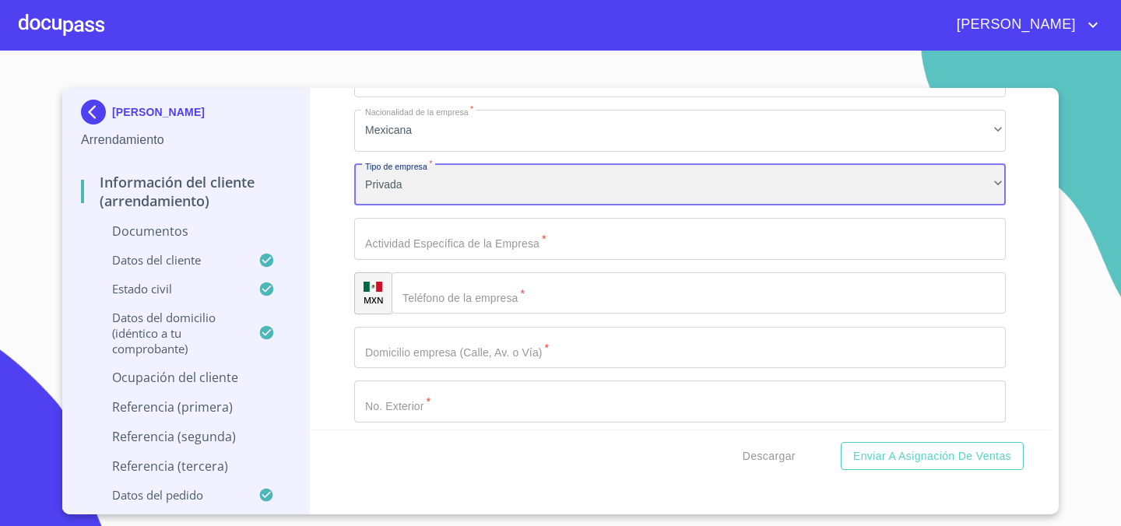
scroll to position [3852, 0]
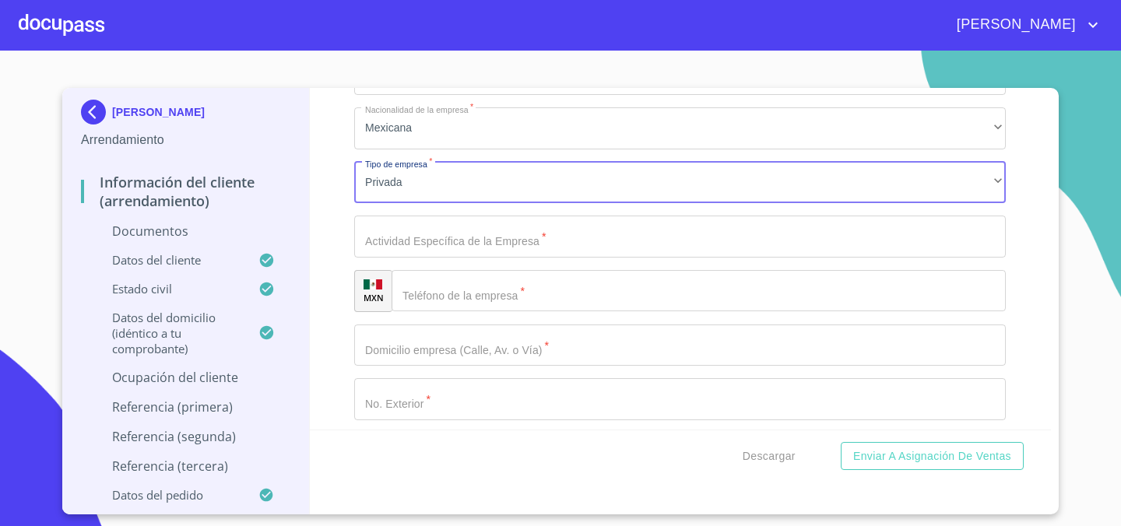
click at [454, 229] on input "Documento de identificación.   *" at bounding box center [680, 237] width 652 height 42
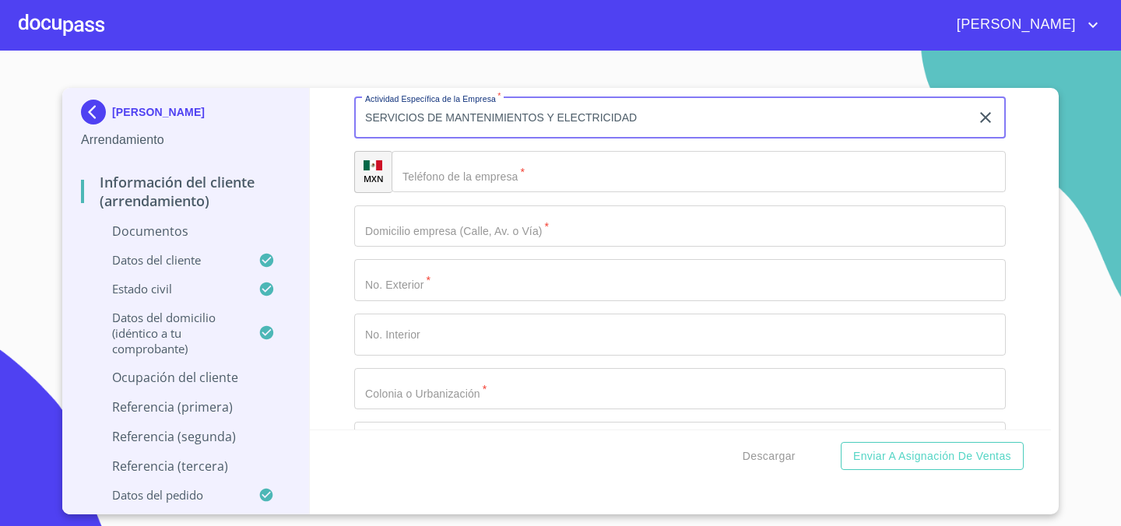
scroll to position [3972, 0]
type input "SERVICIOS DE MANTENIMIENTOS Y ELECTRICIDAD"
click at [508, 181] on input "Documento de identificación.   *" at bounding box center [699, 171] width 614 height 42
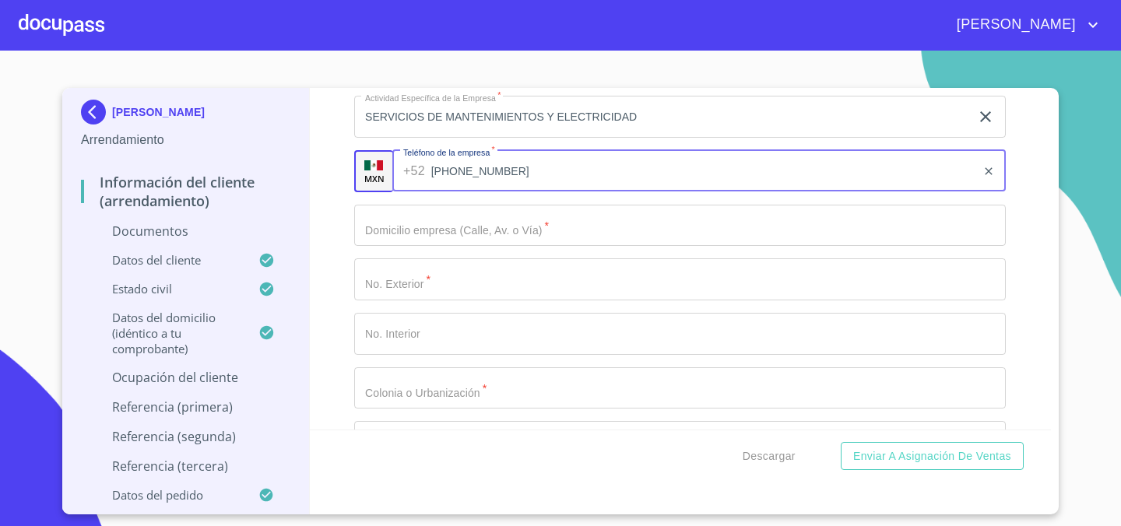
type input "[PHONE_NUMBER]"
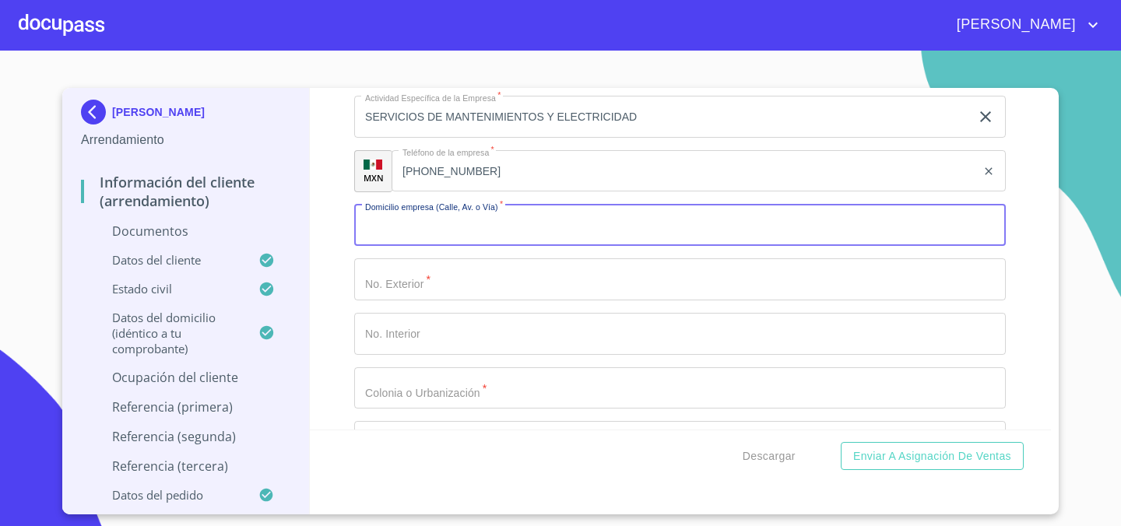
click at [503, 237] on input "Documento de identificación.   *" at bounding box center [680, 226] width 652 height 42
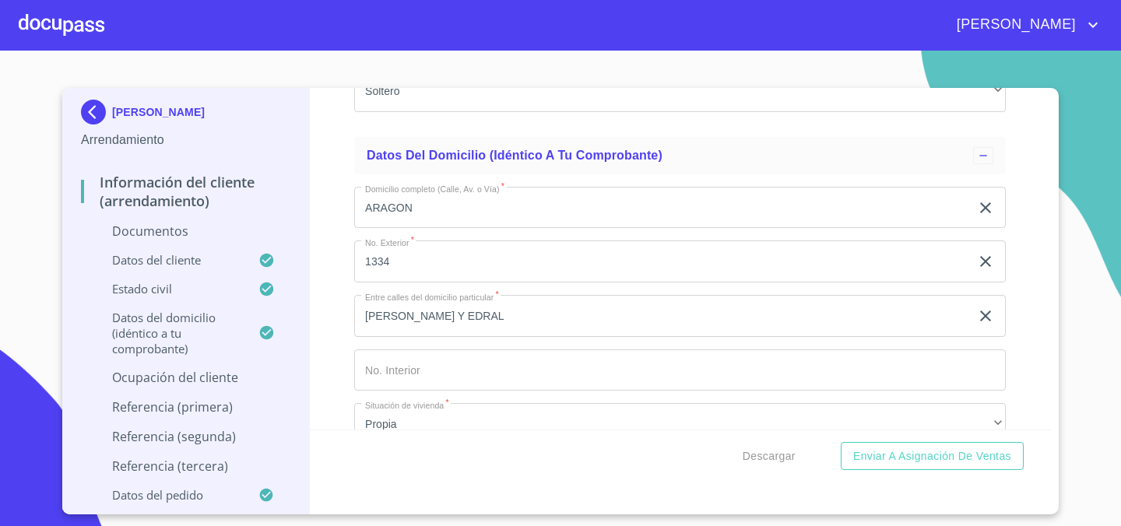
scroll to position [2695, 0]
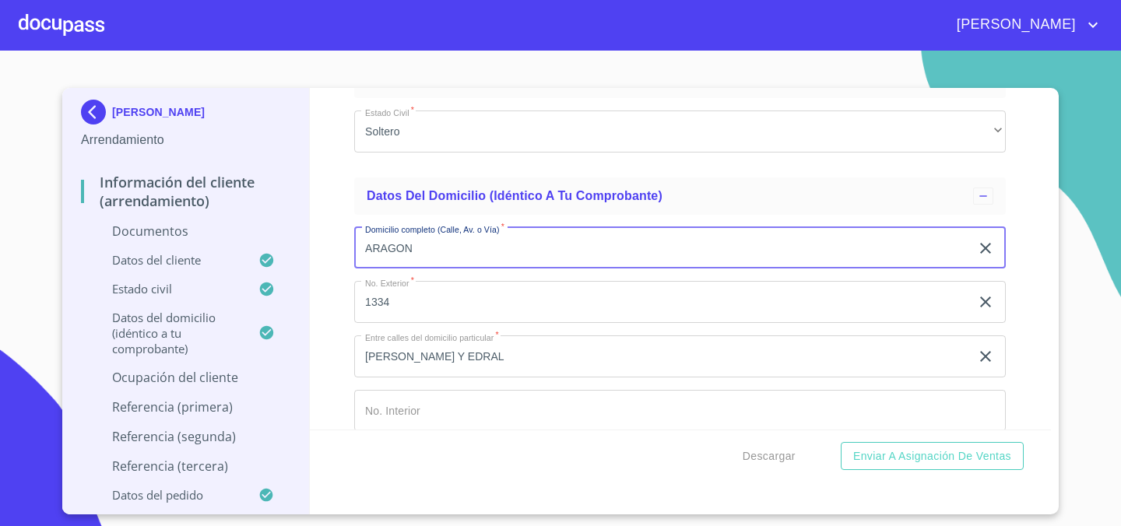
drag, startPoint x: 466, startPoint y: 245, endPoint x: 340, endPoint y: 245, distance: 125.4
click at [340, 245] on div "Información del cliente (Arrendamiento) Documentos Documento de identificación.…" at bounding box center [681, 259] width 742 height 342
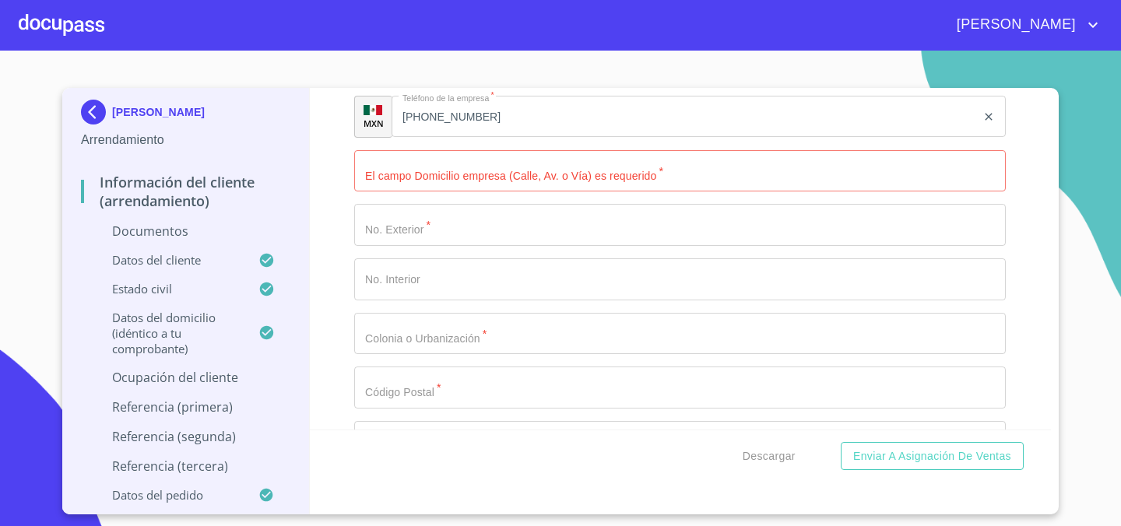
scroll to position [4026, 0]
click at [575, 178] on input "Documento de identificación.   *" at bounding box center [680, 172] width 652 height 42
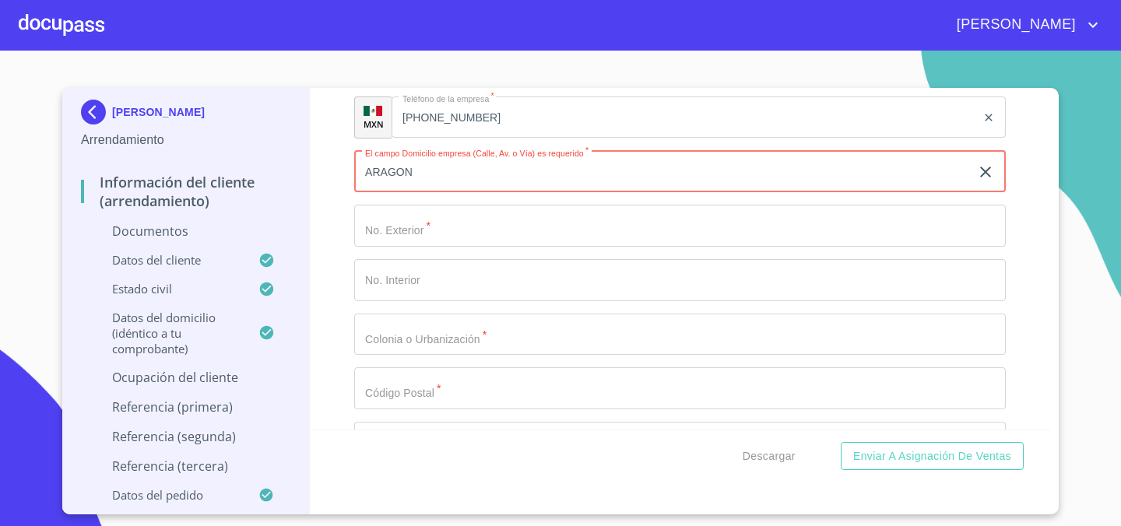
type input "ARAGON"
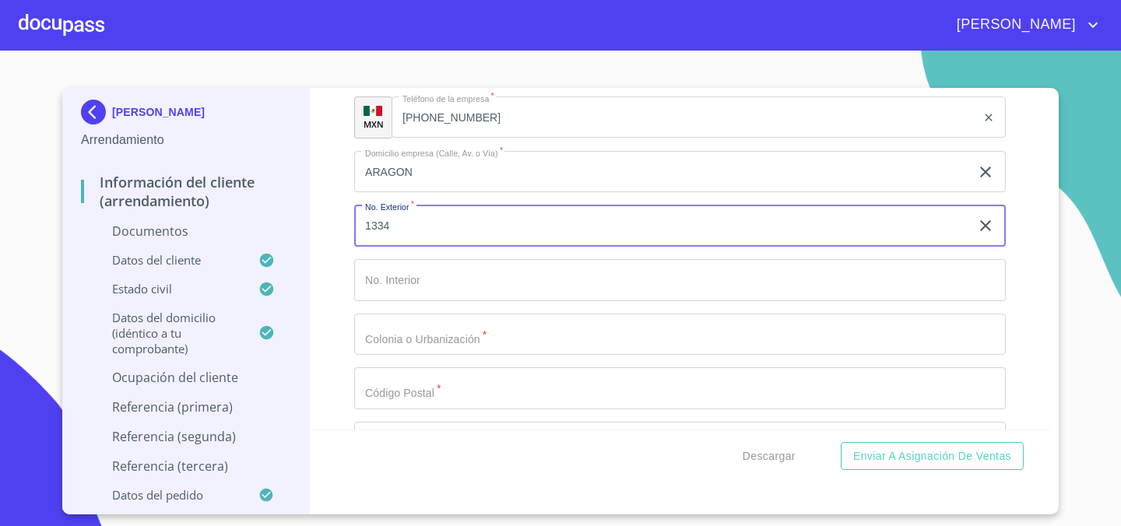
type input "1334"
click at [493, 339] on input "Documento de identificación.   *" at bounding box center [680, 335] width 652 height 42
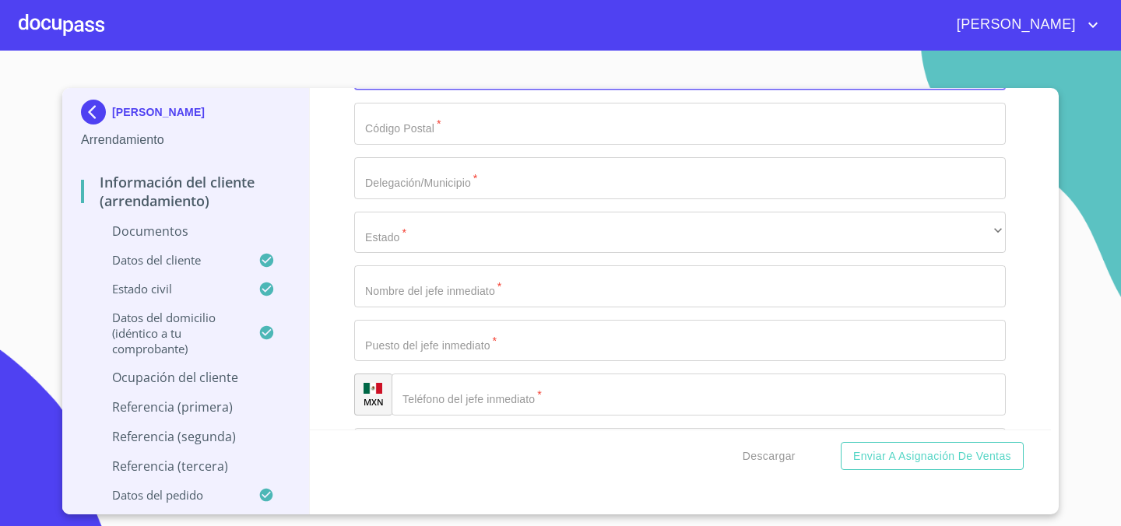
scroll to position [4292, 0]
type input "URBI QUINTA"
click at [484, 121] on input "Documento de identificación.   *" at bounding box center [680, 123] width 652 height 42
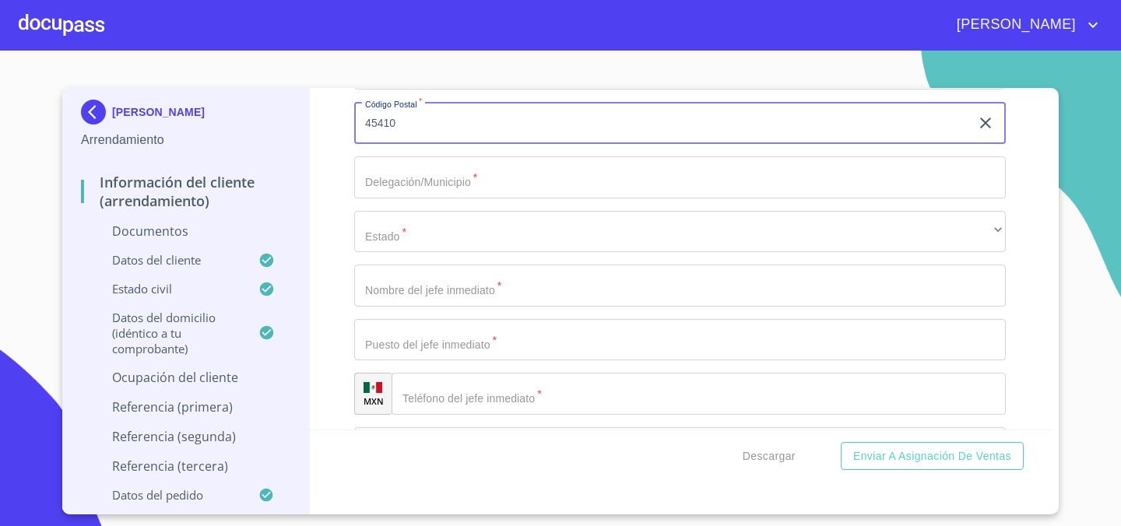
type input "45410"
click at [481, 187] on input "Documento de identificación.   *" at bounding box center [680, 177] width 652 height 42
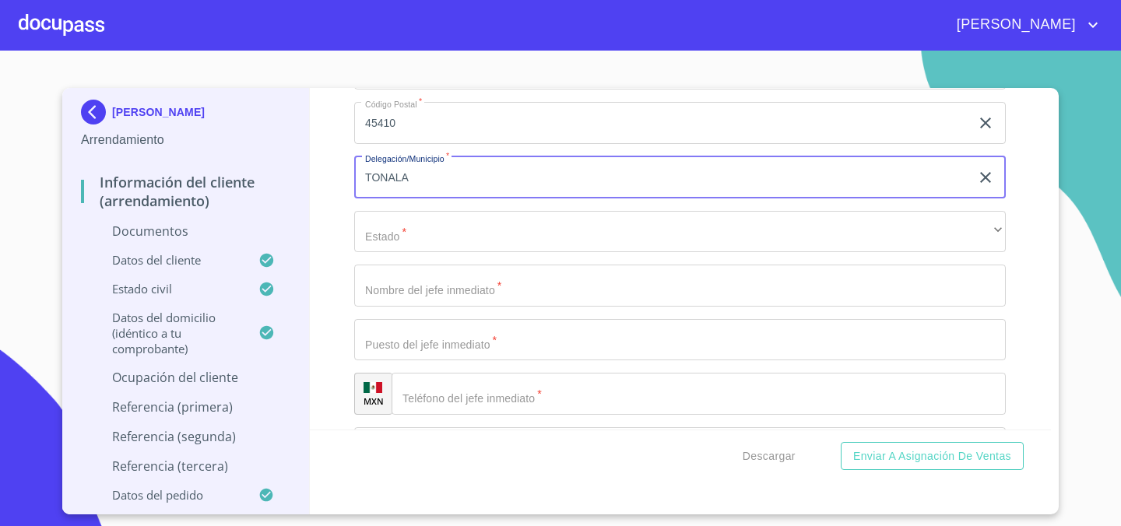
type input "TONALA"
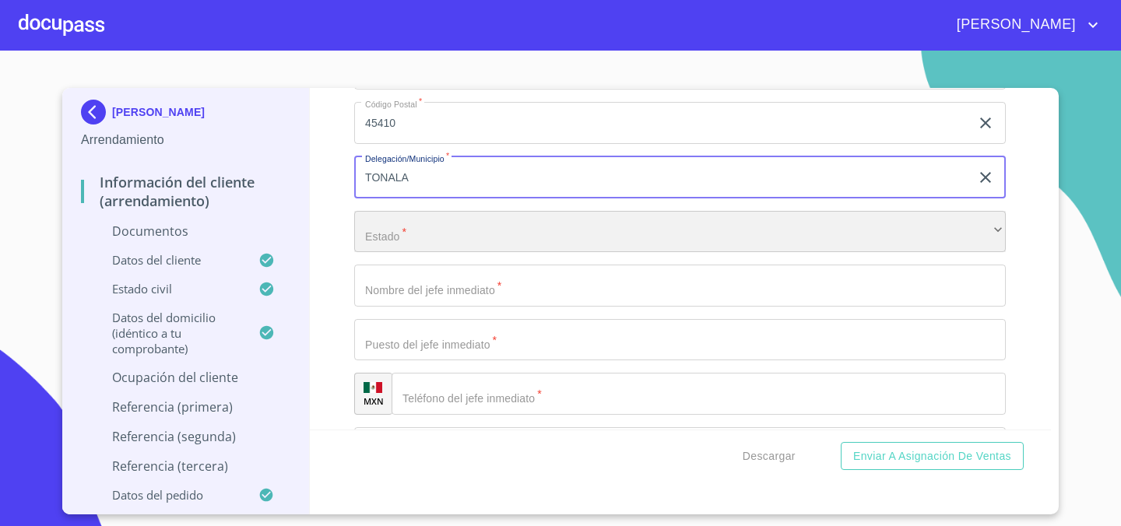
click at [453, 229] on div "​" at bounding box center [680, 232] width 652 height 42
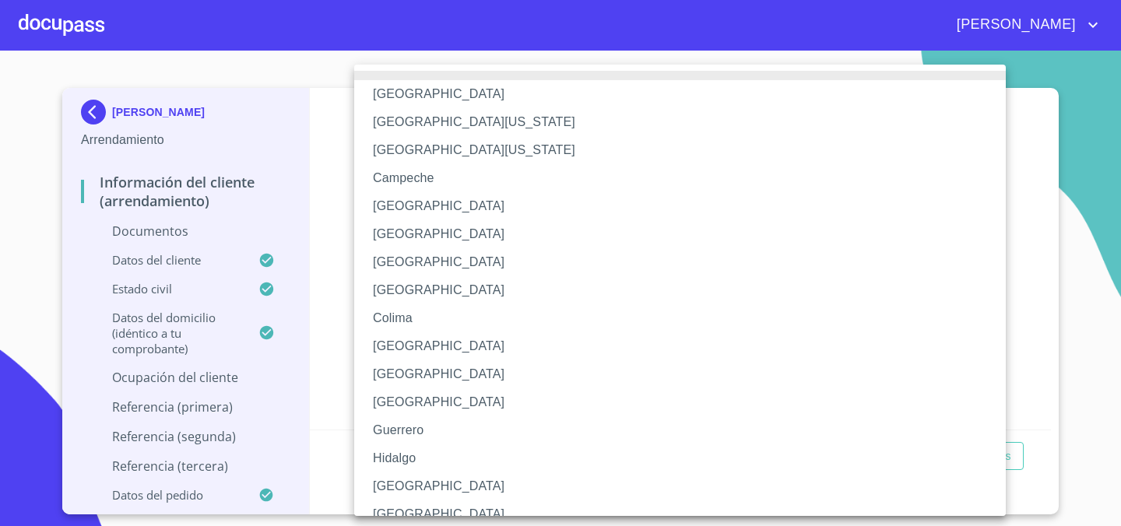
click at [402, 480] on li "[GEOGRAPHIC_DATA]" at bounding box center [680, 487] width 652 height 28
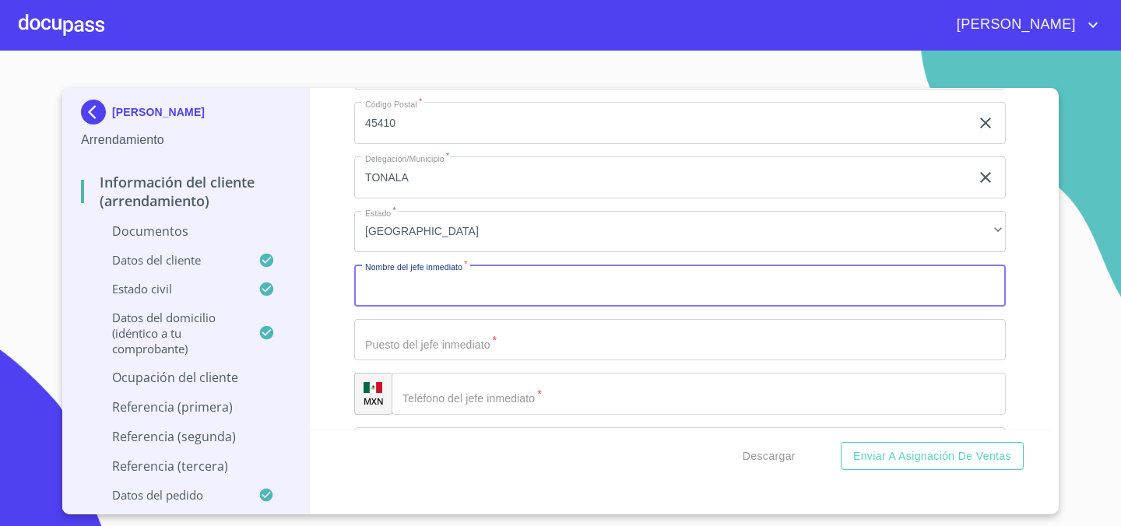
click at [469, 294] on input "Documento de identificación.   *" at bounding box center [680, 286] width 652 height 42
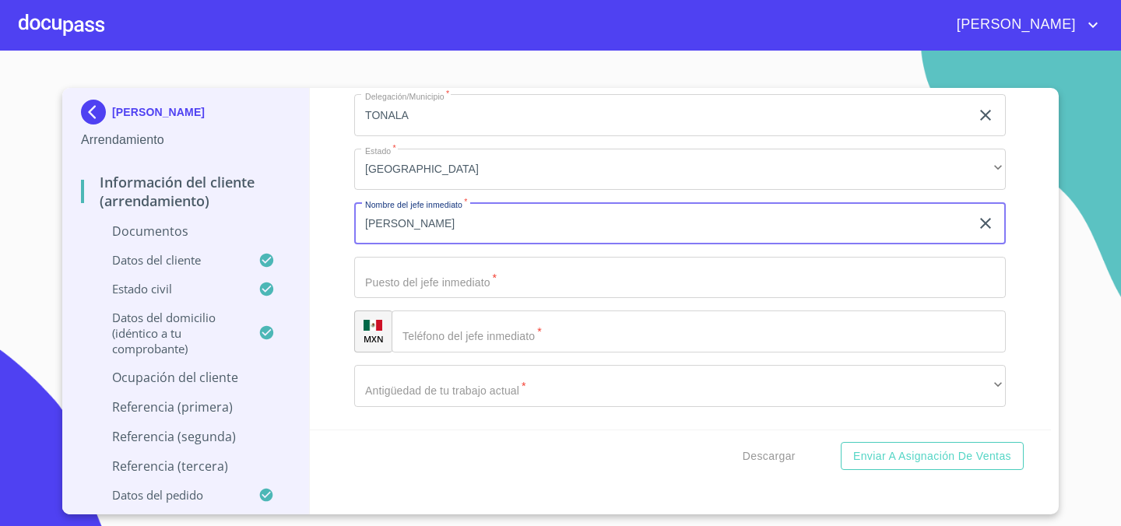
scroll to position [4355, 0]
type input "[PERSON_NAME]"
click at [417, 281] on input "Documento de identificación.   *" at bounding box center [680, 276] width 652 height 42
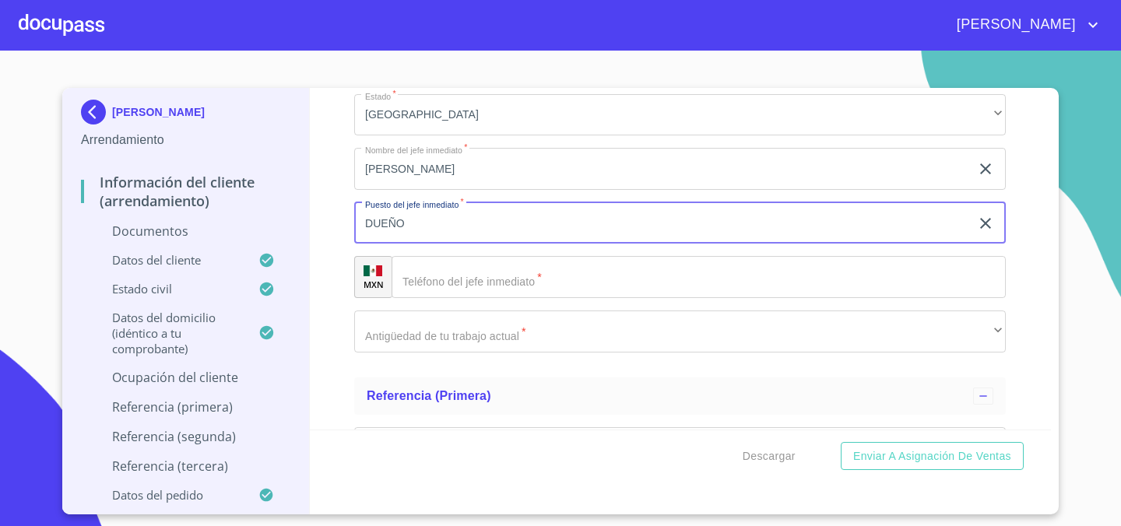
scroll to position [4410, 0]
type input "DUEÑO"
click at [461, 284] on input "Documento de identificación.   *" at bounding box center [699, 276] width 614 height 42
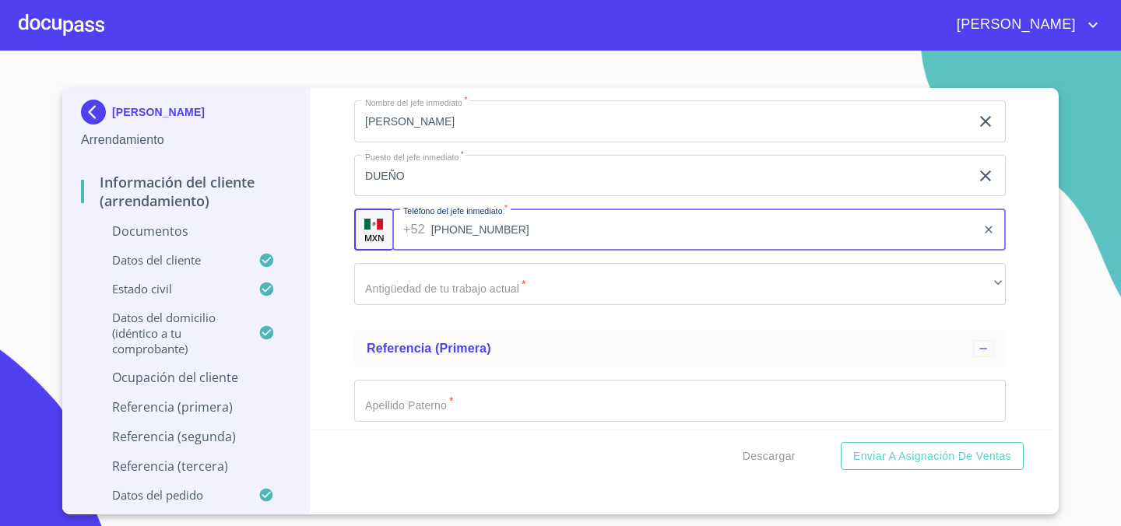
scroll to position [4457, 0]
type input "[PHONE_NUMBER]"
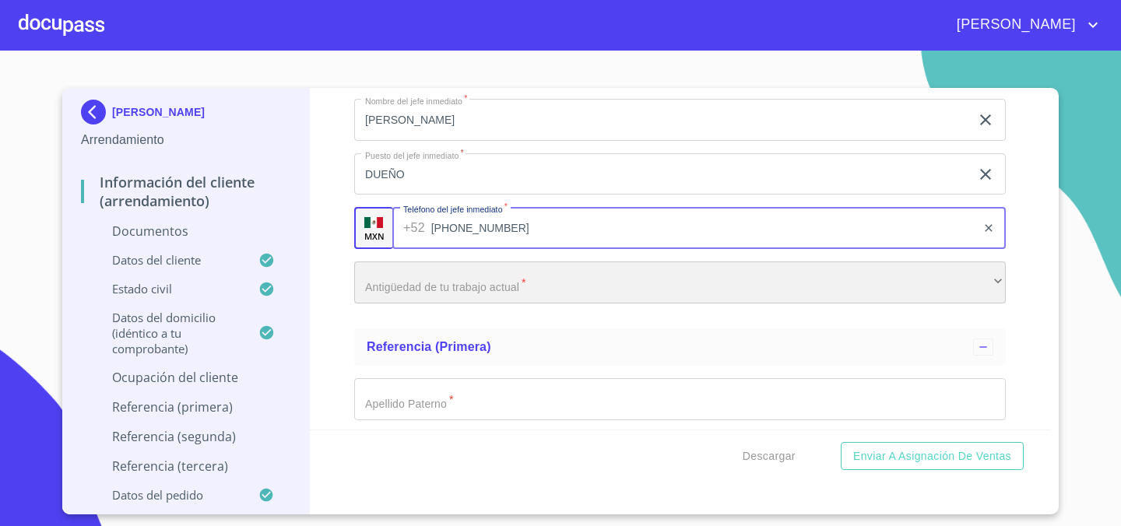
click at [413, 283] on div "​" at bounding box center [680, 283] width 652 height 42
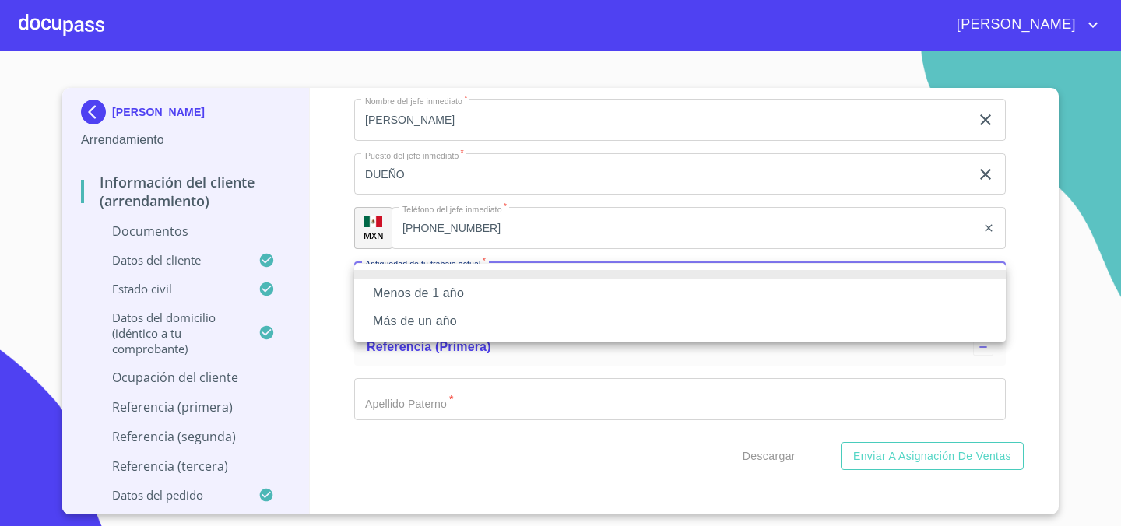
click at [441, 327] on li "Más de un año" at bounding box center [680, 322] width 652 height 28
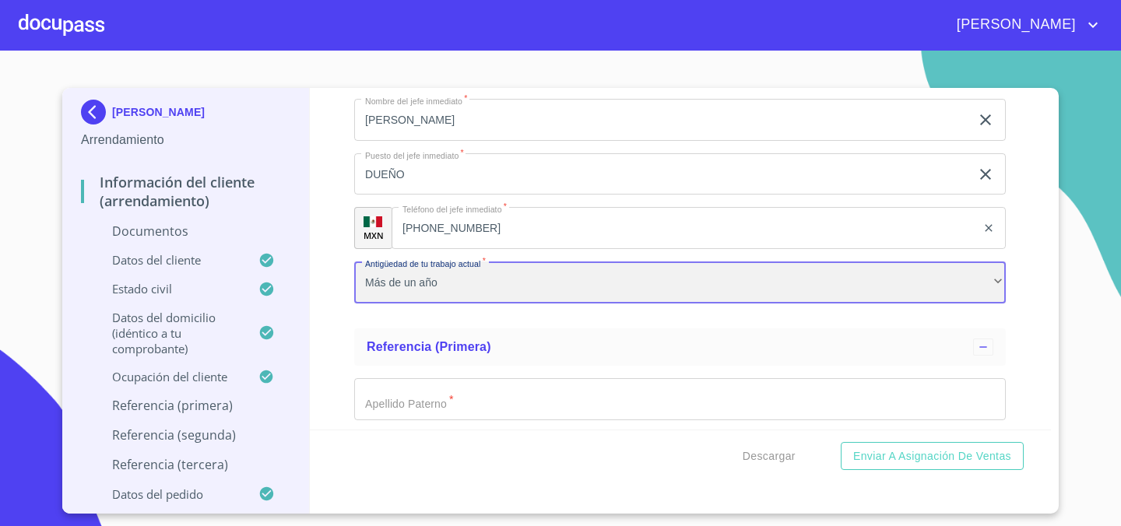
scroll to position [4478, 0]
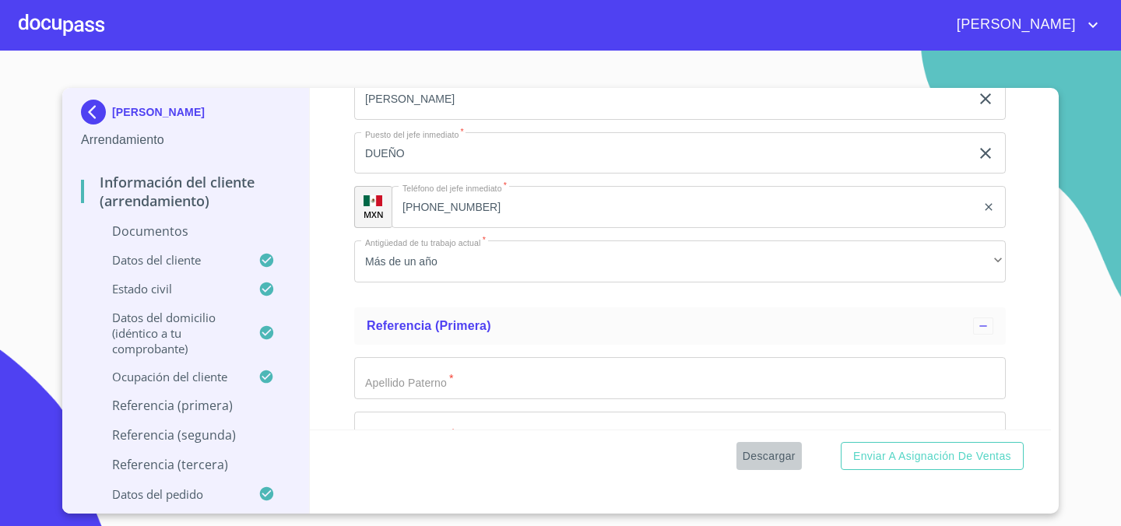
click at [755, 452] on span "Descargar" at bounding box center [769, 456] width 53 height 19
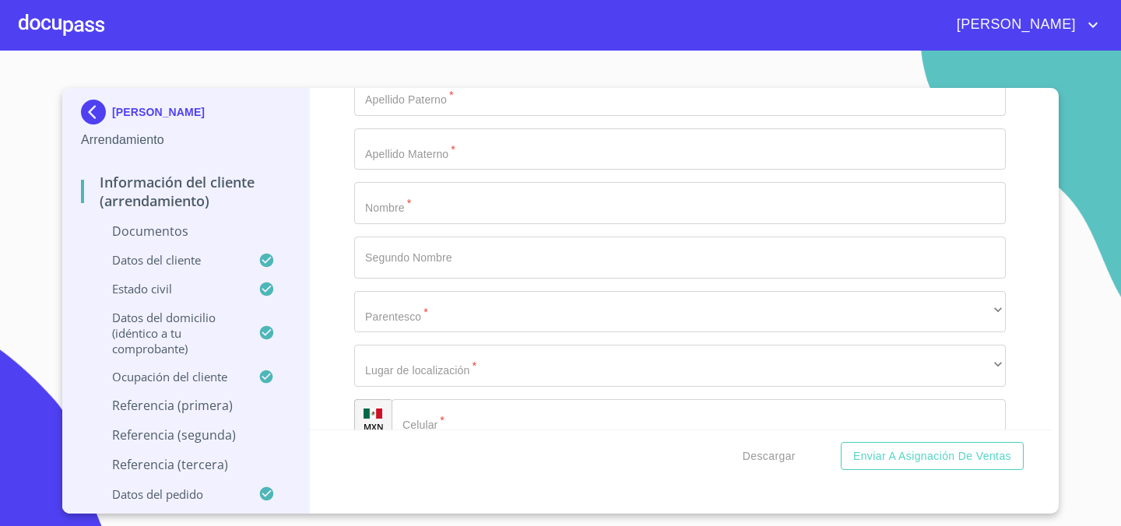
scroll to position [4763, 0]
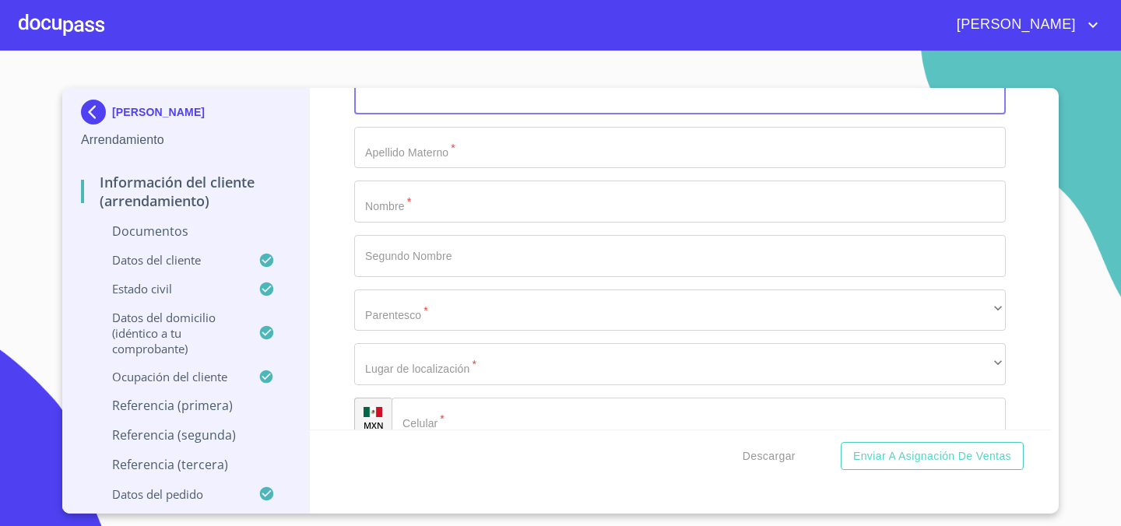
click at [649, 111] on input "Documento de identificación.   *" at bounding box center [680, 93] width 652 height 42
type input "."
click at [624, 142] on input "Documento de identificación.   *" at bounding box center [680, 149] width 652 height 42
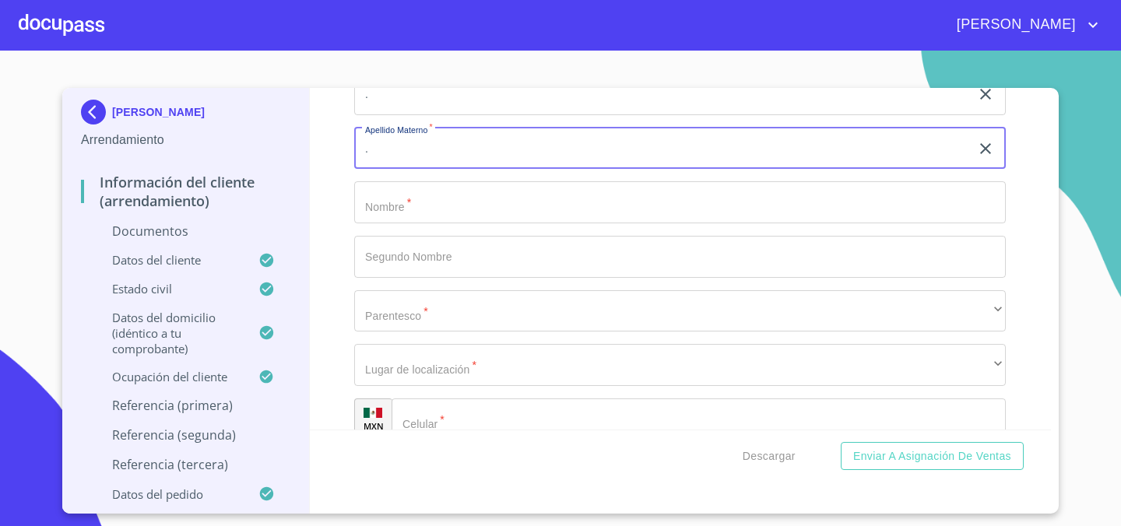
type input "."
click at [577, 207] on input "Documento de identificación.   *" at bounding box center [680, 202] width 652 height 42
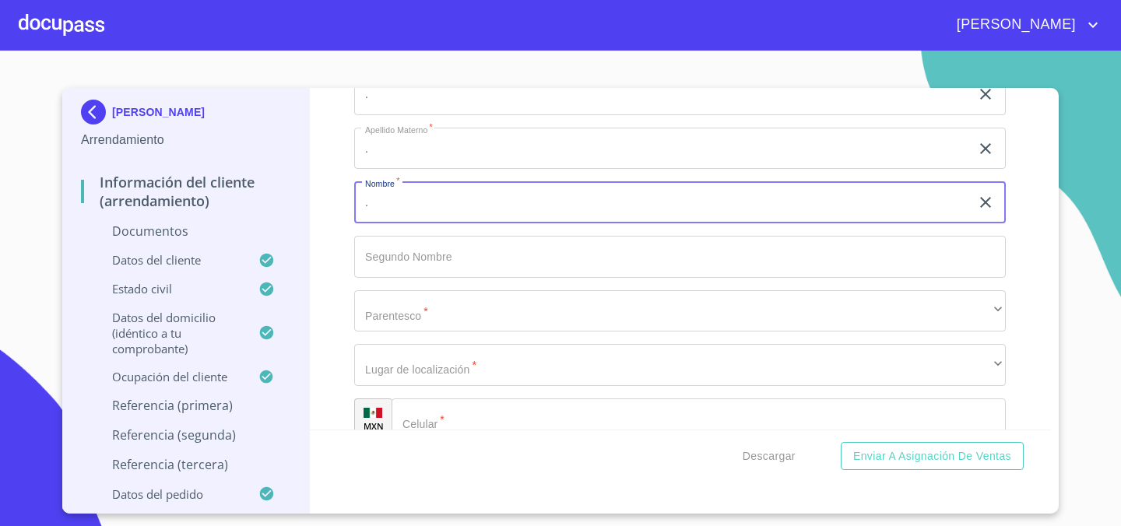
type input "."
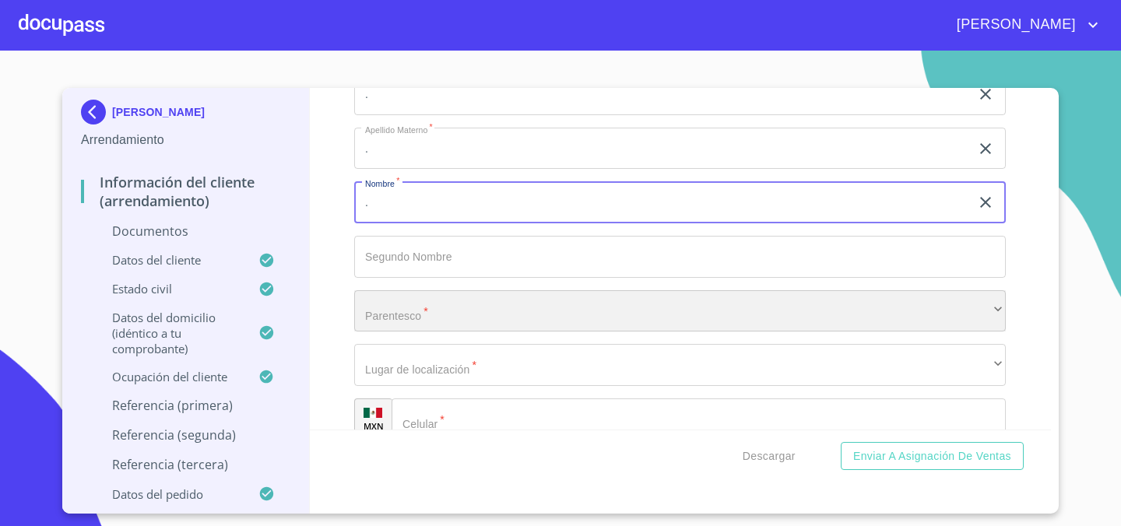
click at [399, 308] on div "​" at bounding box center [680, 311] width 652 height 42
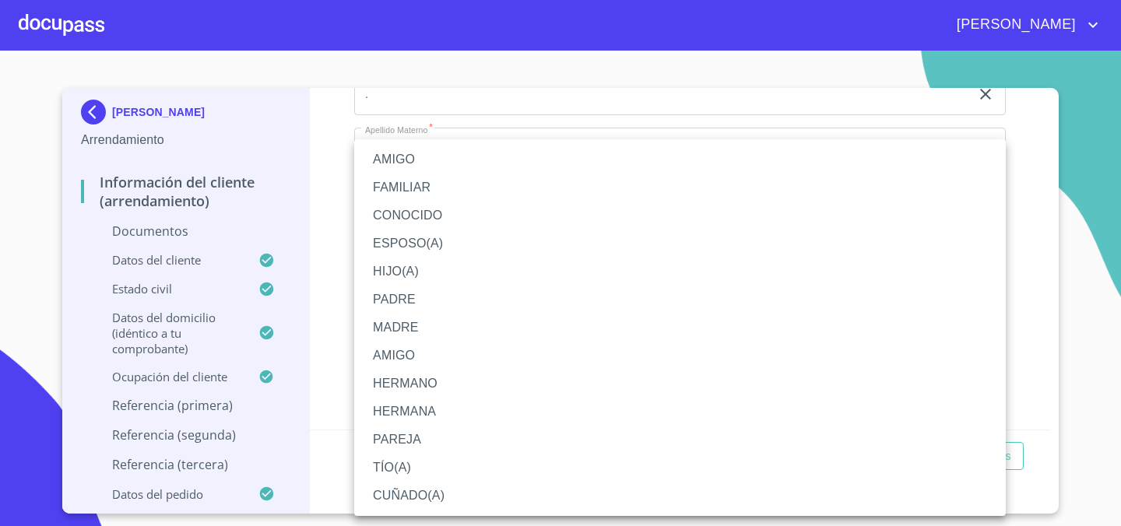
click at [444, 188] on li "FAMILIAR" at bounding box center [680, 188] width 652 height 28
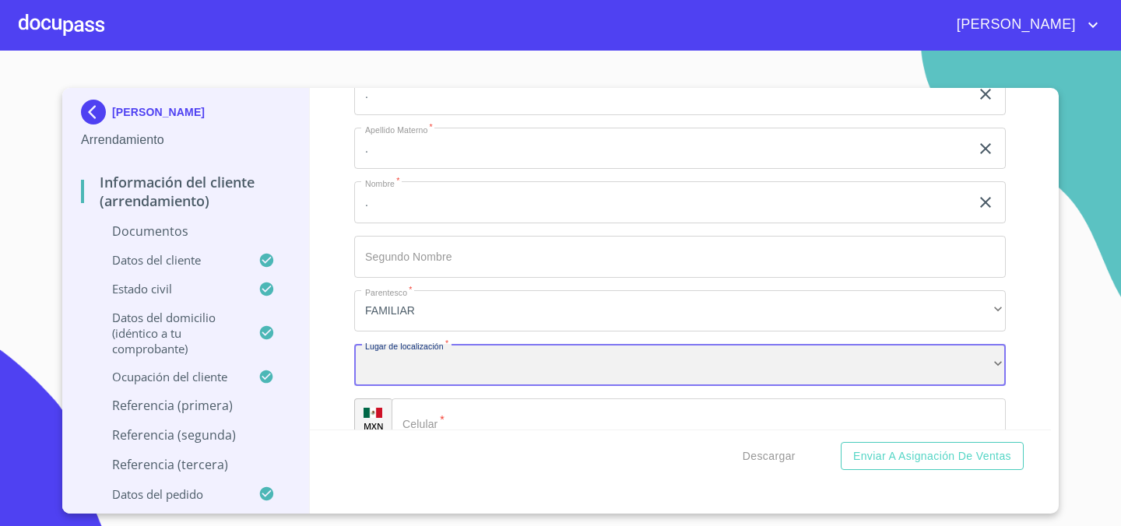
click at [526, 367] on div "​" at bounding box center [680, 365] width 652 height 42
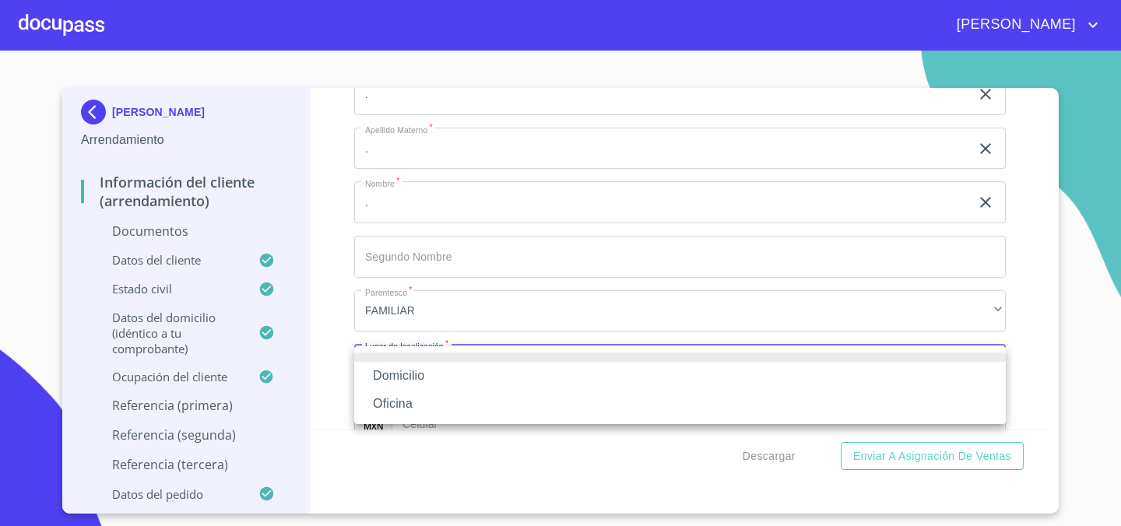
click at [341, 327] on div at bounding box center [560, 263] width 1121 height 526
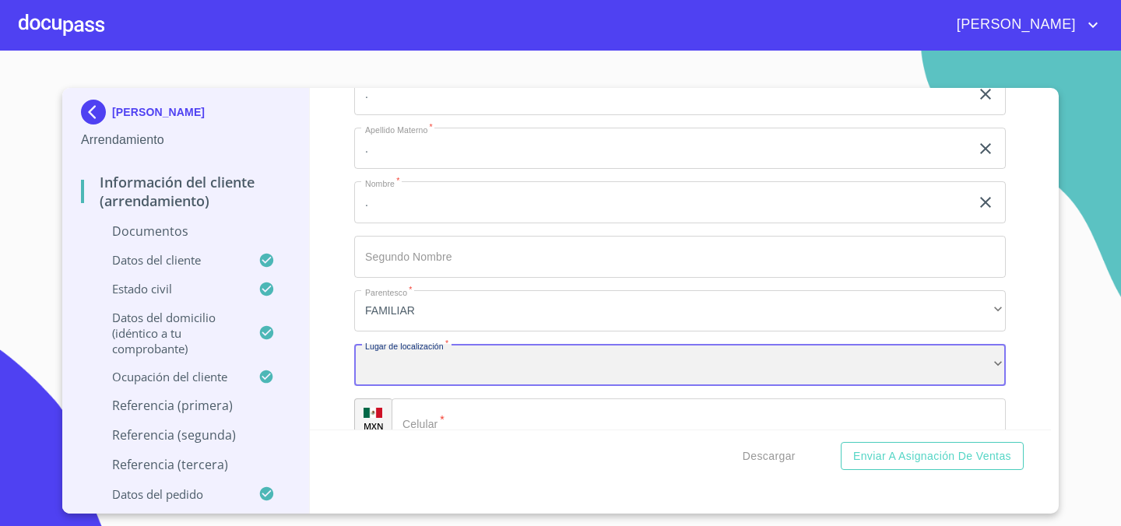
click at [485, 372] on div "​" at bounding box center [680, 365] width 652 height 42
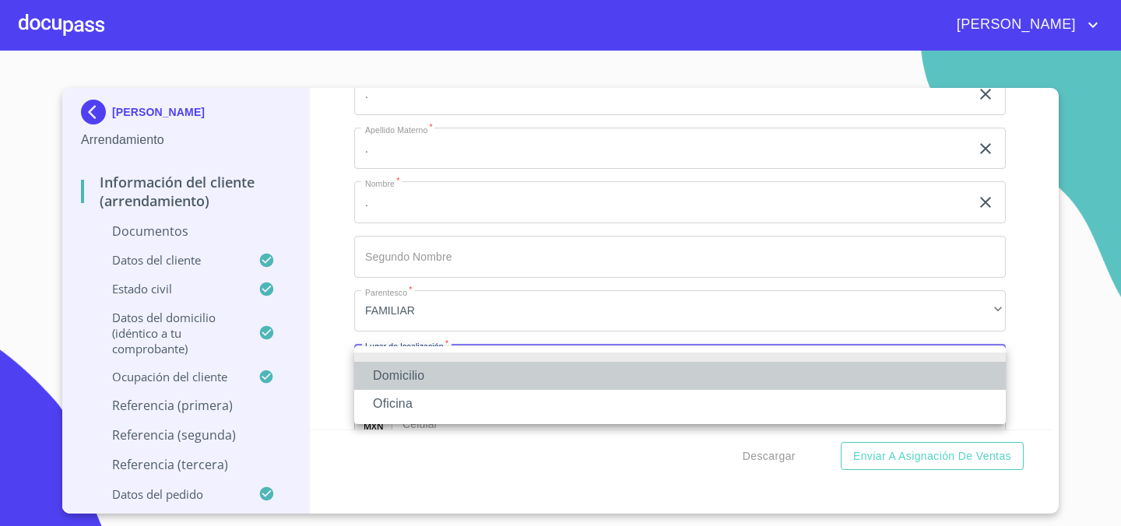
click at [482, 375] on li "Domicilio" at bounding box center [680, 376] width 652 height 28
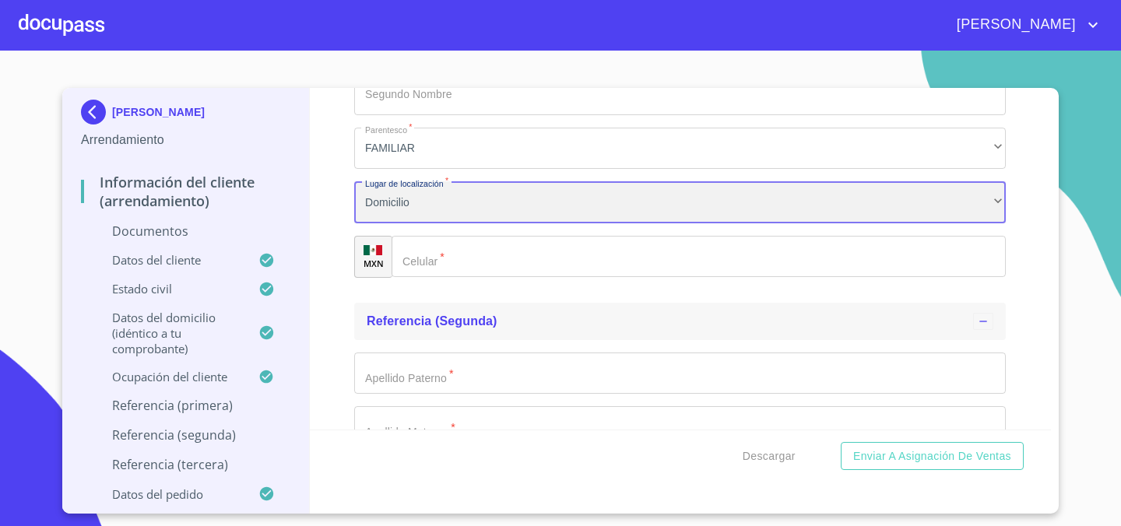
scroll to position [4931, 0]
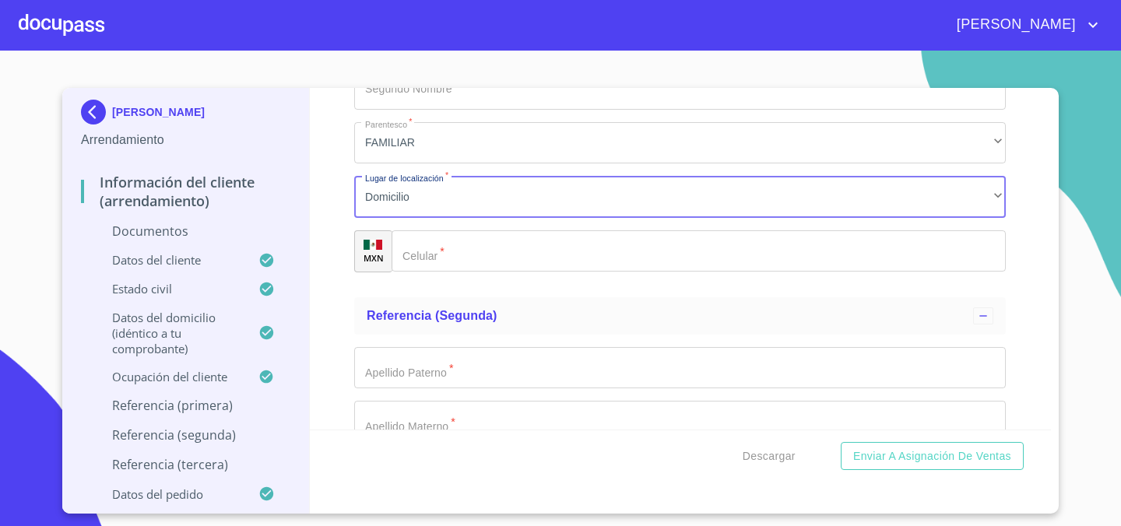
click at [494, 255] on input "Documento de identificación.   *" at bounding box center [699, 251] width 614 height 42
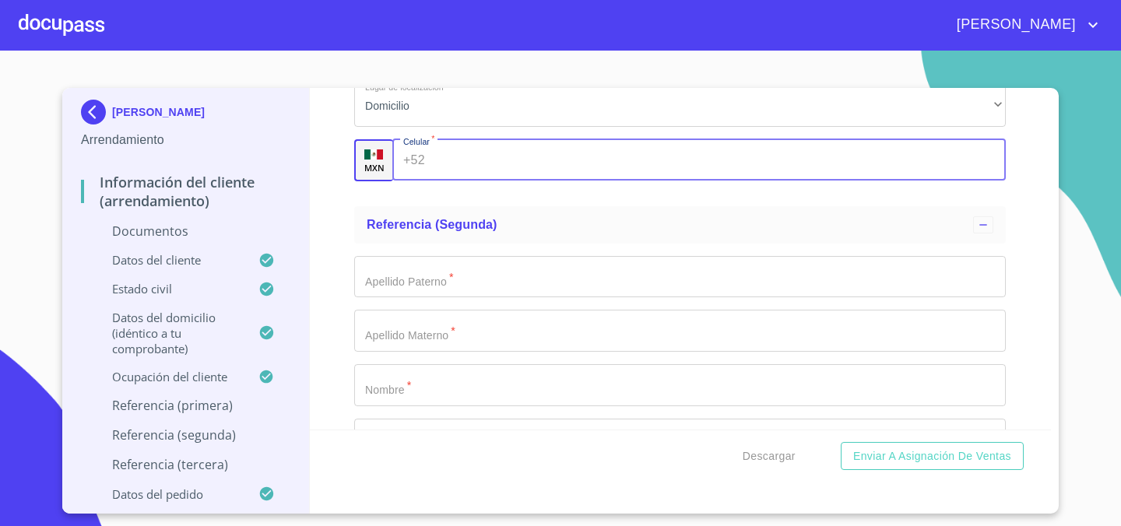
scroll to position [5023, 0]
click at [409, 285] on input "Documento de identificación.   *" at bounding box center [680, 276] width 652 height 42
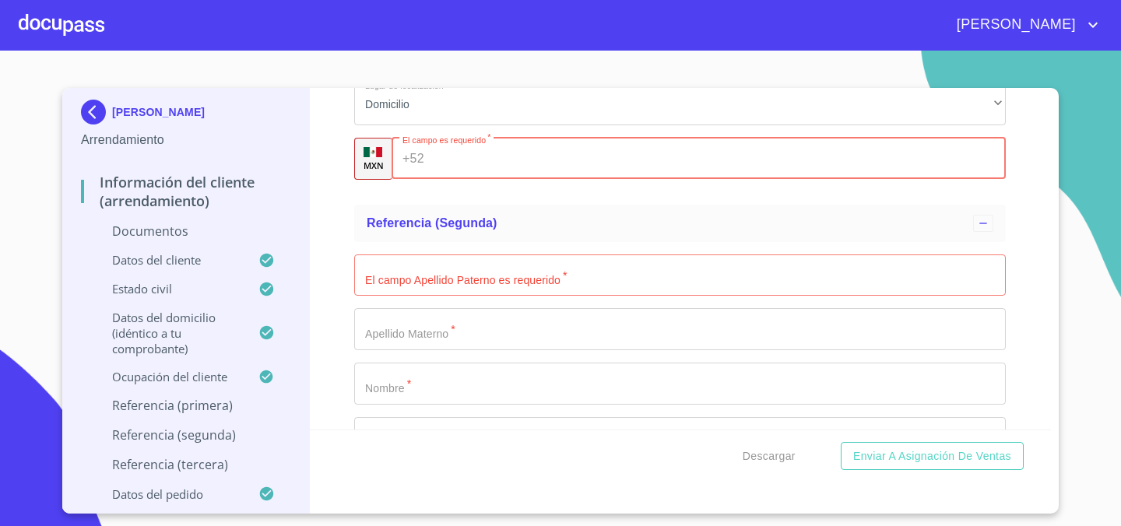
click at [486, 164] on input "Documento de identificación.   *" at bounding box center [719, 159] width 576 height 42
click at [521, 283] on input "Documento de identificación.   *" at bounding box center [680, 276] width 652 height 42
click at [526, 158] on input "[PHONE_NUMBER]" at bounding box center [704, 159] width 547 height 42
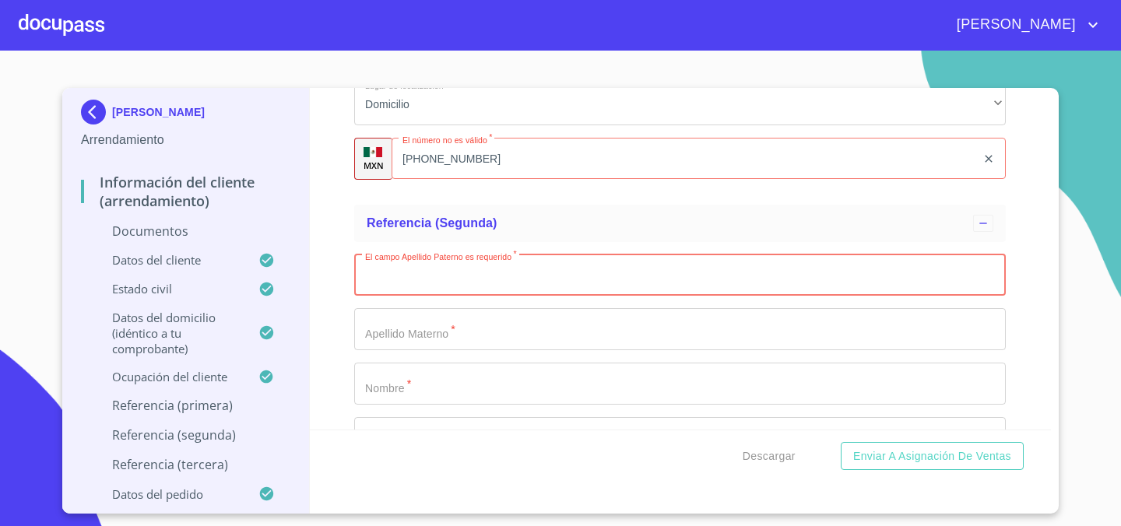
click at [497, 286] on input "Documento de identificación.   *" at bounding box center [680, 276] width 652 height 42
click at [516, 157] on input "[PHONE_NUMBER]" at bounding box center [684, 159] width 585 height 42
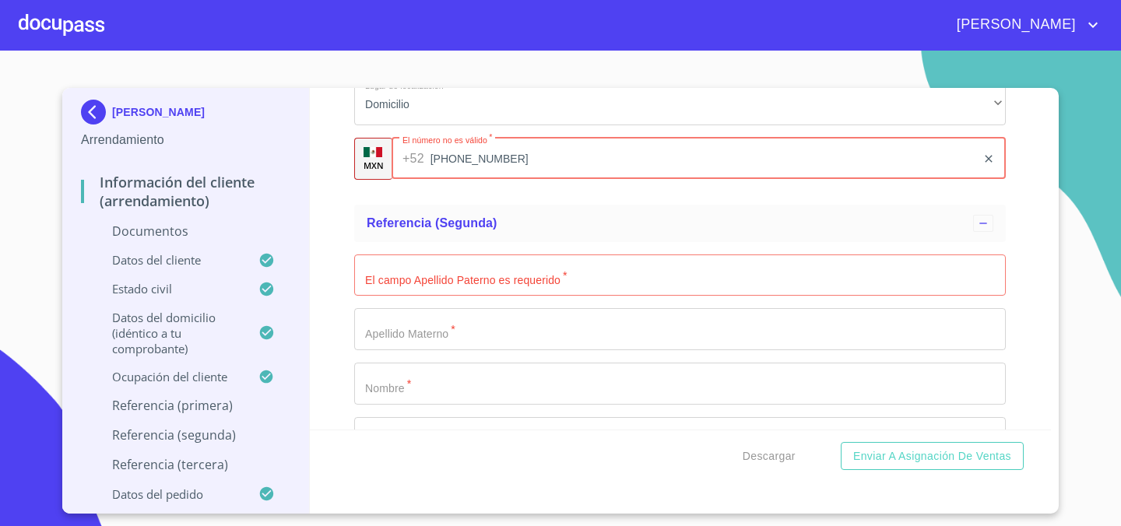
click at [516, 157] on input "[PHONE_NUMBER]" at bounding box center [704, 159] width 547 height 42
click at [562, 179] on input "[PHONE_NUMBER]" at bounding box center [704, 159] width 547 height 42
click at [498, 169] on input "[PHONE_NUMBER]" at bounding box center [704, 159] width 547 height 42
click at [466, 159] on input "[PHONE_NUMBER]" at bounding box center [704, 159] width 547 height 42
click at [511, 159] on input "[PHONE_NUMBER]" at bounding box center [704, 159] width 547 height 42
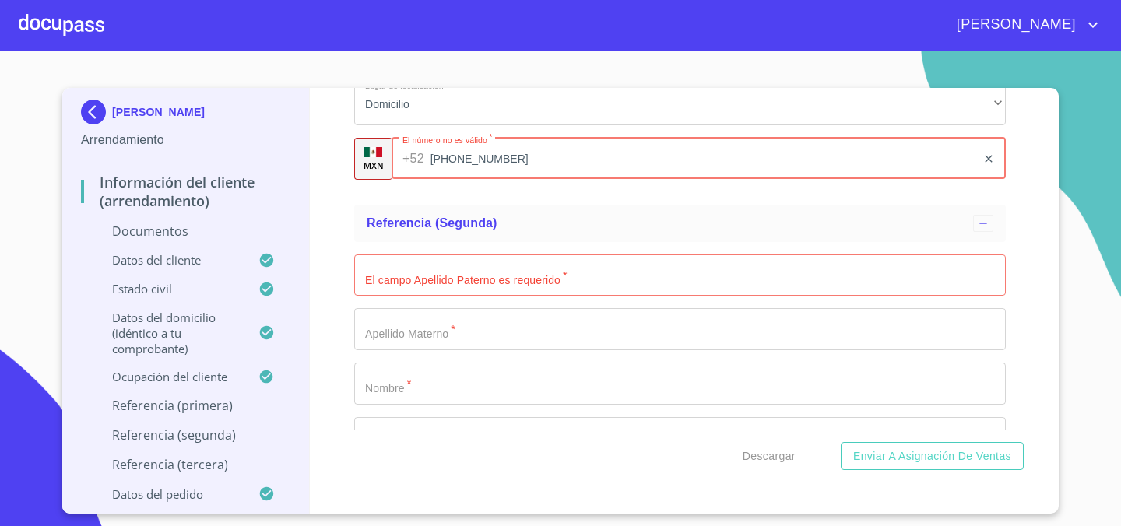
type input "[PHONE_NUMBER]"
click at [503, 199] on ul "Referencia (segunda) El campo Apellido Paterno es requerido   * ​ Apellido Mate…" at bounding box center [680, 420] width 652 height 442
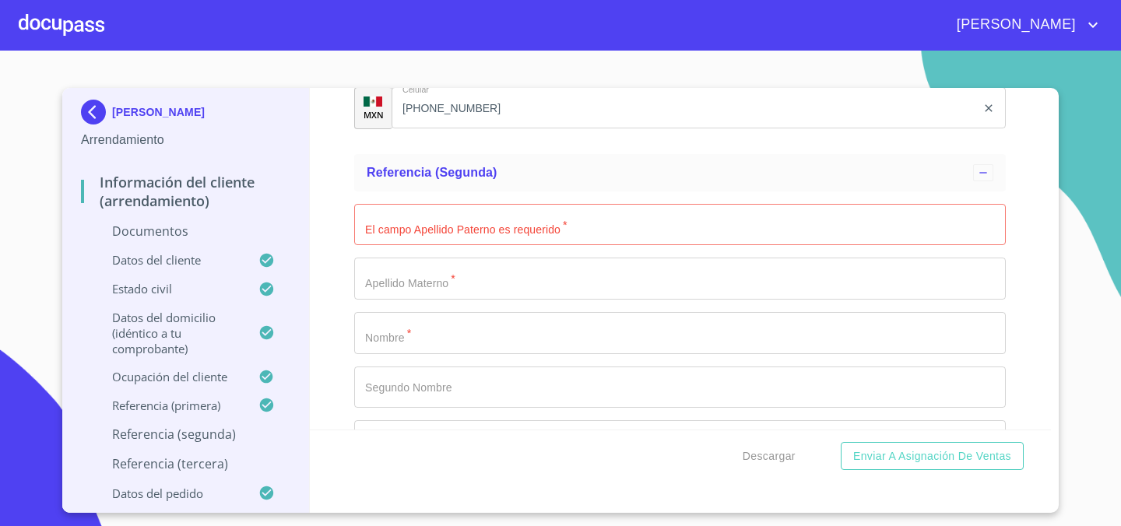
scroll to position [5101, 0]
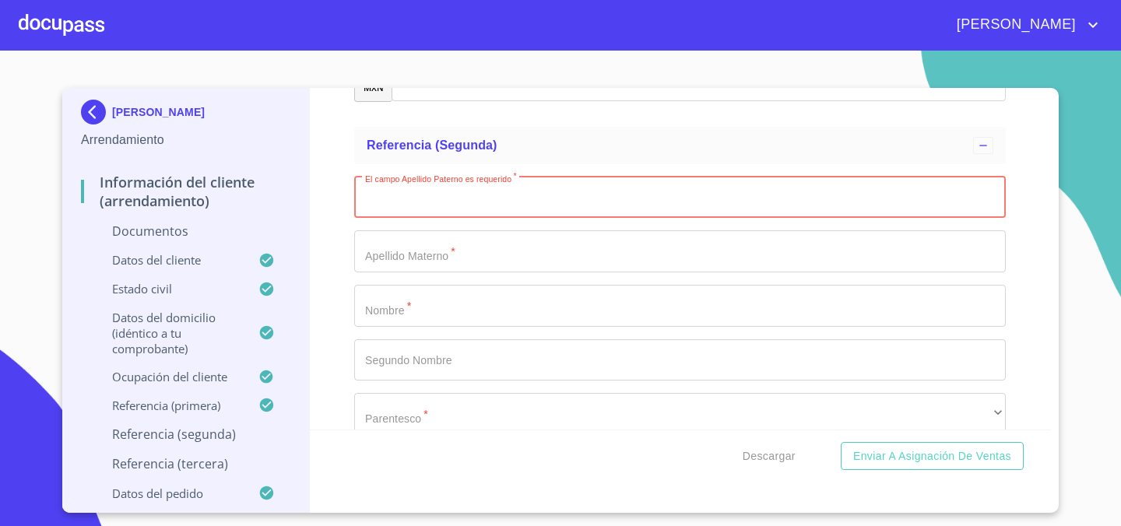
click at [503, 199] on input "Documento de identificación.   *" at bounding box center [680, 198] width 652 height 42
type input "."
click at [501, 257] on input "Documento de identificación.   *" at bounding box center [680, 251] width 652 height 42
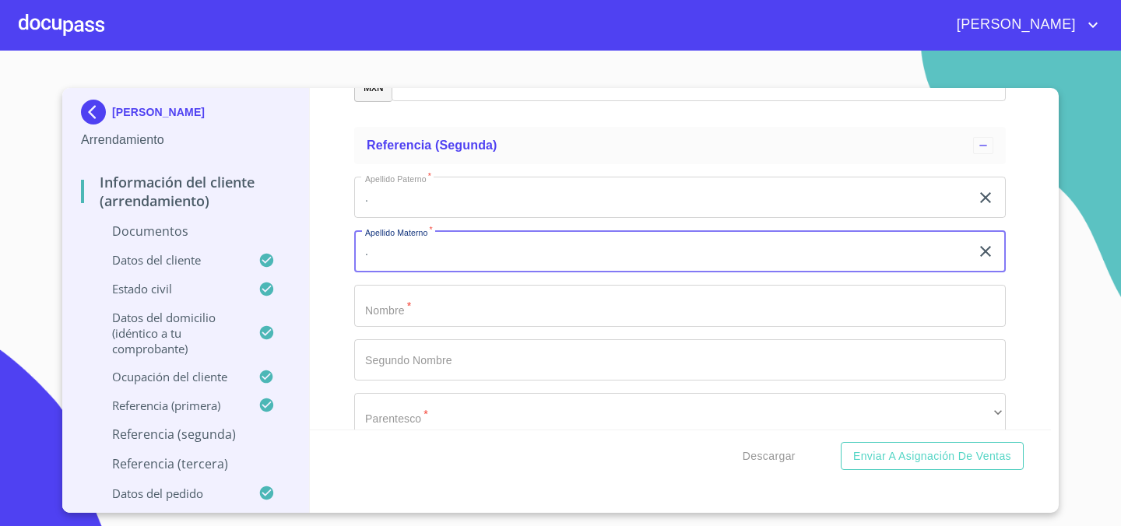
type input "."
click at [480, 314] on input "Documento de identificación.   *" at bounding box center [680, 306] width 652 height 42
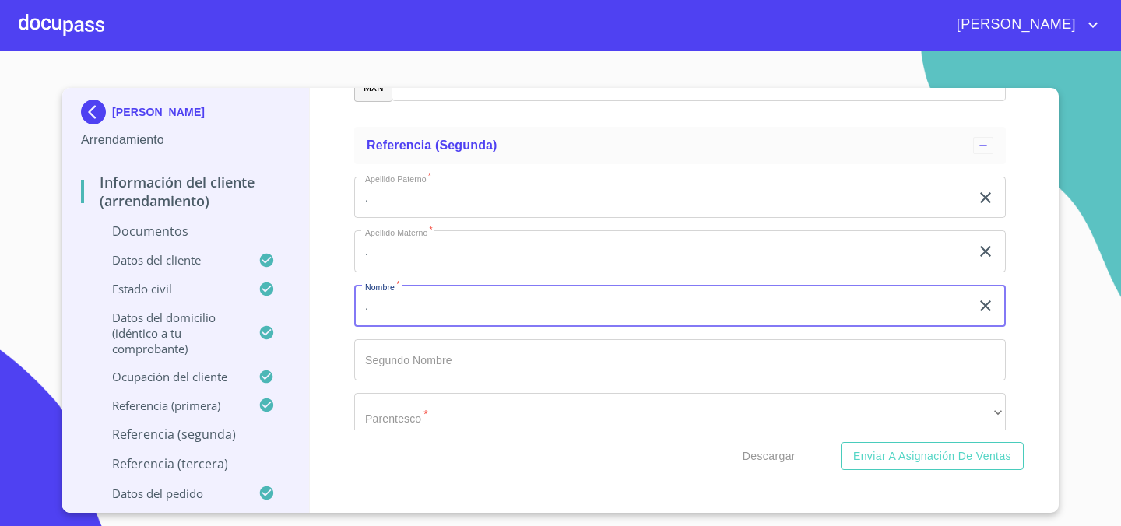
type input "."
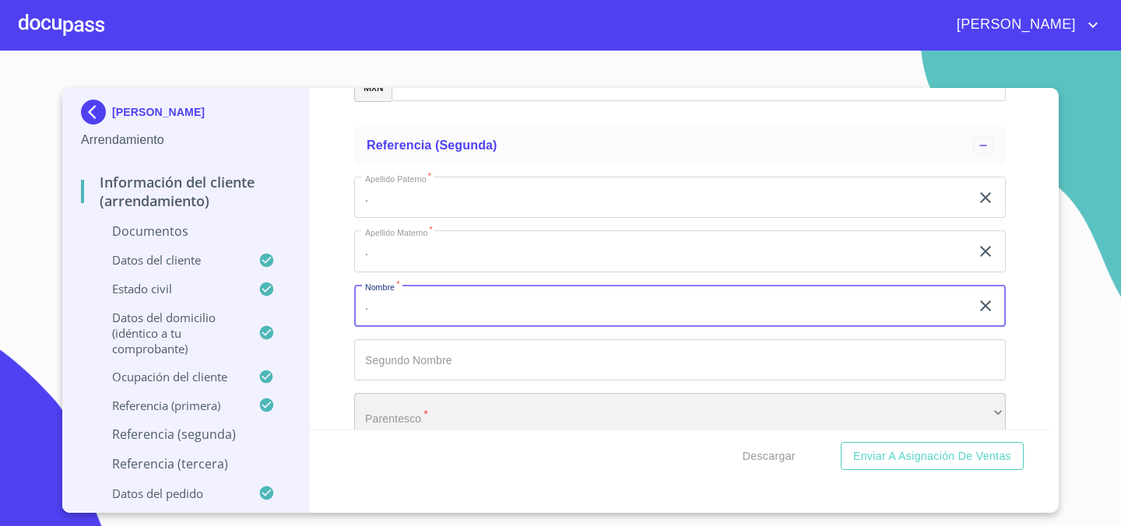
click at [393, 418] on div "​" at bounding box center [680, 414] width 652 height 42
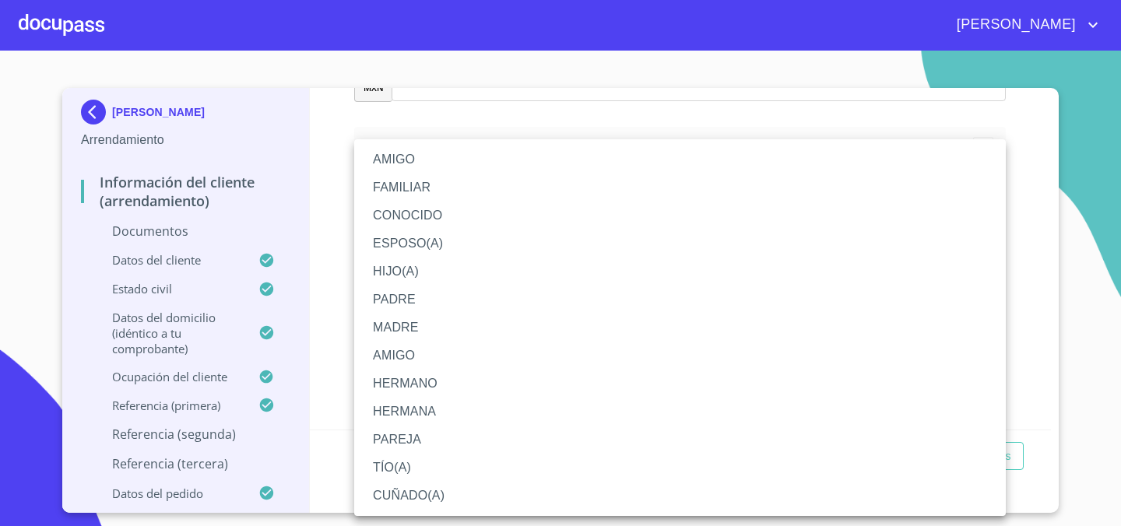
click at [454, 193] on li "FAMILIAR" at bounding box center [680, 188] width 652 height 28
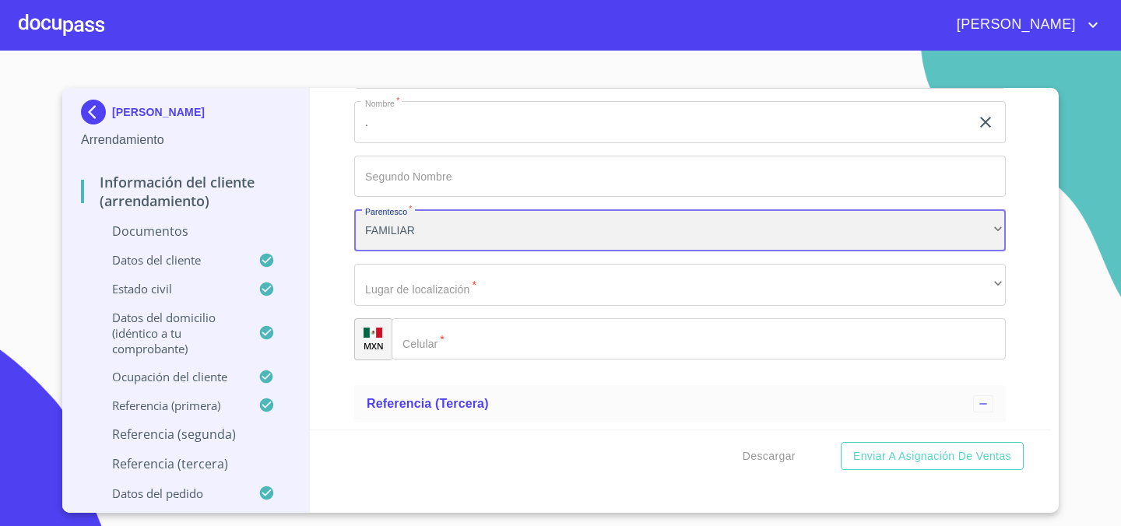
scroll to position [5323, 0]
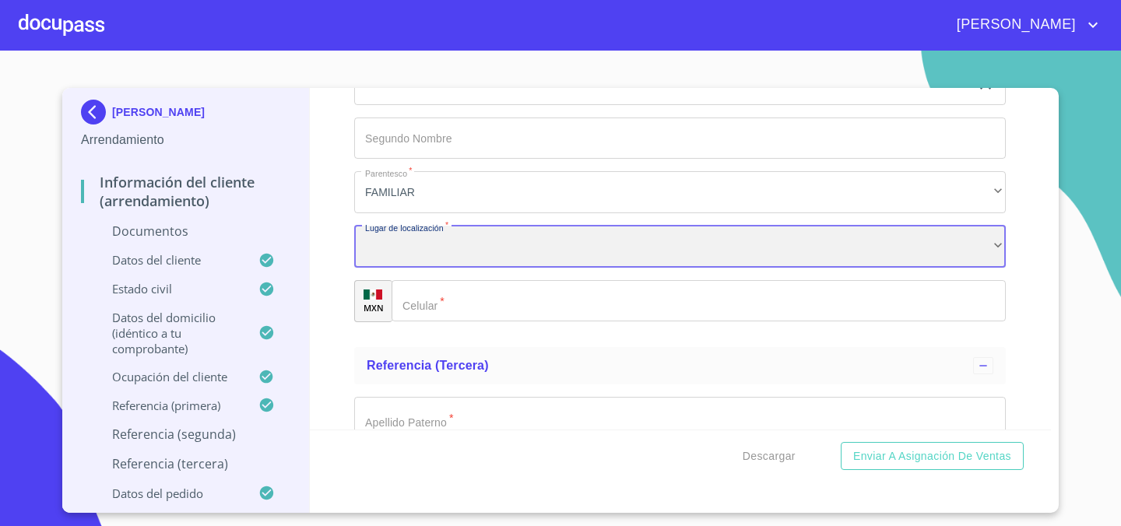
click at [479, 262] on div "​" at bounding box center [680, 247] width 652 height 42
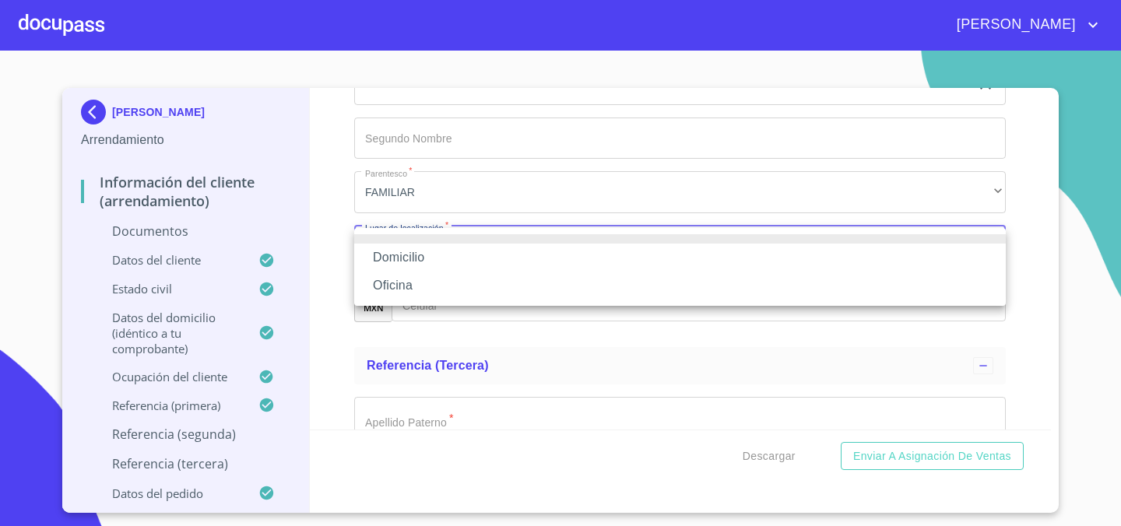
click at [479, 262] on li "Domicilio" at bounding box center [680, 258] width 652 height 28
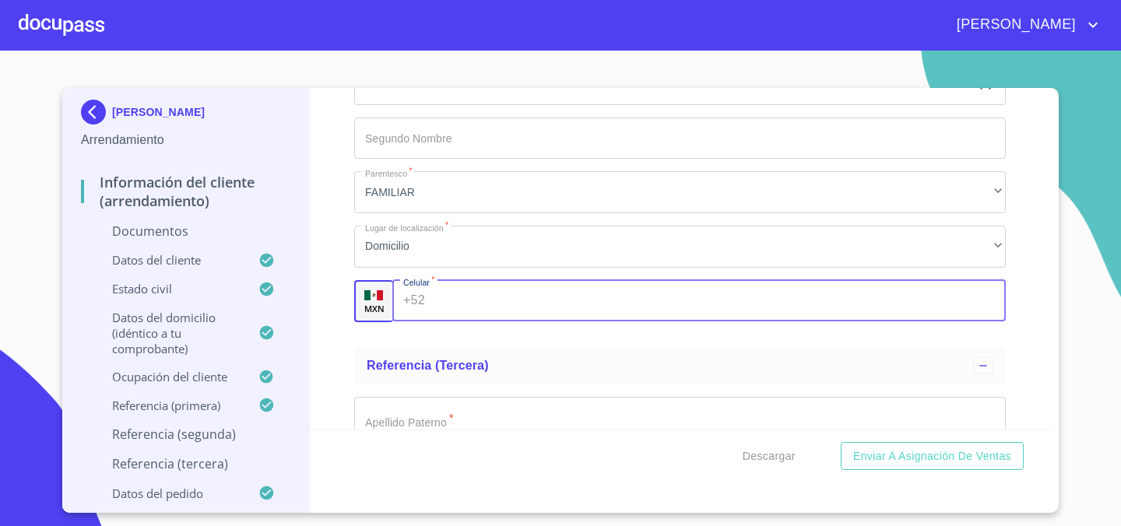
click at [471, 308] on input "Documento de identificación.   *" at bounding box center [718, 301] width 575 height 42
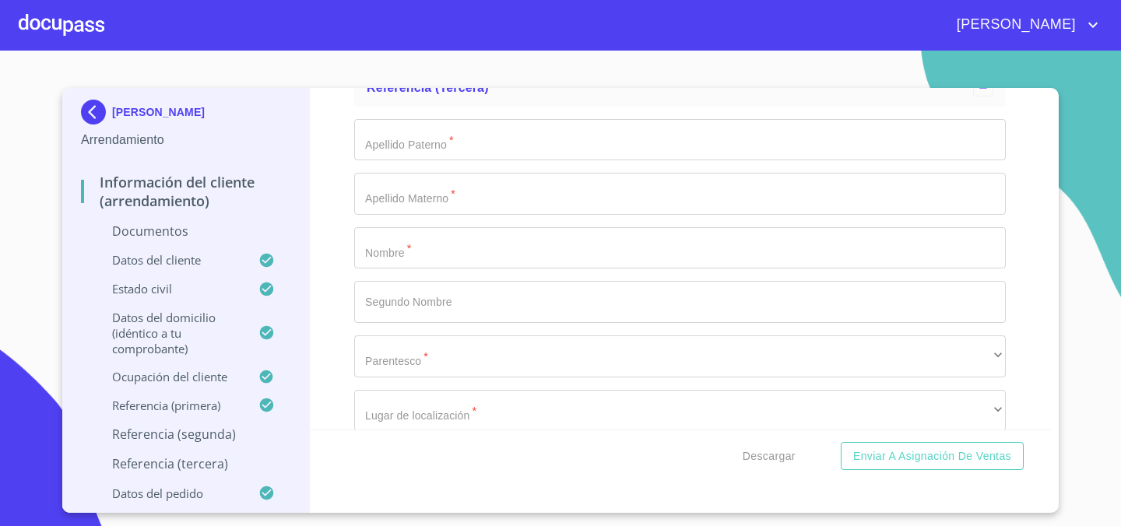
scroll to position [5614, 0]
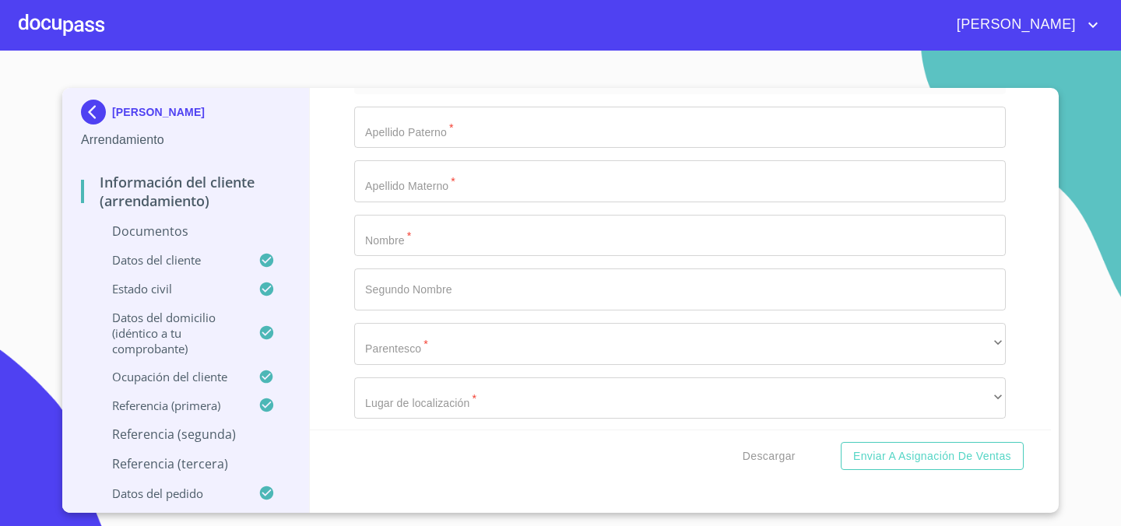
type input "[PHONE_NUMBER]"
click at [448, 129] on input "Documento de identificación.   *" at bounding box center [680, 128] width 652 height 42
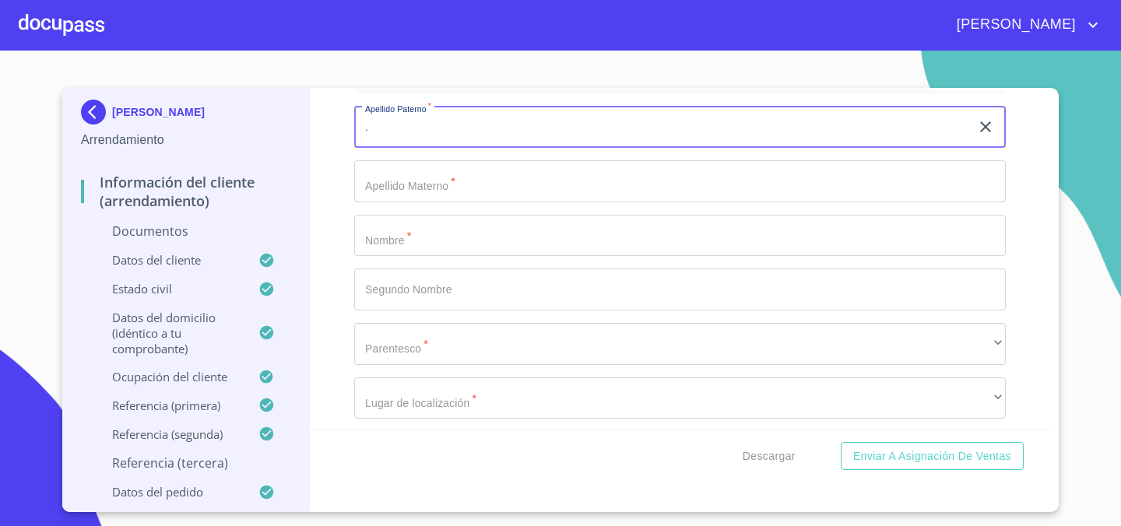
type input "."
click at [416, 167] on input "Documento de identificación.   *" at bounding box center [680, 181] width 652 height 42
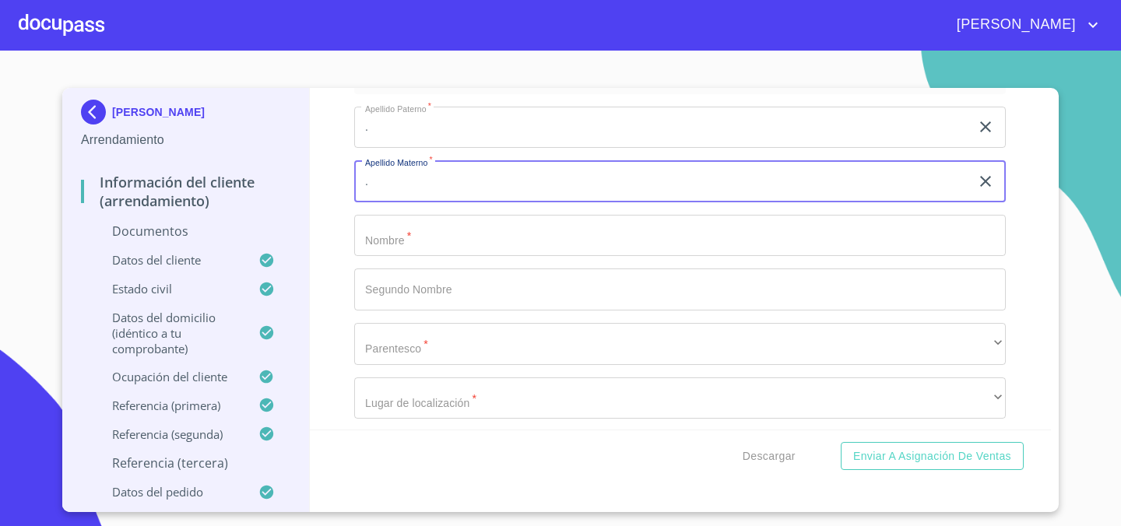
type input "."
click at [394, 239] on input "Documento de identificación.   *" at bounding box center [680, 236] width 652 height 42
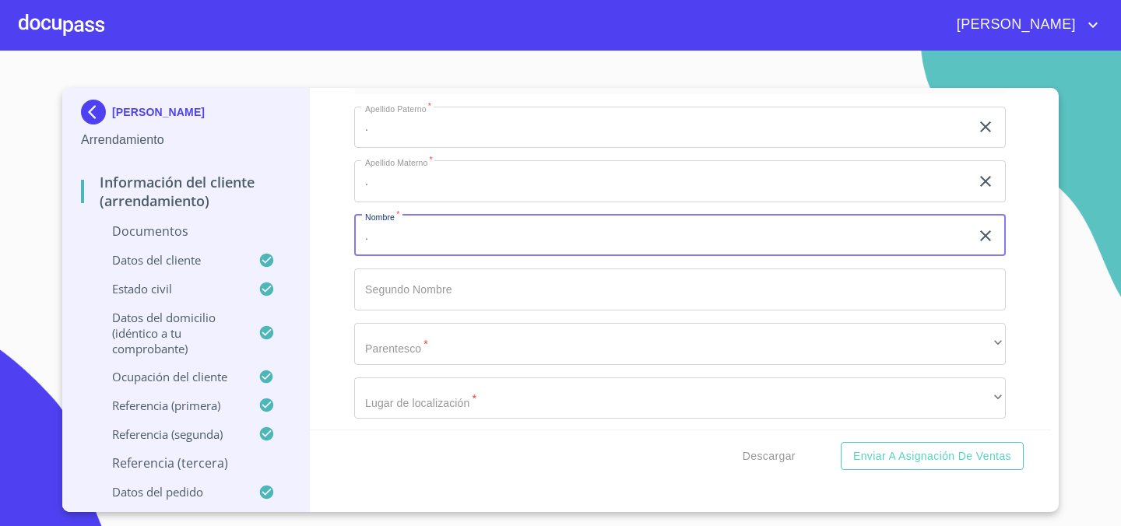
type input "."
click at [387, 287] on input "Documento de identificación.   *" at bounding box center [680, 290] width 652 height 42
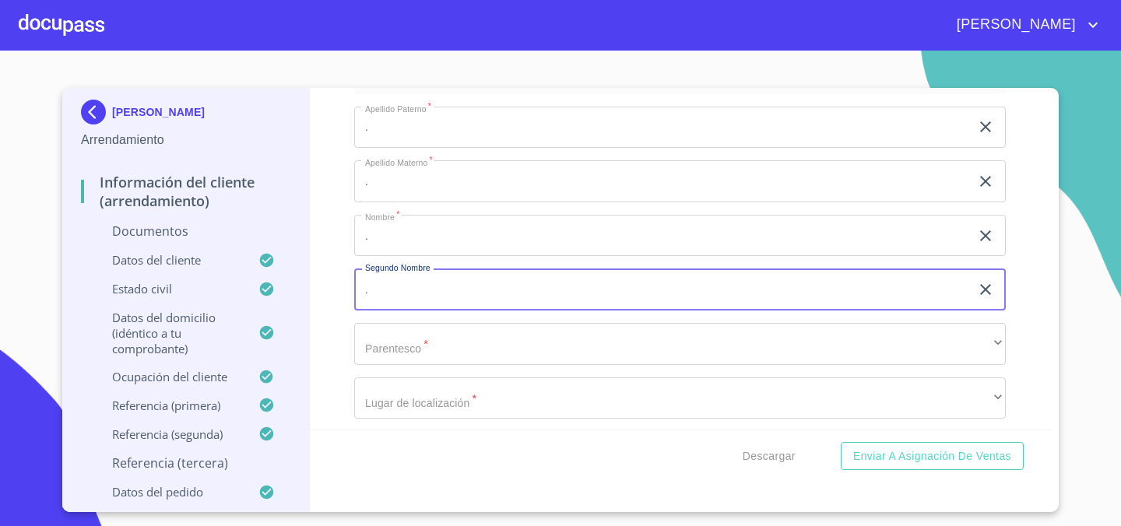
type input "."
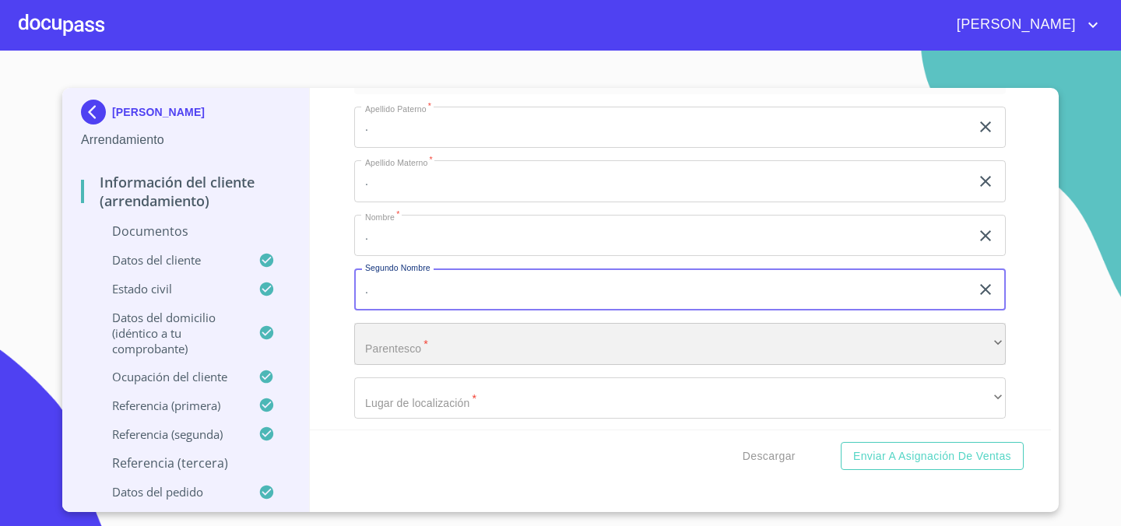
click at [372, 346] on div "​" at bounding box center [680, 344] width 652 height 42
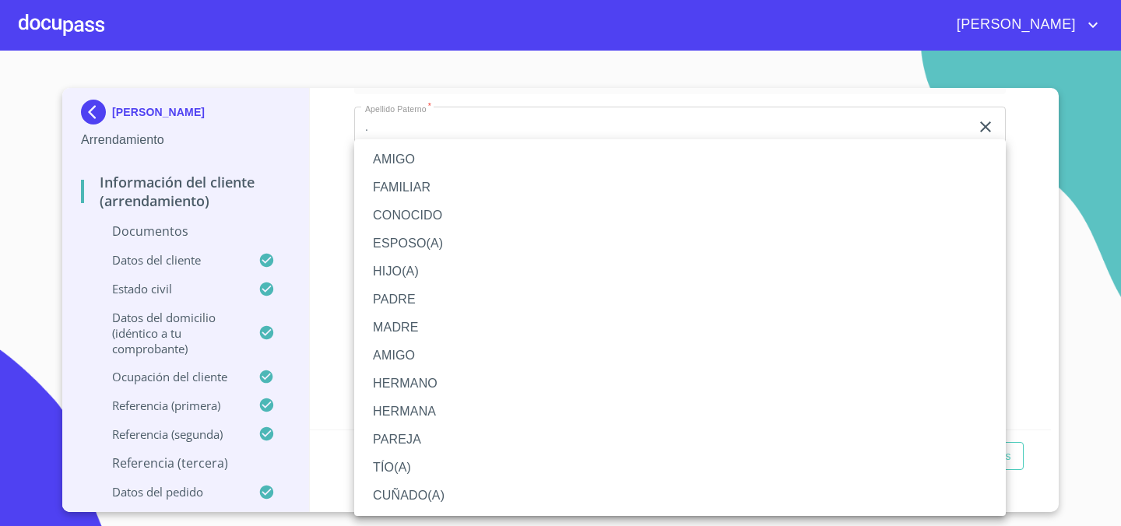
click at [445, 196] on li "FAMILIAR" at bounding box center [680, 188] width 652 height 28
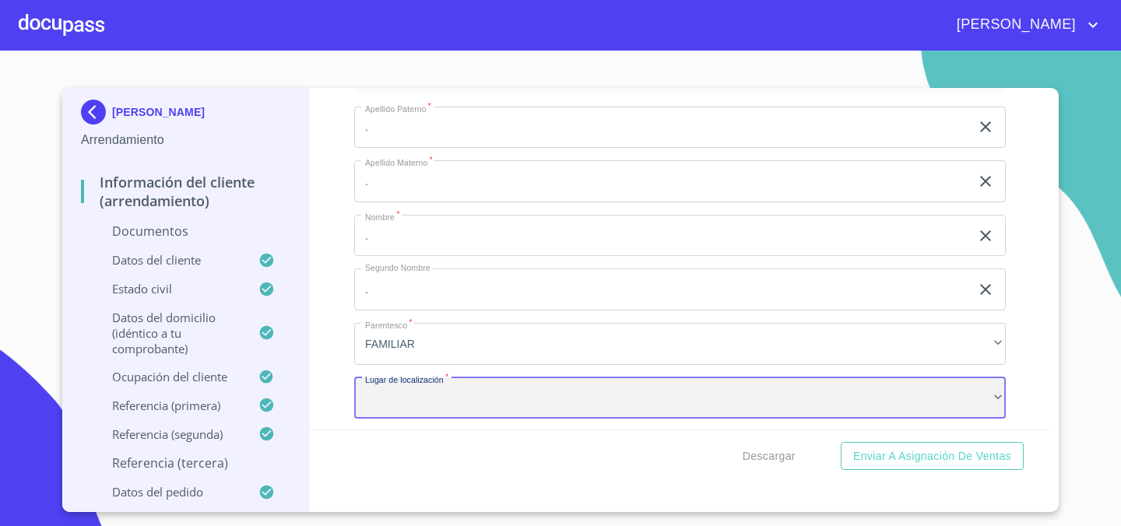
click at [427, 397] on div "​" at bounding box center [680, 399] width 652 height 42
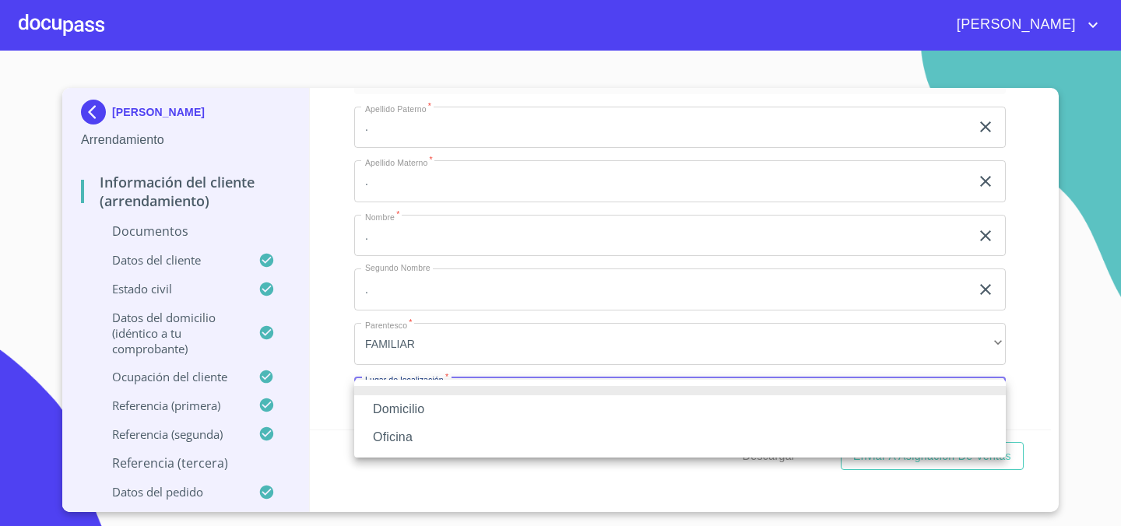
click at [427, 397] on li "Domicilio" at bounding box center [680, 410] width 652 height 28
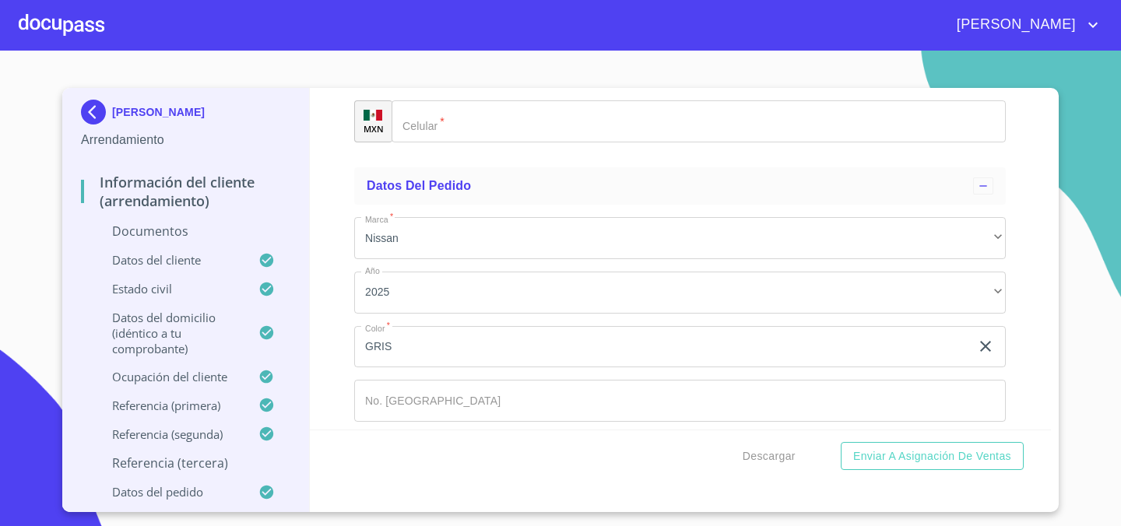
scroll to position [5906, 0]
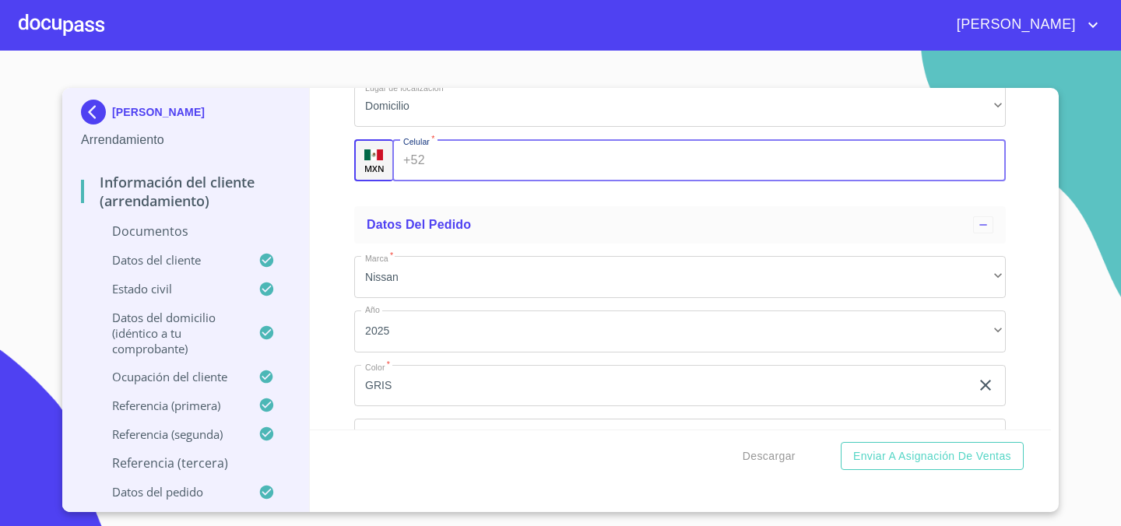
click at [483, 147] on input "Documento de identificación.   *" at bounding box center [718, 160] width 575 height 42
type input "[PHONE_NUMBER]"
click at [327, 196] on div "Información del cliente (Arrendamiento) Documentos Documento de identificación.…" at bounding box center [681, 259] width 742 height 342
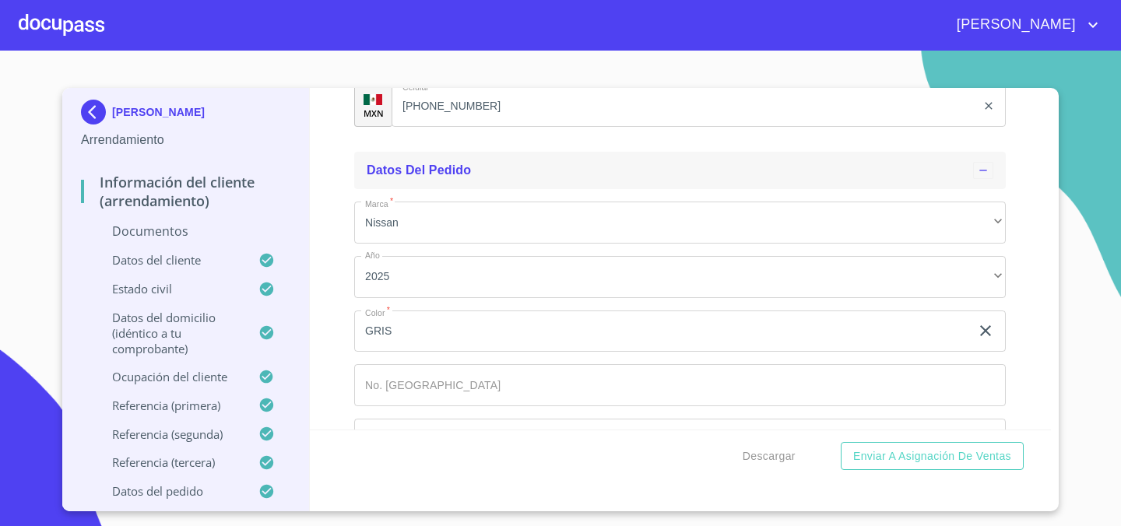
scroll to position [6009, 0]
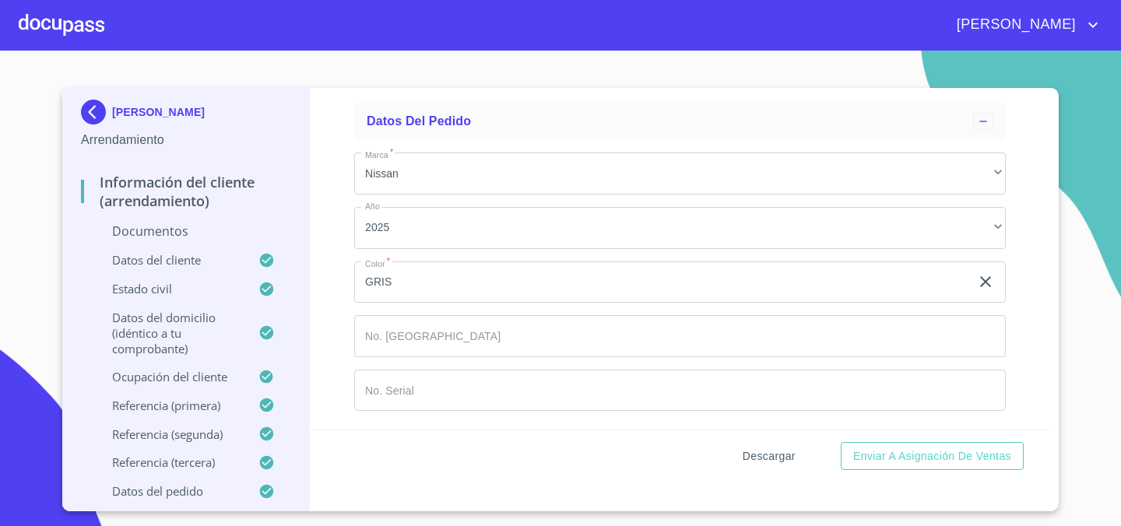
click at [774, 465] on span "Descargar" at bounding box center [769, 456] width 53 height 19
click at [202, 225] on p "Documentos" at bounding box center [185, 231] width 209 height 17
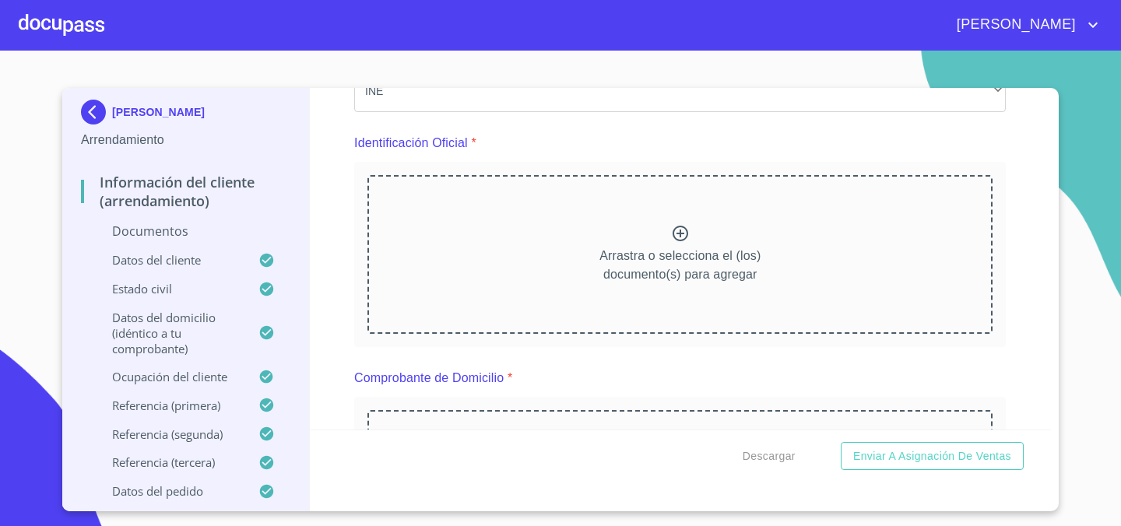
scroll to position [150, 0]
click at [683, 227] on icon at bounding box center [680, 232] width 19 height 19
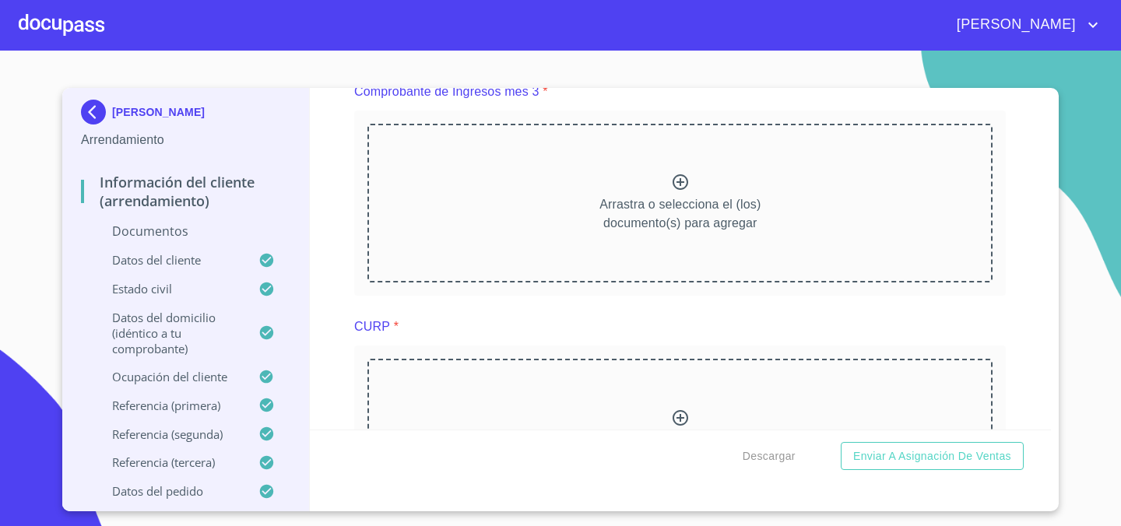
scroll to position [1240, 0]
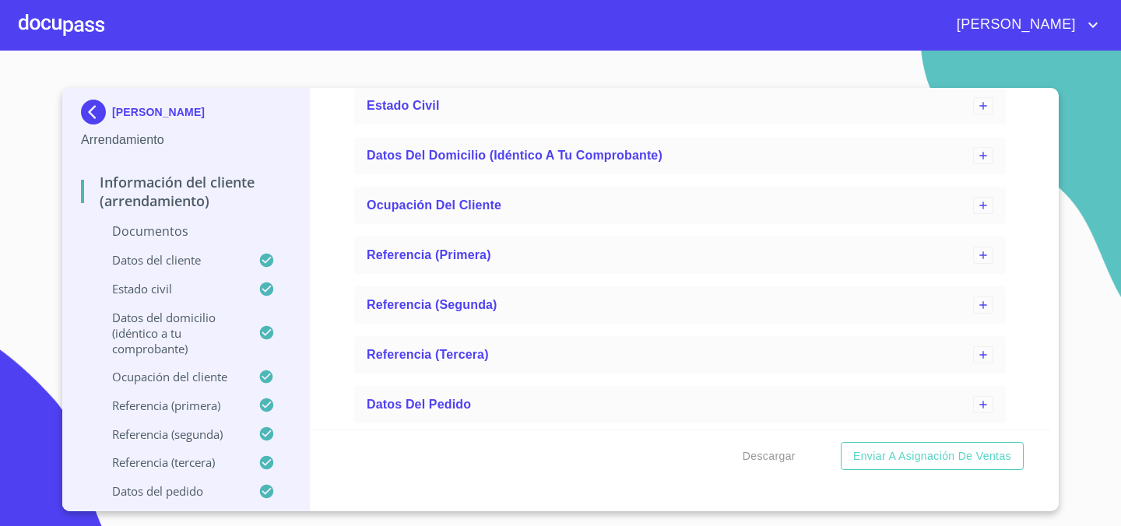
scroll to position [2277, 0]
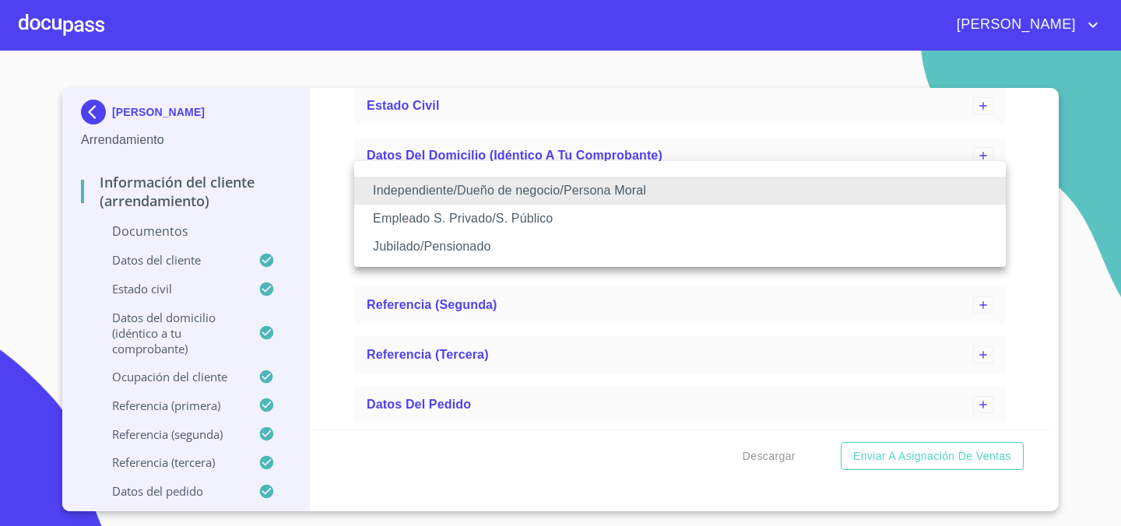
click at [751, 139] on div at bounding box center [560, 263] width 1121 height 526
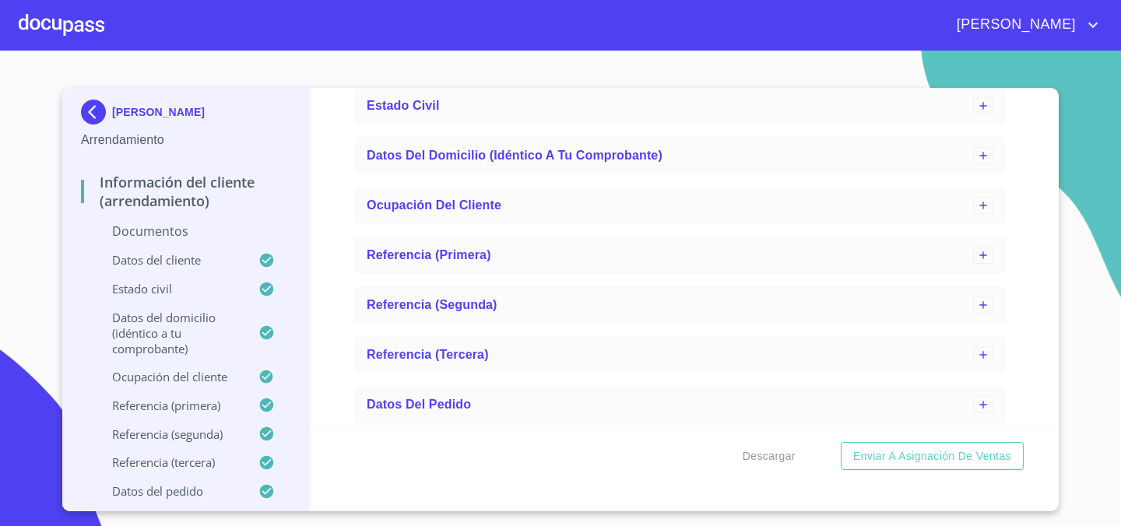
scroll to position [5670, 0]
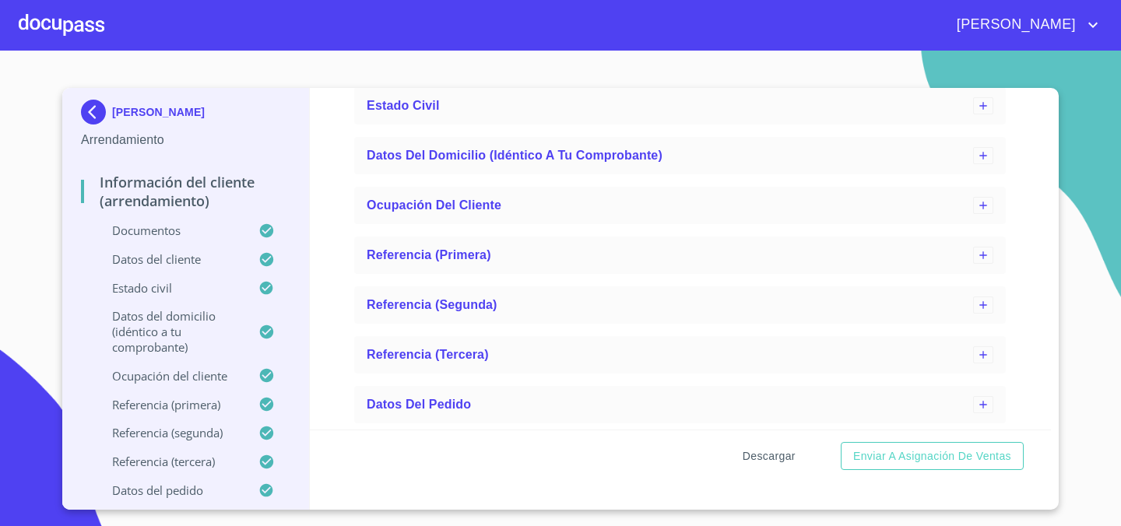
click at [747, 462] on span "Descargar" at bounding box center [769, 456] width 53 height 19
click at [764, 448] on span "Descargar" at bounding box center [769, 456] width 53 height 19
